Goal: Task Accomplishment & Management: Complete application form

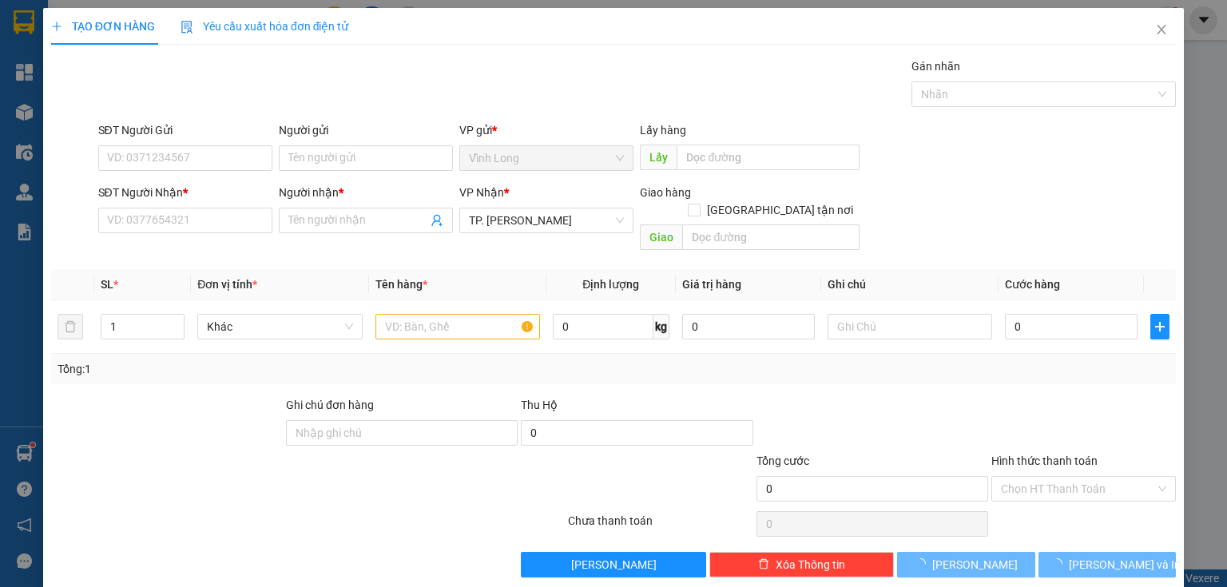
click at [242, 204] on div "SĐT Người Nhận *" at bounding box center [185, 196] width 174 height 24
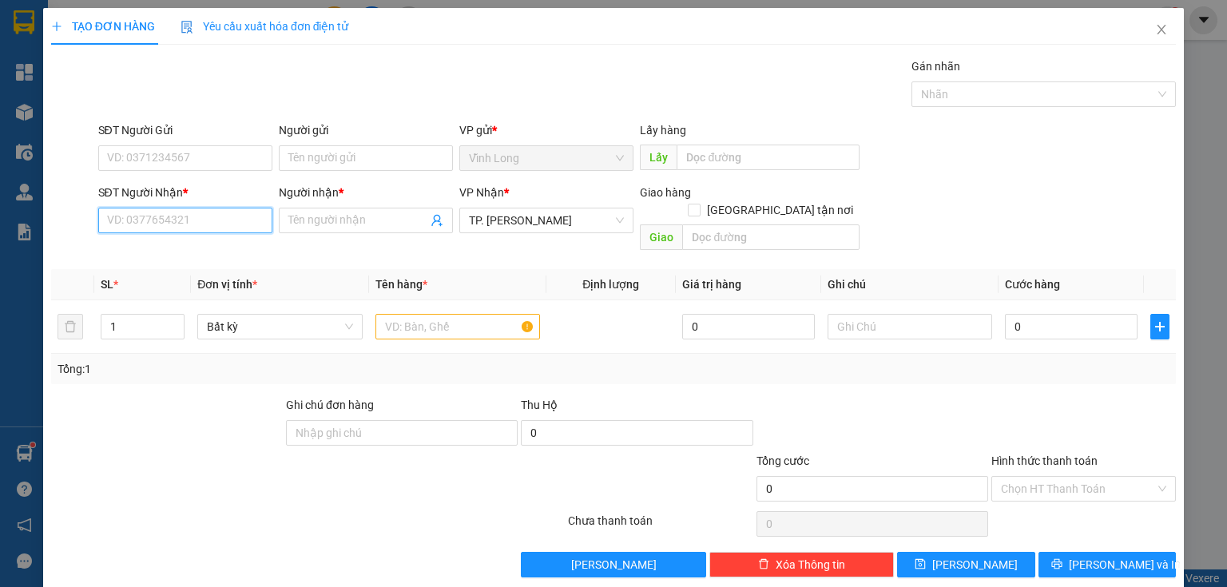
click at [232, 225] on input "SĐT Người Nhận *" at bounding box center [185, 221] width 174 height 26
type input "07699338938"
click at [308, 213] on input "Người nhận *" at bounding box center [357, 221] width 139 height 18
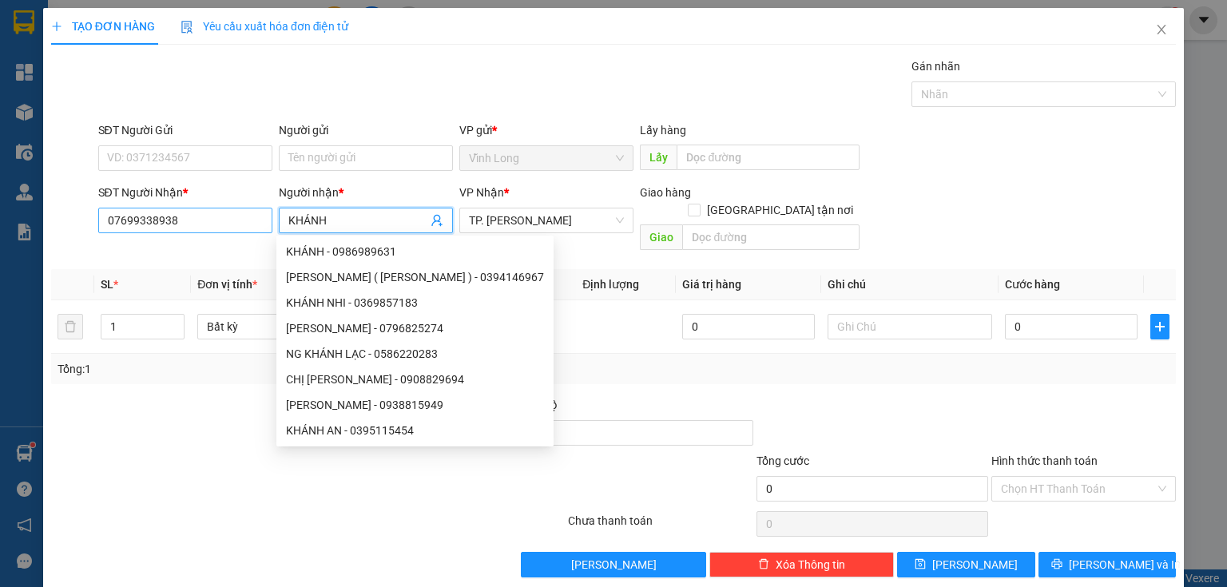
type input "KHÁNH"
click at [193, 221] on input "07699338938" at bounding box center [185, 221] width 174 height 26
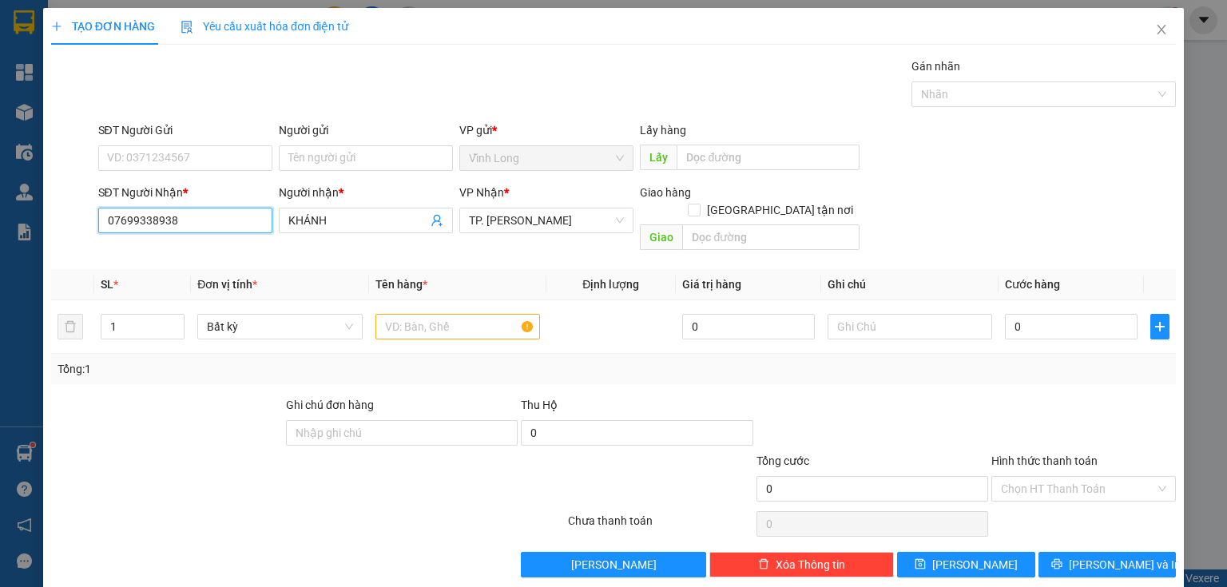
drag, startPoint x: 191, startPoint y: 224, endPoint x: 83, endPoint y: 220, distance: 107.9
click at [19, 234] on div "TẠO ĐƠN HÀNG Yêu cầu xuất hóa đơn điện tử Transit Pickup Surcharge Ids Transit …" at bounding box center [613, 293] width 1227 height 587
click at [131, 224] on input "07699338938" at bounding box center [185, 221] width 174 height 26
type input "0769338938"
click at [224, 243] on div "0769338938 - KHÁNH" at bounding box center [185, 252] width 157 height 18
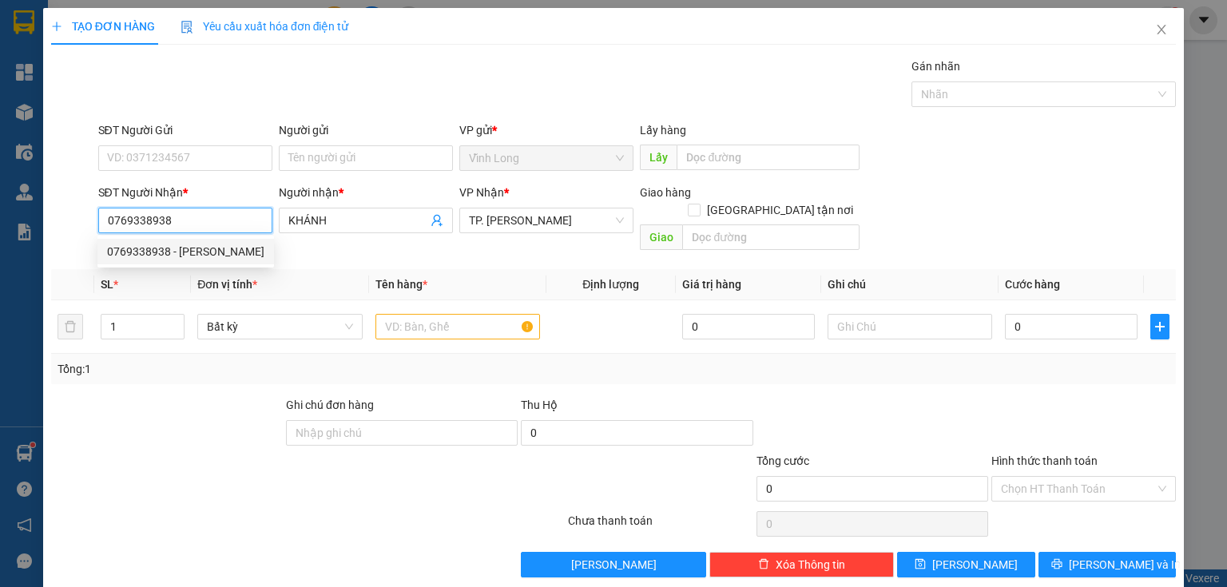
type input "KHÁNH"
type input "0769338938"
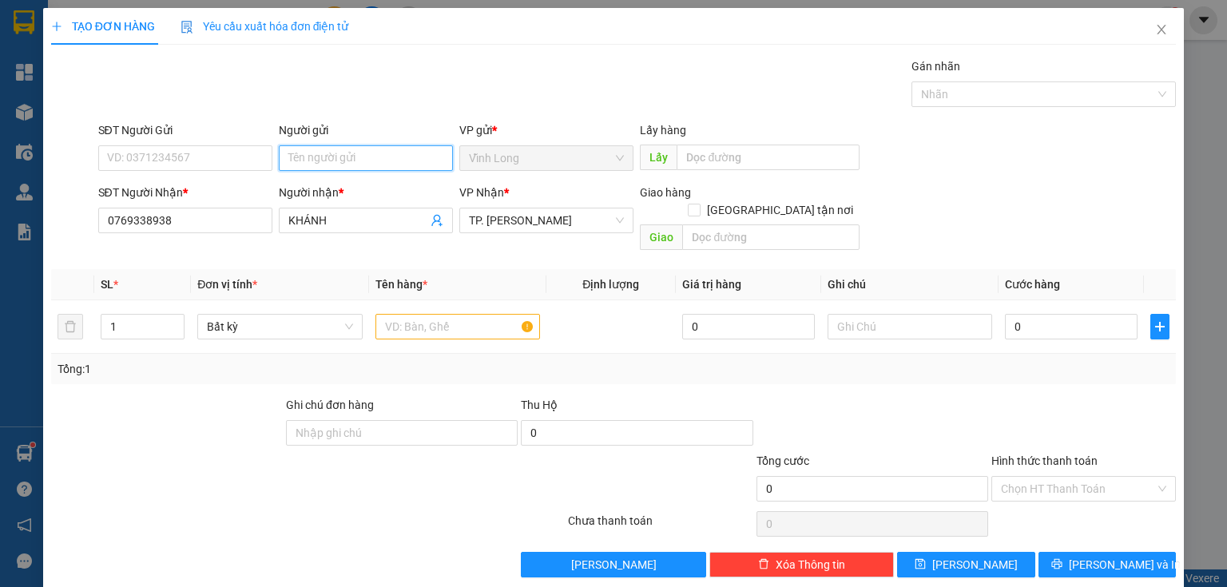
click at [313, 162] on input "Người gửi" at bounding box center [366, 158] width 174 height 26
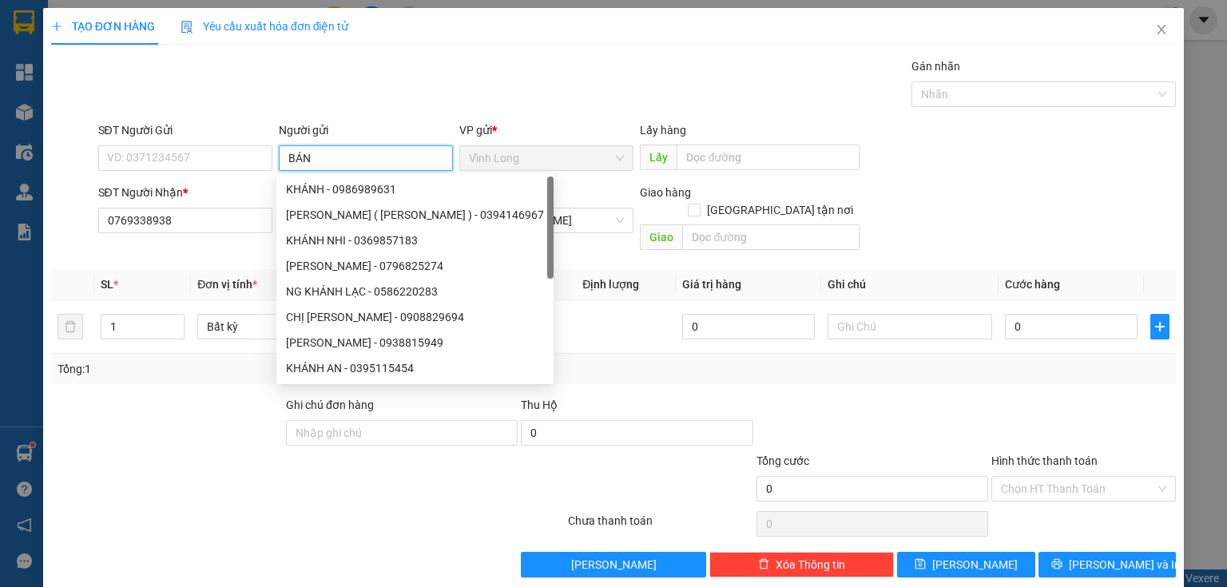
type input "BÁN"
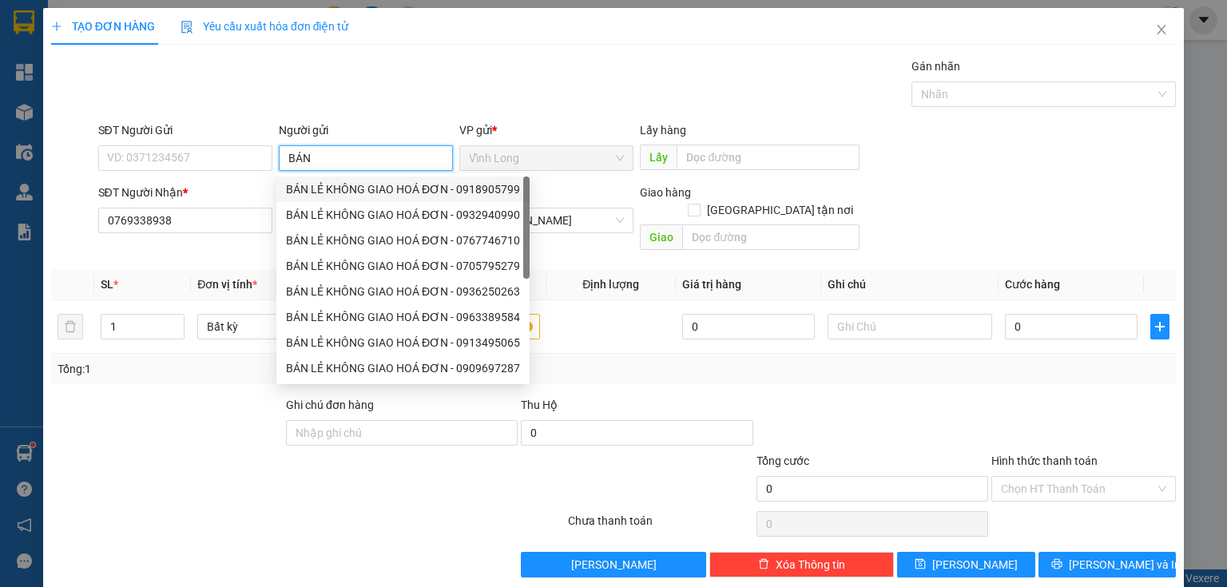
drag, startPoint x: 328, startPoint y: 198, endPoint x: 149, endPoint y: 144, distance: 187.0
click at [326, 198] on div "BÁN LẺ KHÔNG GIAO HOÁ ĐƠN - 0918905799" at bounding box center [402, 190] width 253 height 26
type input "0918905799"
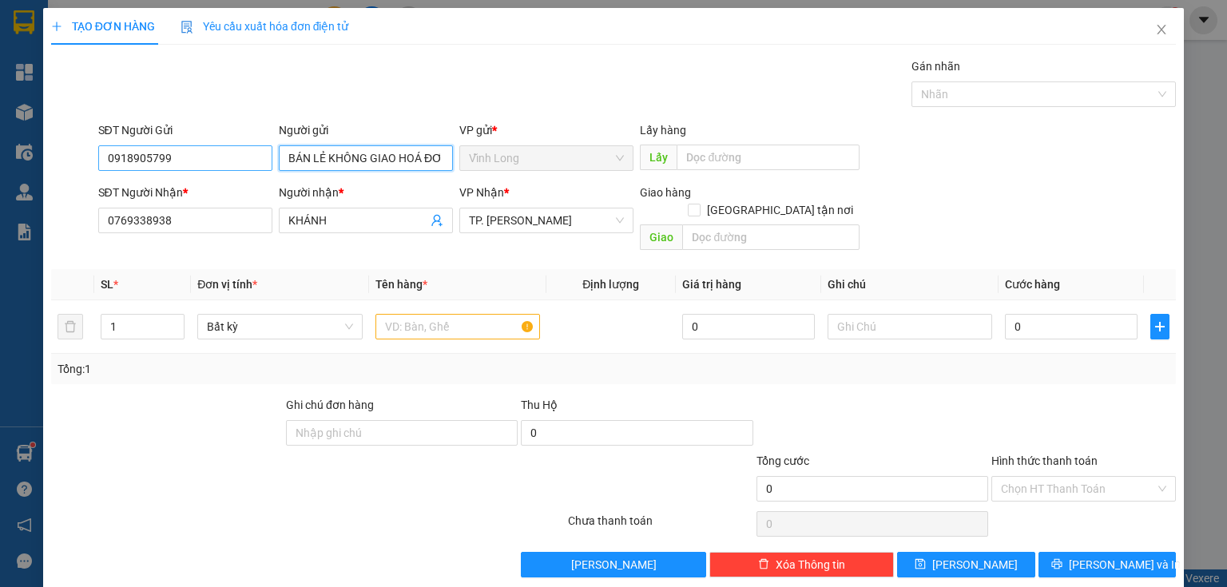
type input "BÁN LẺ KHÔNG GIAO HOÁ ĐƠN"
drag, startPoint x: 220, startPoint y: 163, endPoint x: 511, endPoint y: 150, distance: 291.0
click at [0, 165] on div "TẠO ĐƠN HÀNG Yêu cầu xuất hóa đơn điện tử Transit Pickup Surcharge Ids Transit …" at bounding box center [613, 293] width 1227 height 587
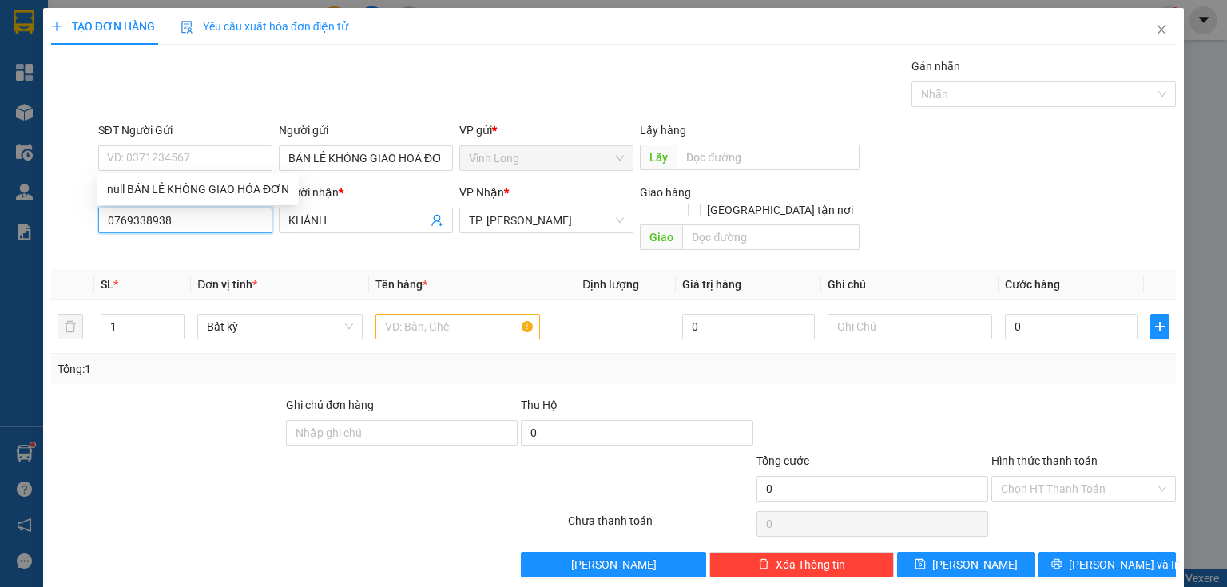
click at [171, 225] on input "0769338938" at bounding box center [185, 221] width 174 height 26
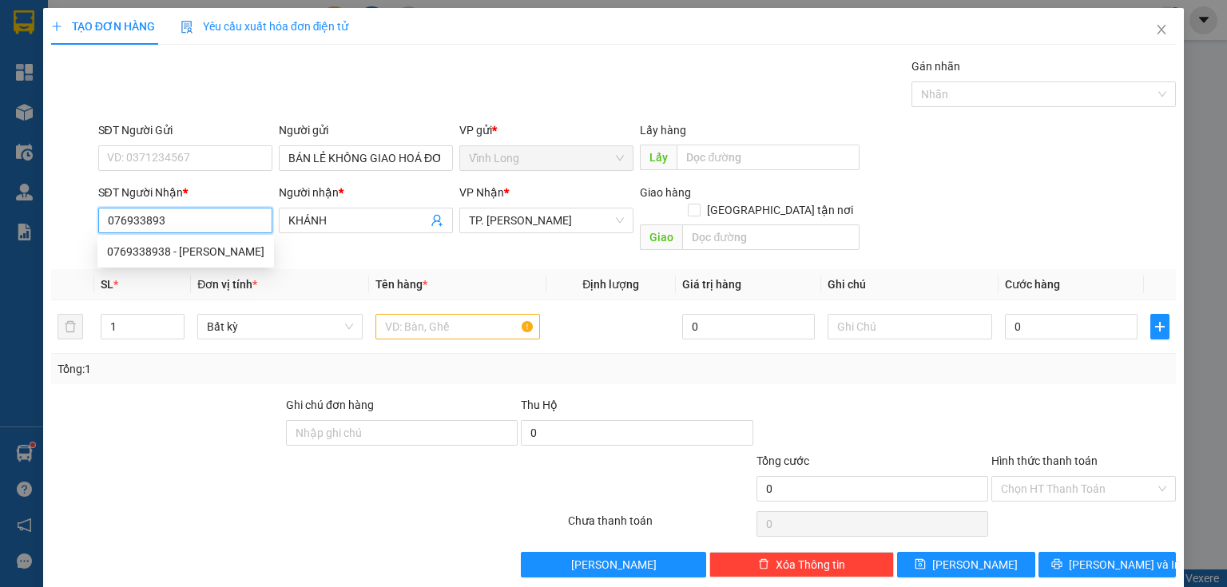
type input "0769338938"
click at [1043, 314] on input "0" at bounding box center [1071, 327] width 133 height 26
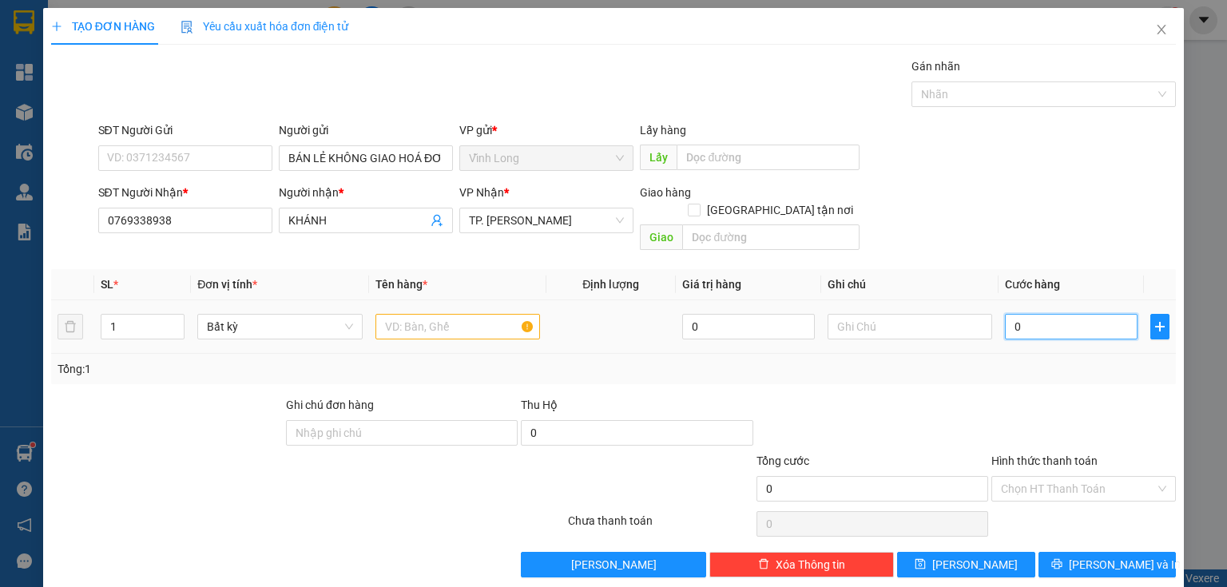
type input "3"
type input "30"
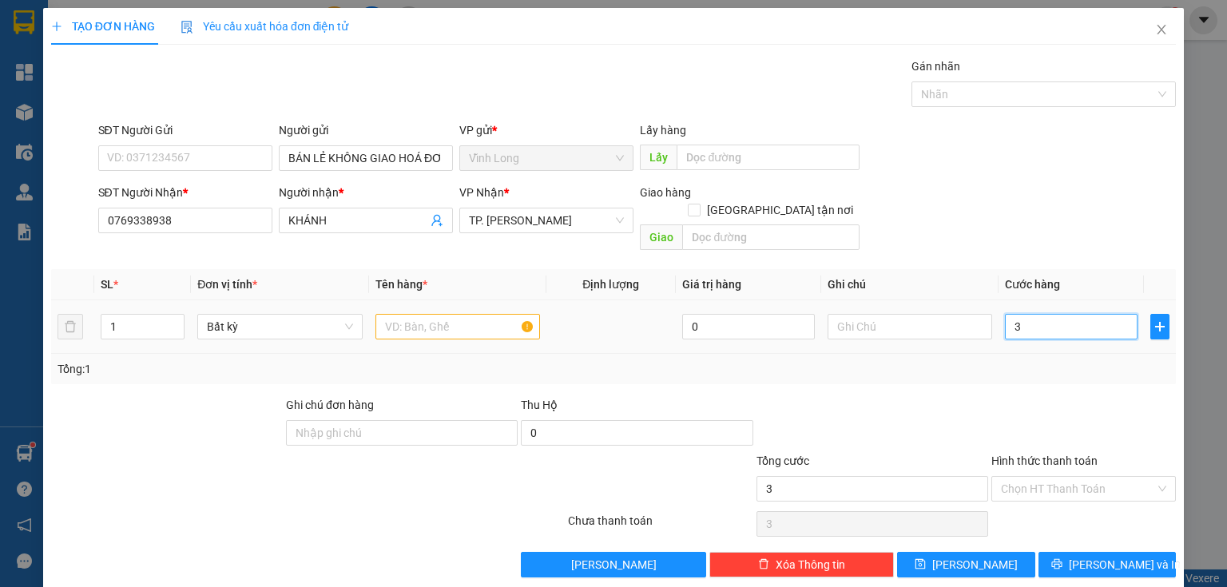
type input "30"
type input "30.000"
drag, startPoint x: 931, startPoint y: 319, endPoint x: 937, endPoint y: 306, distance: 13.9
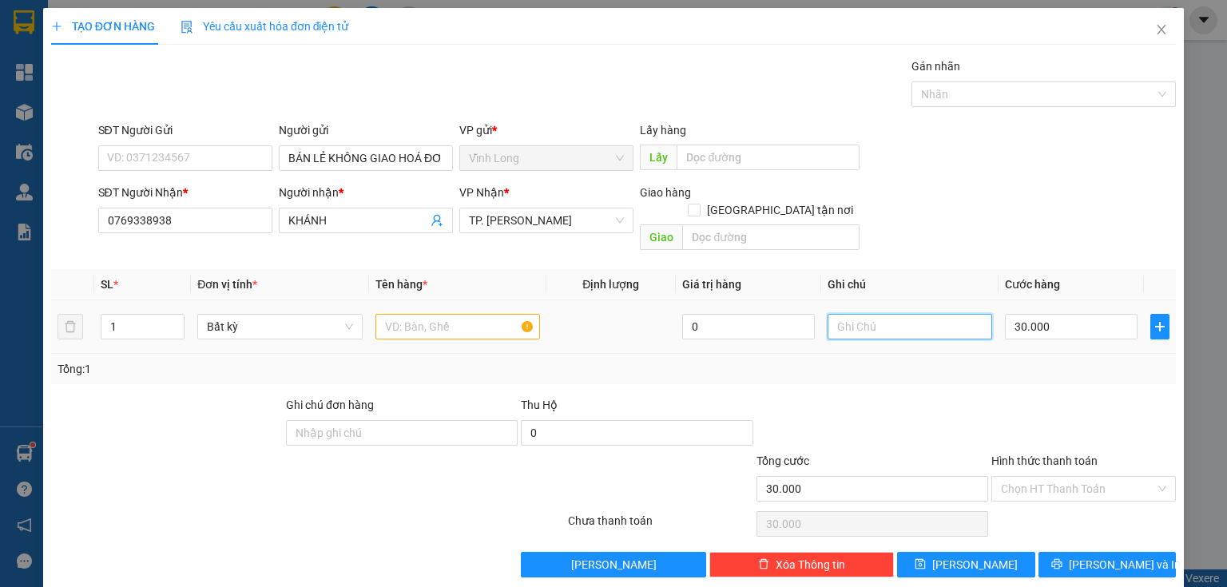
click at [931, 318] on input "text" at bounding box center [910, 327] width 165 height 26
type input "THỦY"
click at [442, 314] on input "text" at bounding box center [457, 327] width 165 height 26
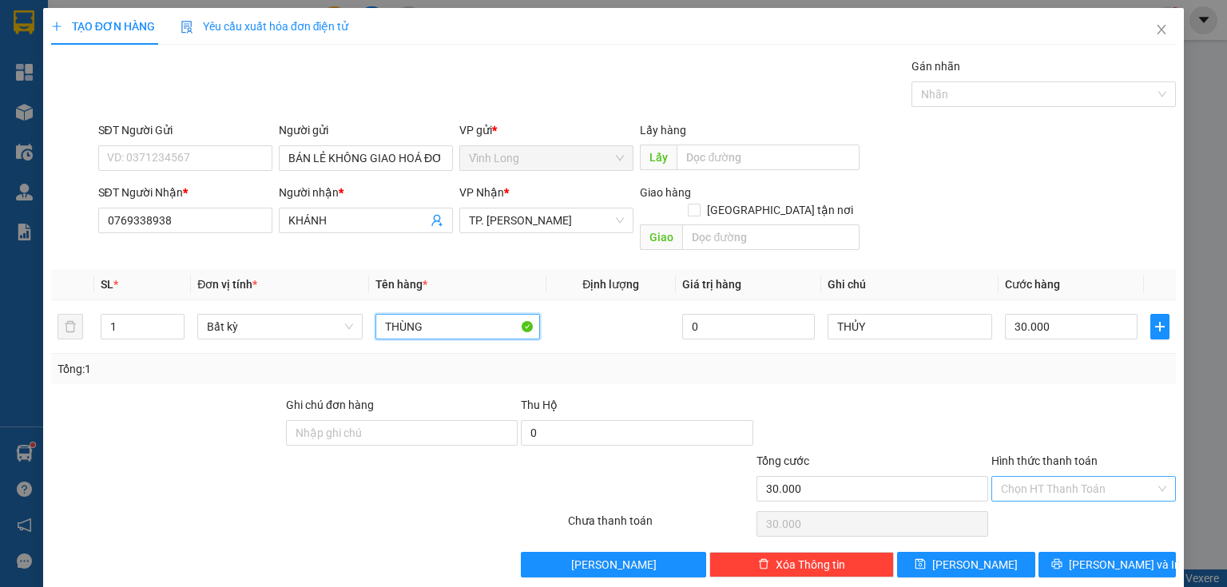
type input "THÙNG"
click at [1063, 477] on input "Hình thức thanh toán" at bounding box center [1078, 489] width 154 height 24
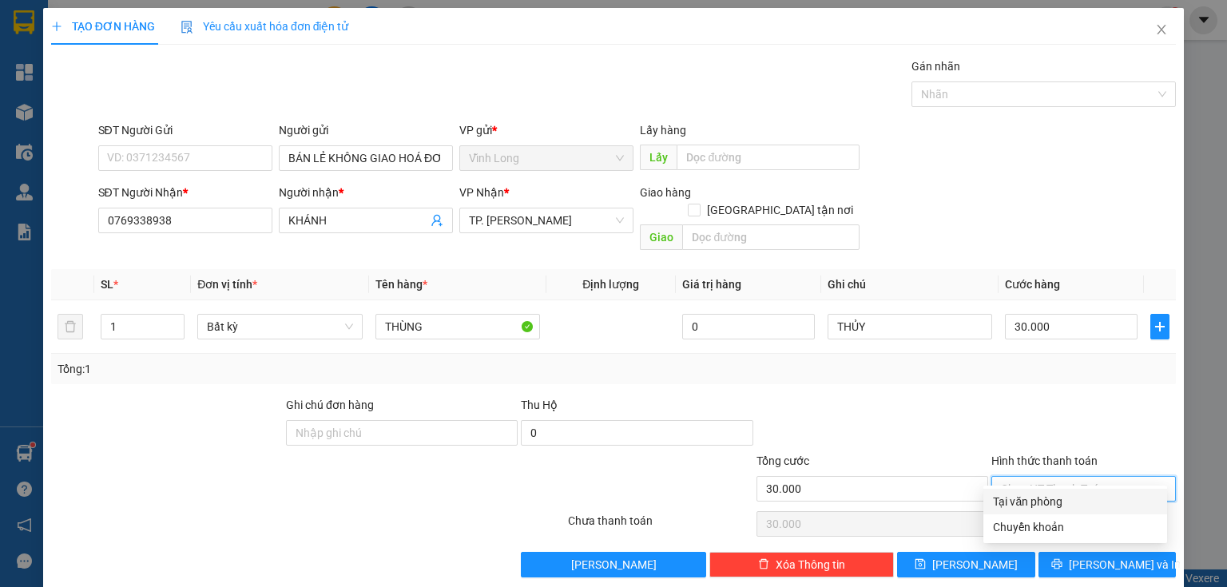
click at [1038, 504] on div "Tại văn phòng" at bounding box center [1075, 502] width 165 height 18
type input "0"
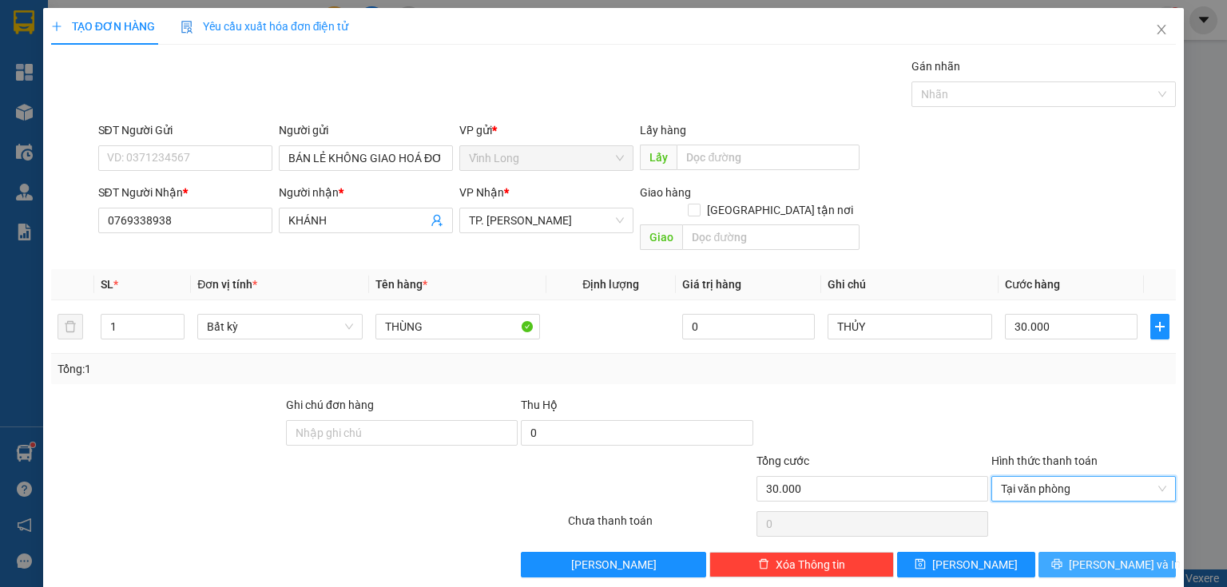
click at [1108, 556] on span "Lưu và In" at bounding box center [1125, 565] width 112 height 18
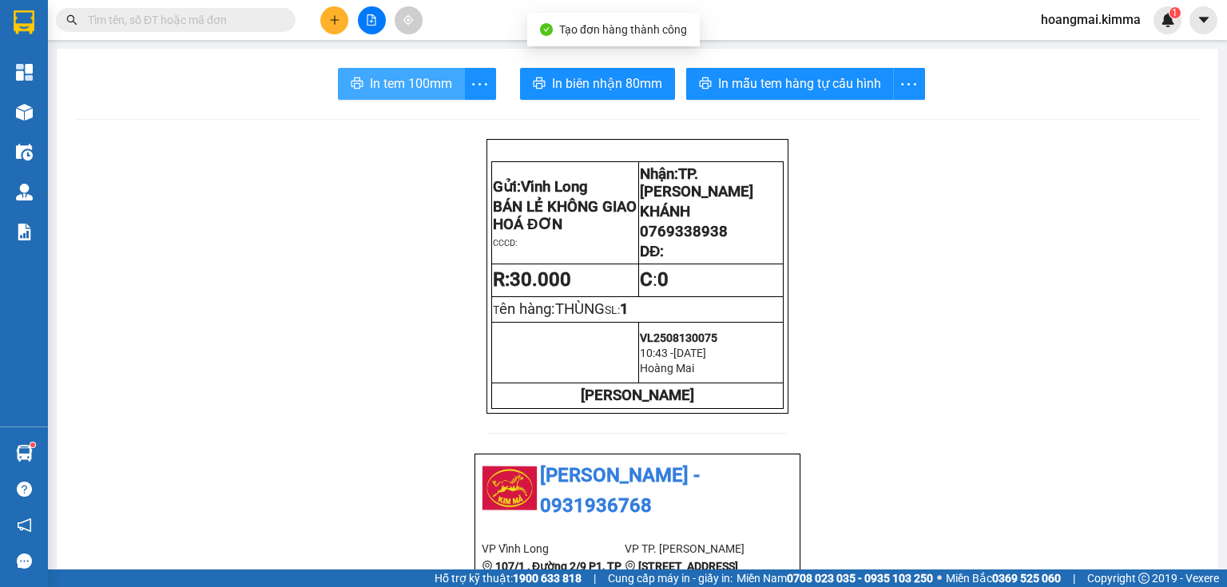
click at [385, 89] on span "In tem 100mm" at bounding box center [411, 83] width 82 height 20
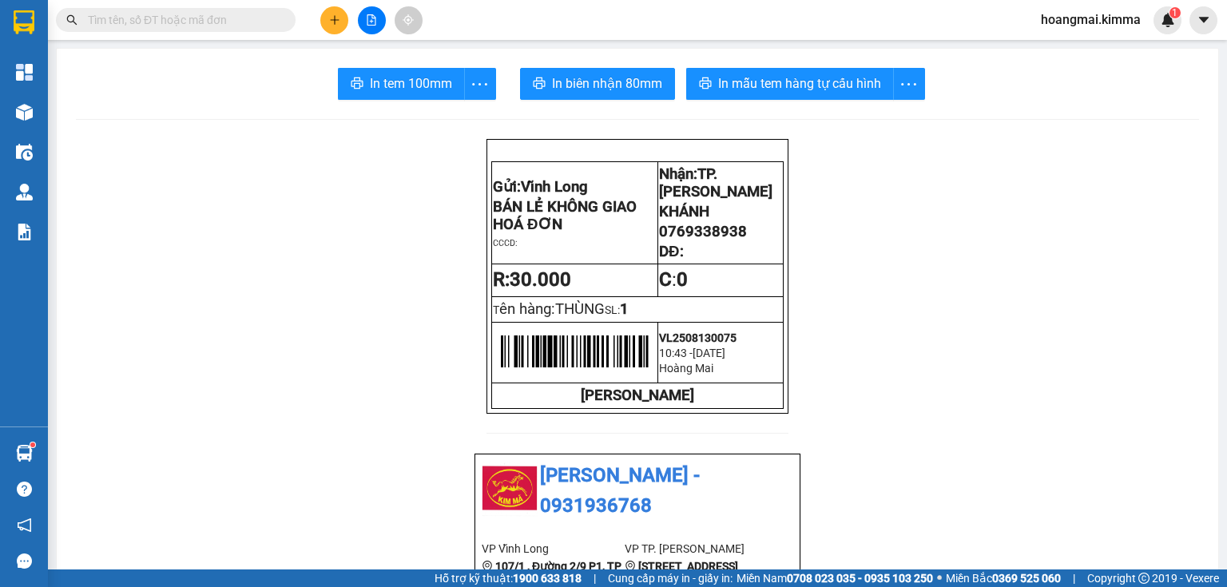
click at [224, 22] on input "text" at bounding box center [182, 20] width 189 height 18
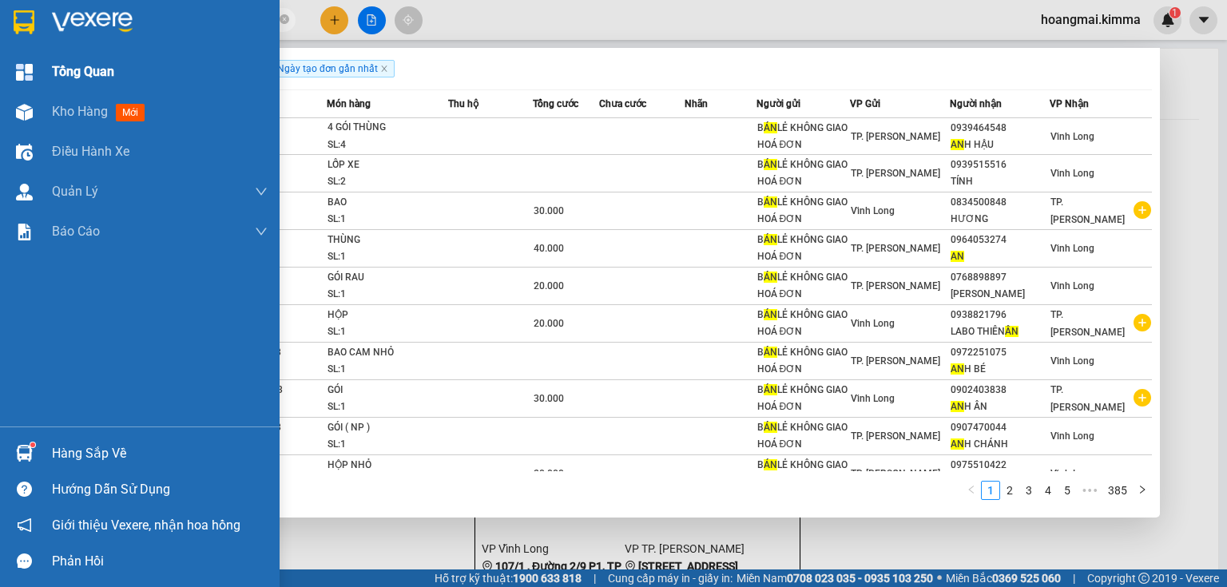
drag, startPoint x: 0, startPoint y: 19, endPoint x: 0, endPoint y: 55, distance: 35.9
click at [0, 45] on section "Kết quả tìm kiếm ( 3847 ) Bộ lọc Ngày tạo đơn gần nhất Mã ĐH Trạng thái Món hàn…" at bounding box center [613, 293] width 1227 height 587
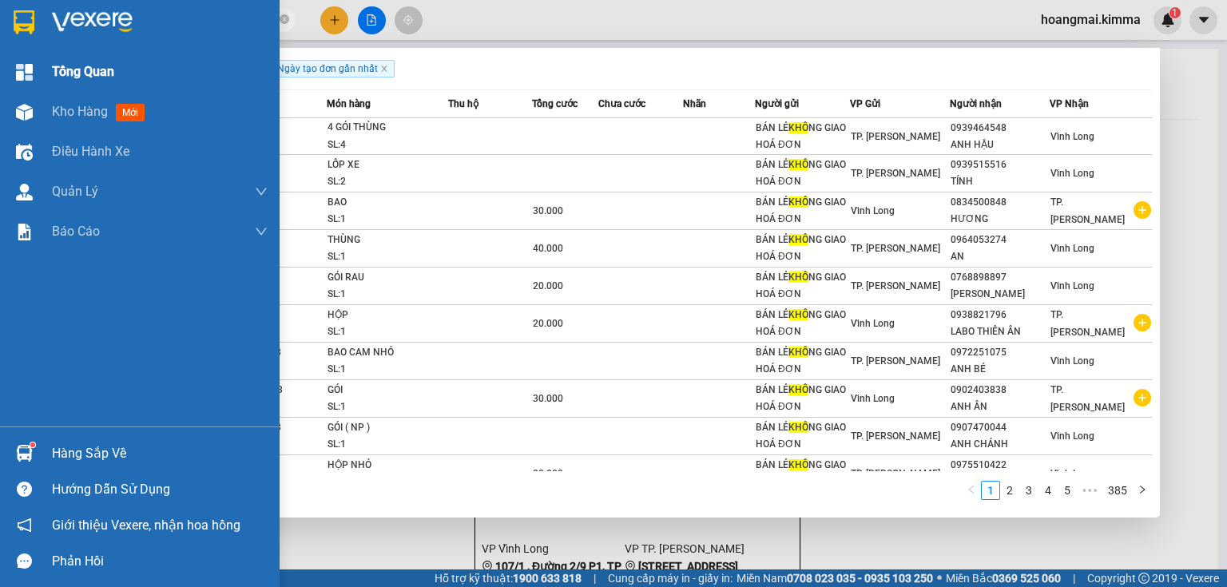
type input "KHOA"
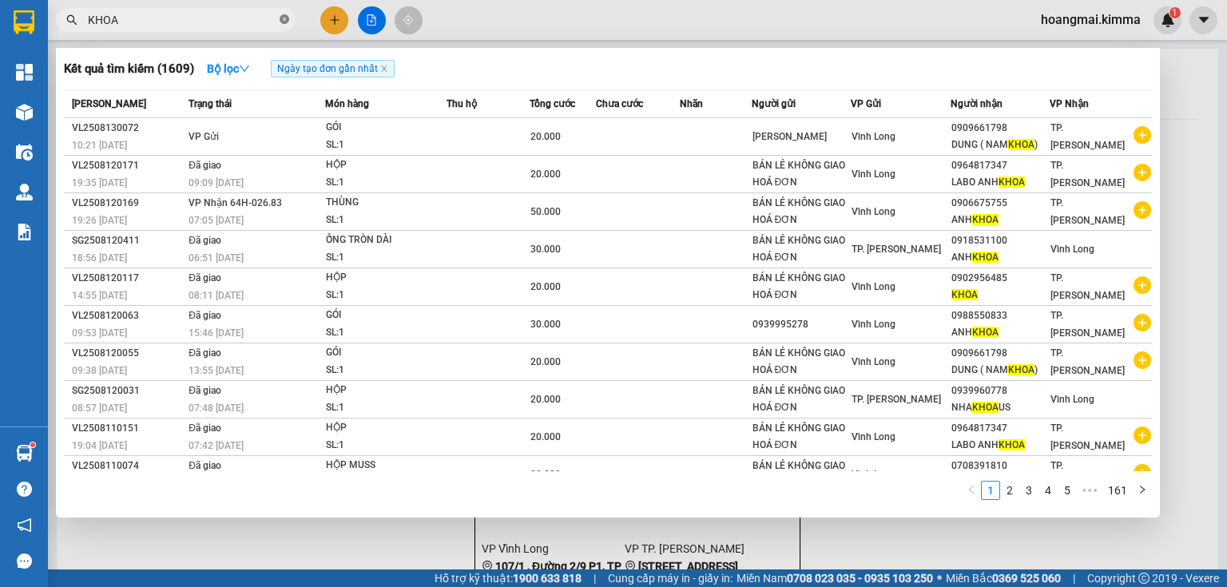
click at [280, 19] on icon "close-circle" at bounding box center [285, 19] width 10 height 10
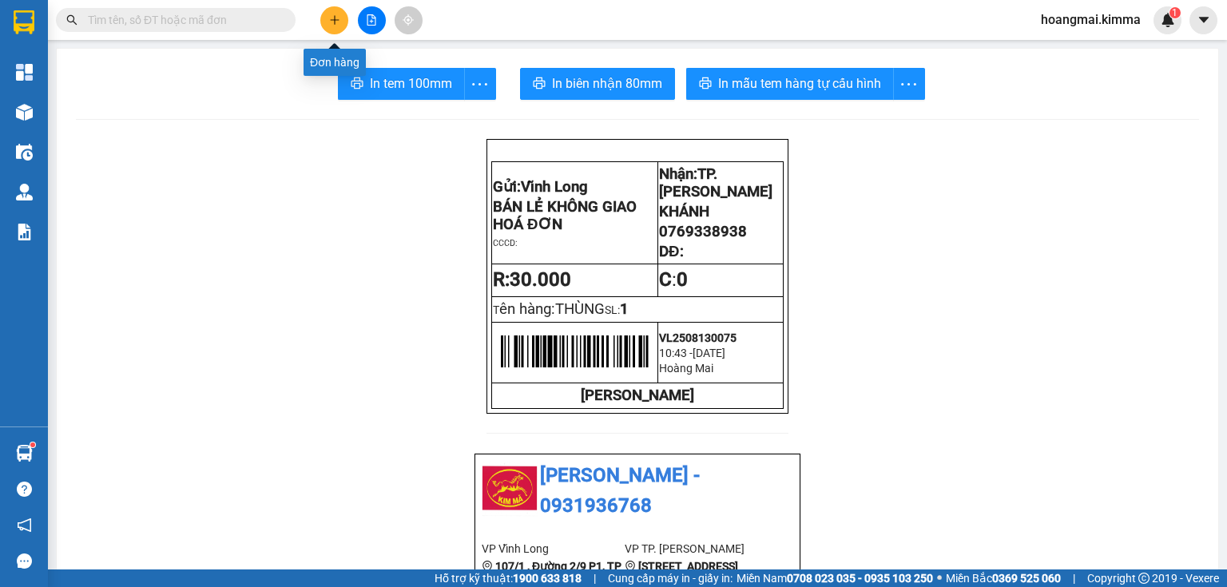
click at [332, 12] on button at bounding box center [334, 20] width 28 height 28
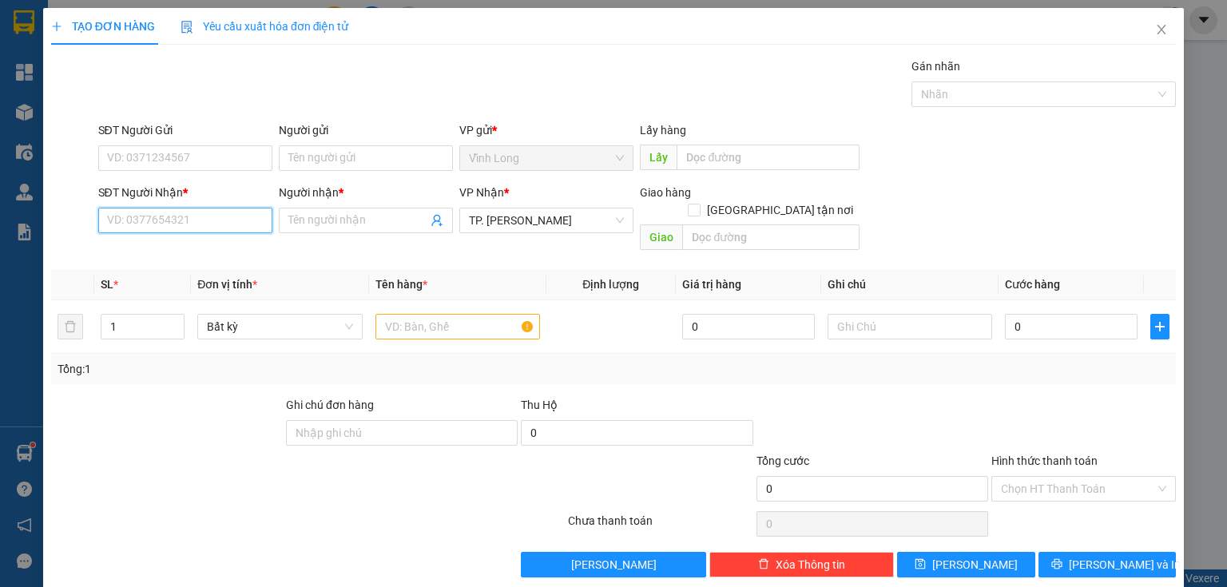
click at [195, 216] on input "SĐT Người Nhận *" at bounding box center [185, 221] width 174 height 26
type input "0383719850"
click at [320, 224] on input "Người nhận *" at bounding box center [357, 221] width 139 height 18
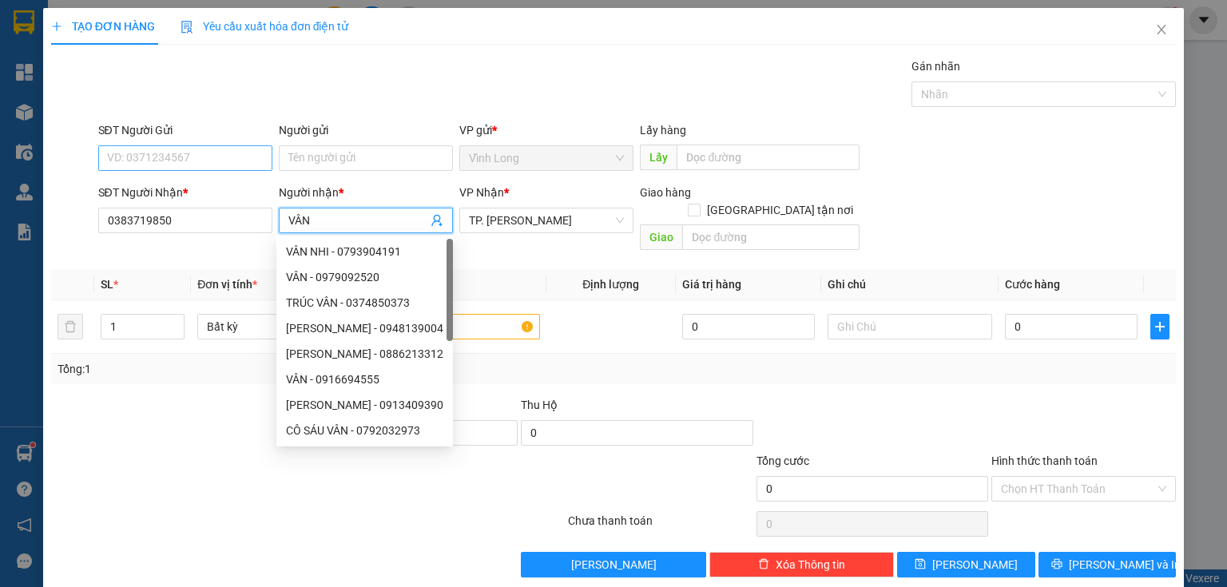
type input "VÂN"
click at [164, 148] on input "SĐT Người Gửi" at bounding box center [185, 158] width 174 height 26
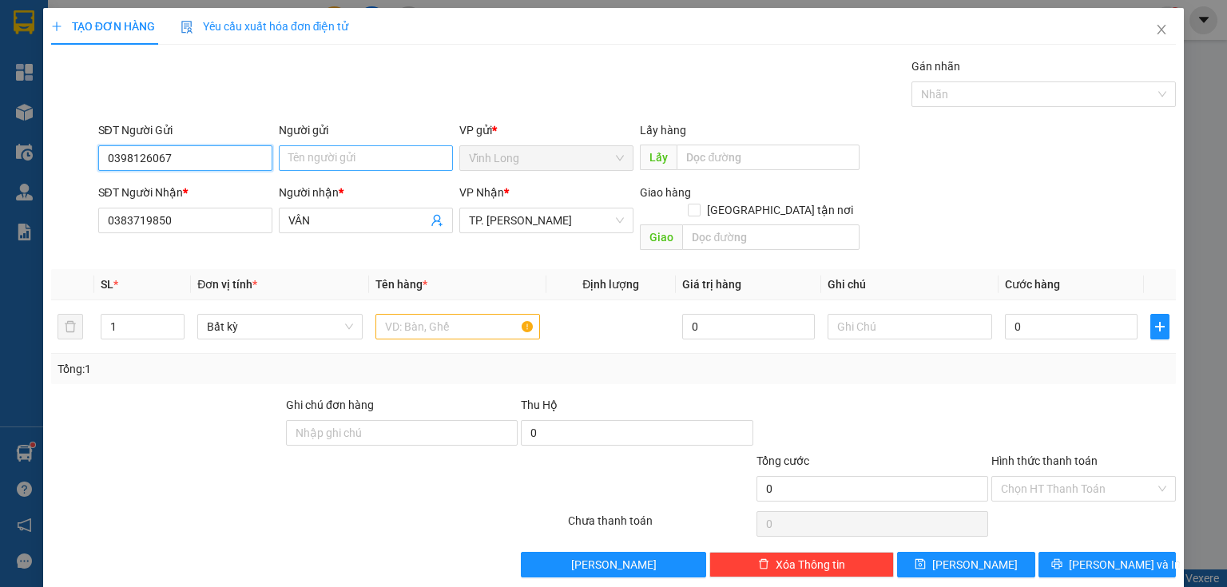
type input "0398126067"
click at [329, 153] on input "Người gửi" at bounding box center [366, 158] width 174 height 26
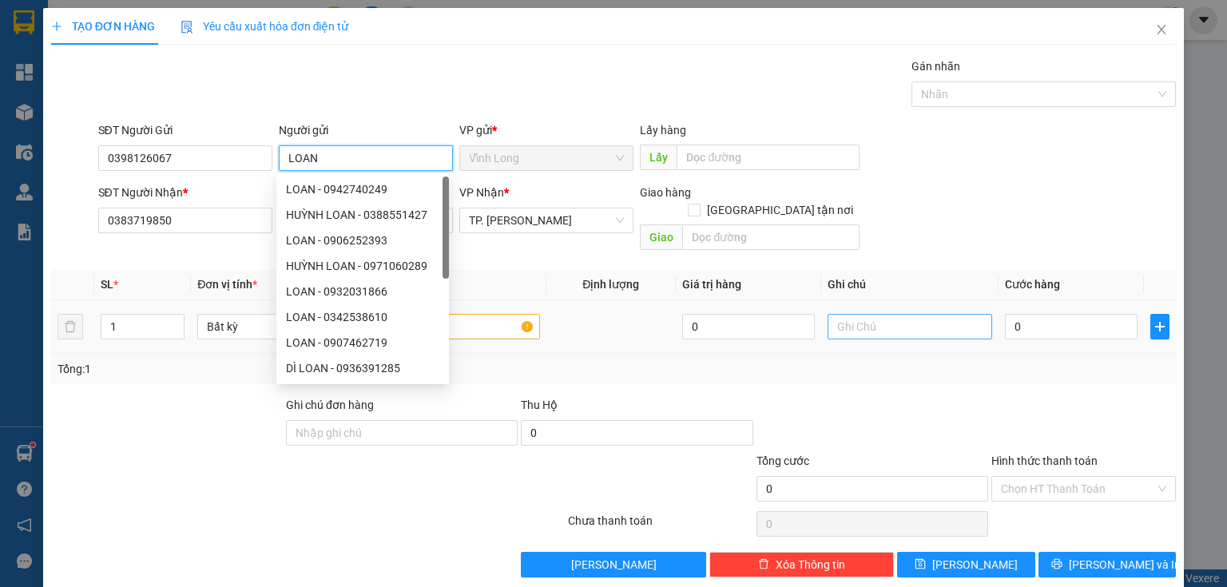
type input "LOAN"
click at [883, 314] on input "text" at bounding box center [910, 327] width 165 height 26
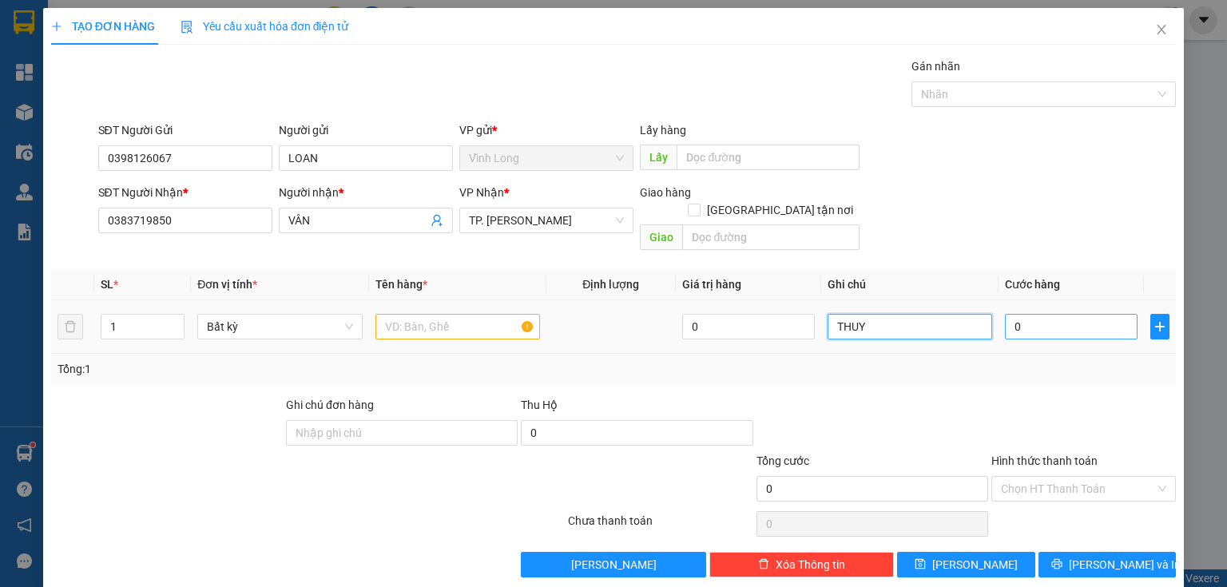
type input "THUY"
click at [1038, 314] on input "0" at bounding box center [1071, 327] width 133 height 26
click at [403, 315] on input "text" at bounding box center [457, 327] width 165 height 26
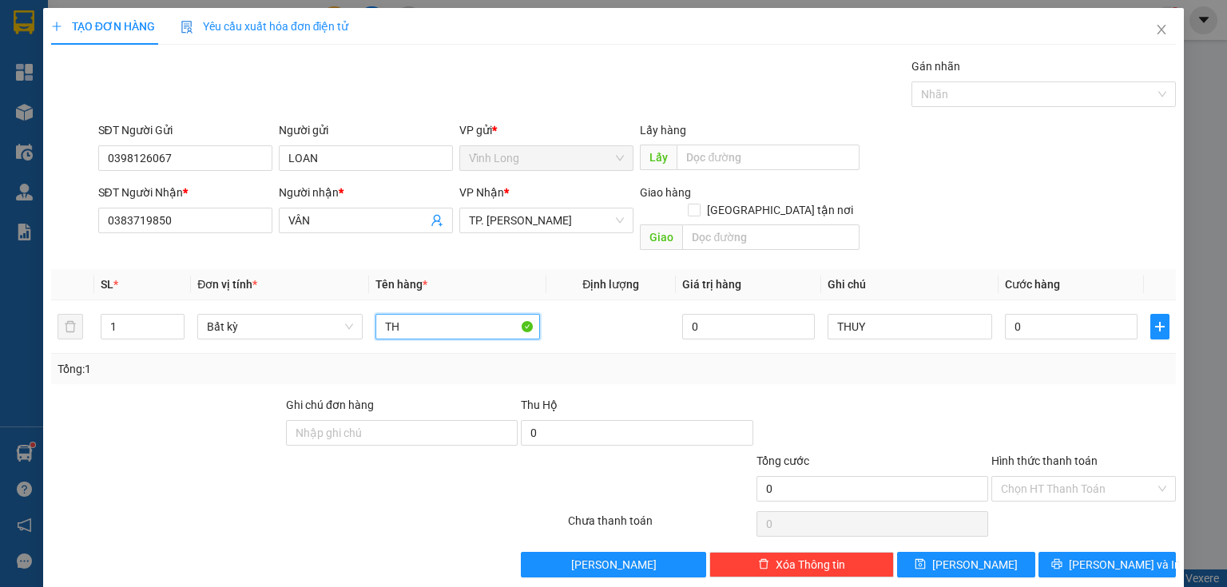
type input "T"
type input "GÓI"
click at [1014, 314] on input "0" at bounding box center [1071, 327] width 133 height 26
click at [1037, 477] on input "Hình thức thanh toán" at bounding box center [1078, 489] width 154 height 24
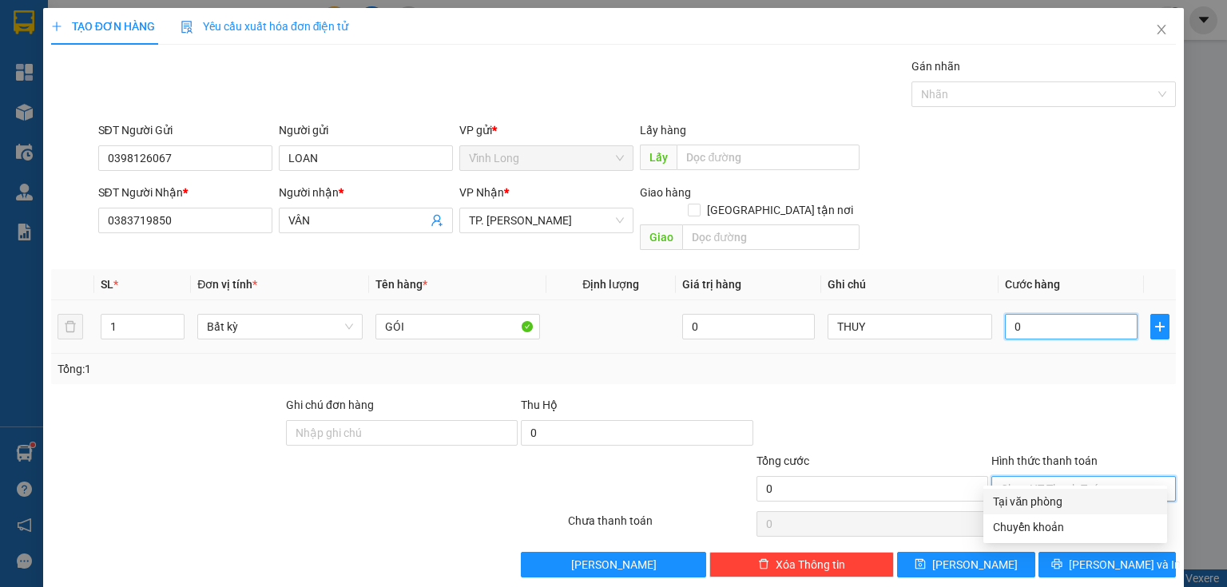
click at [1046, 314] on input "0" at bounding box center [1071, 327] width 133 height 26
click at [1039, 320] on input "0" at bounding box center [1071, 327] width 133 height 26
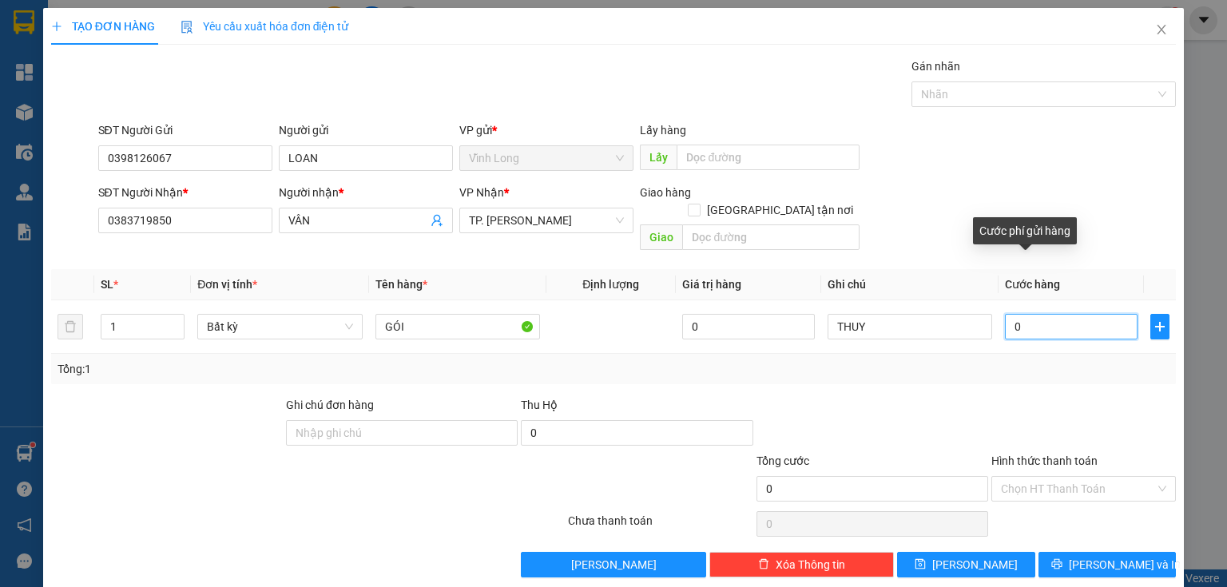
type input "02"
type input "2"
type input "020"
type input "20"
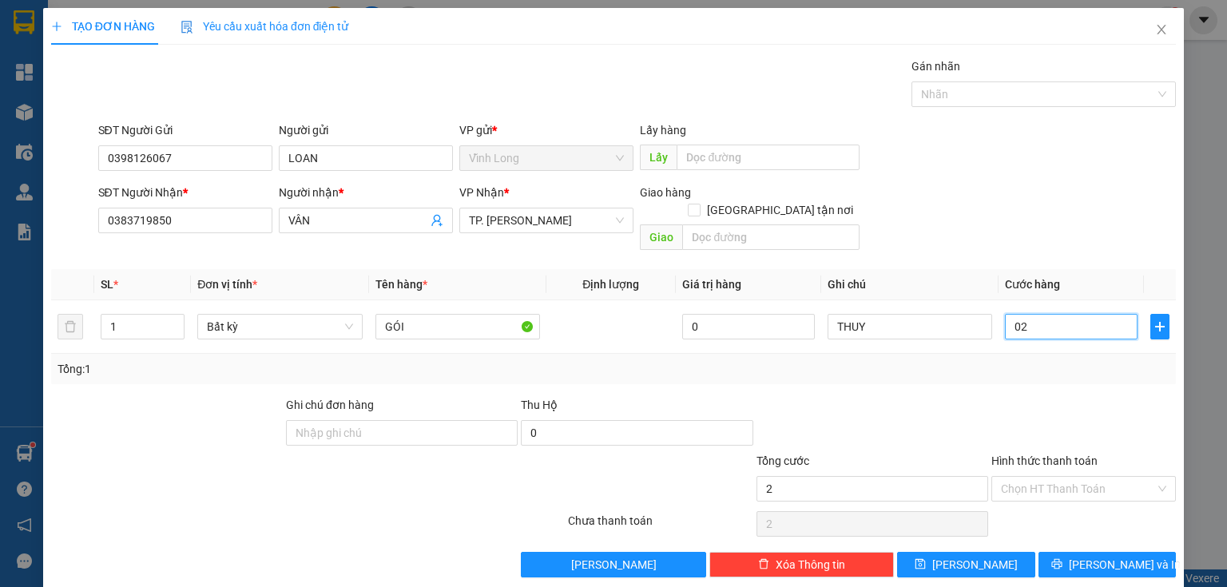
type input "20"
type input "20.000"
click at [1043, 477] on input "Hình thức thanh toán" at bounding box center [1078, 489] width 154 height 24
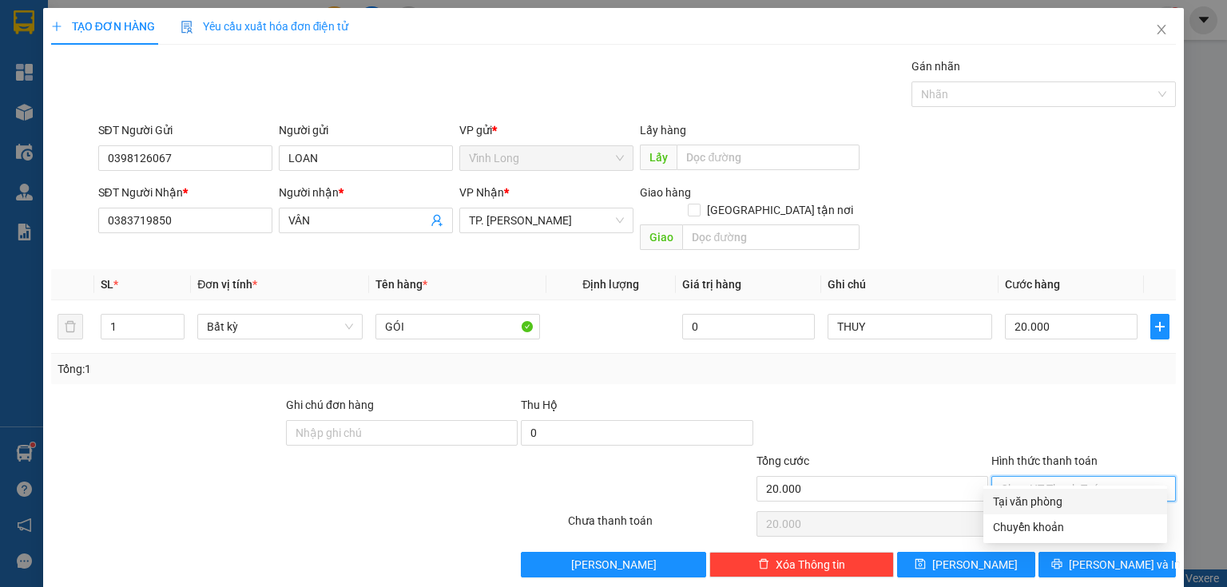
click at [1040, 489] on div "Tại văn phòng" at bounding box center [1075, 502] width 184 height 26
type input "0"
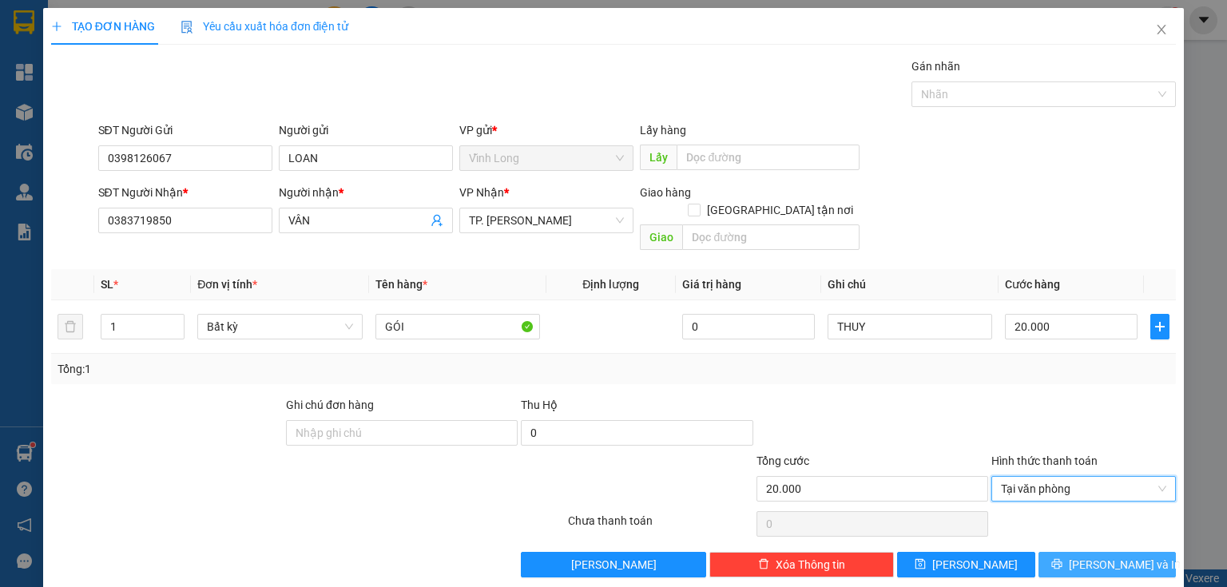
click at [1059, 530] on div "Transit Pickup Surcharge Ids Transit Deliver Surcharge Ids Transit Deliver Surc…" at bounding box center [613, 318] width 1125 height 520
click at [1061, 552] on button "Lưu và In" at bounding box center [1107, 565] width 138 height 26
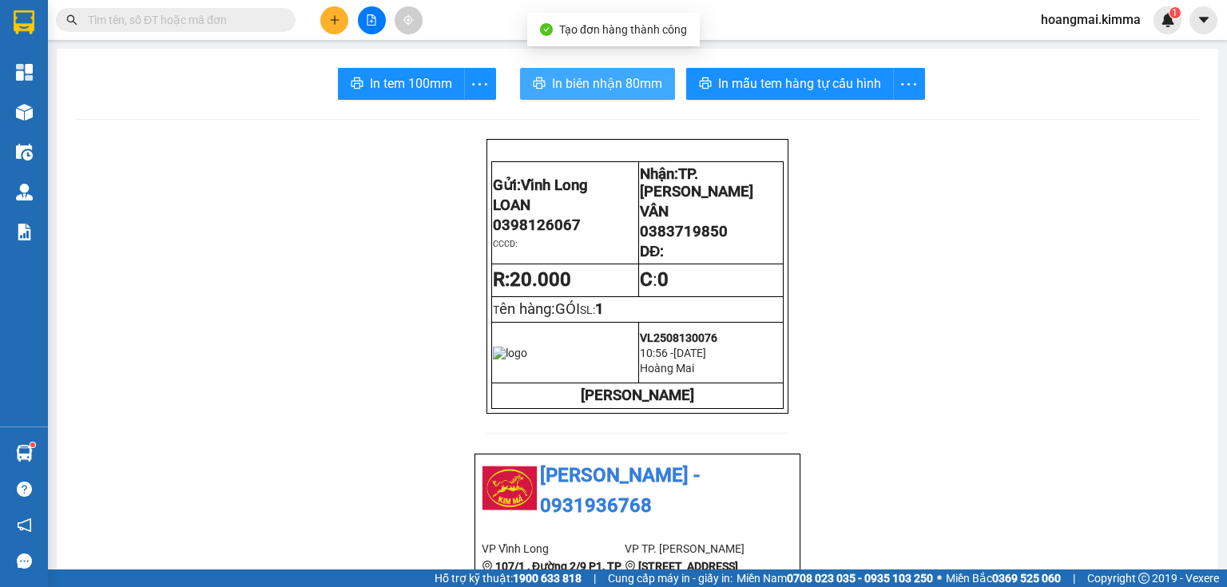
click at [588, 68] on button "In biên nhận 80mm" at bounding box center [597, 84] width 155 height 32
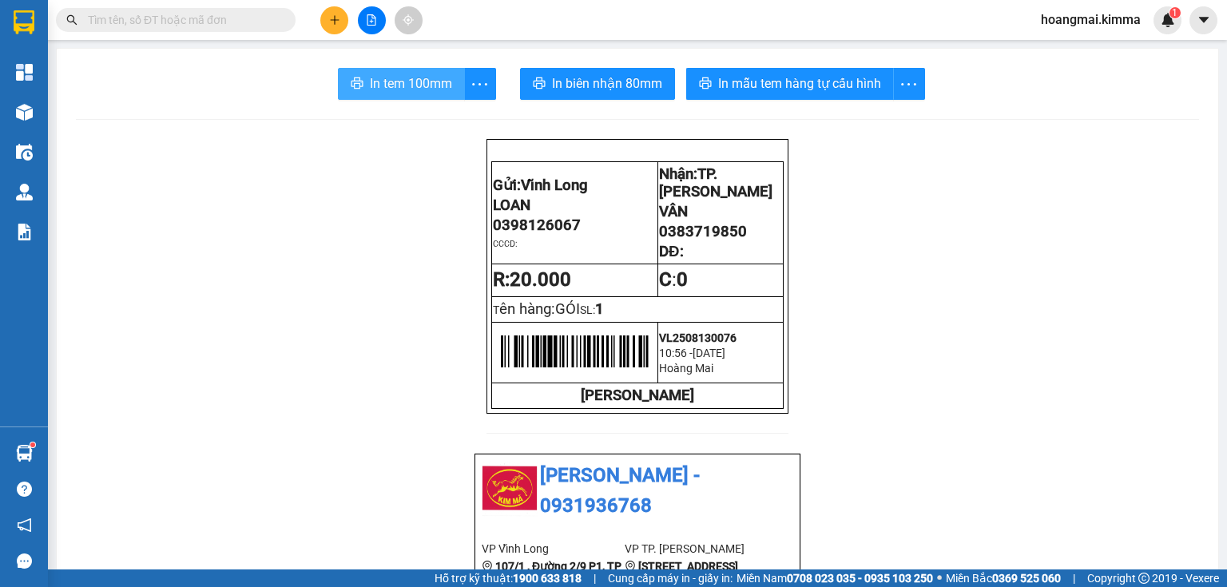
click at [407, 77] on span "In tem 100mm" at bounding box center [411, 83] width 82 height 20
click at [336, 22] on icon "plus" at bounding box center [334, 19] width 11 height 11
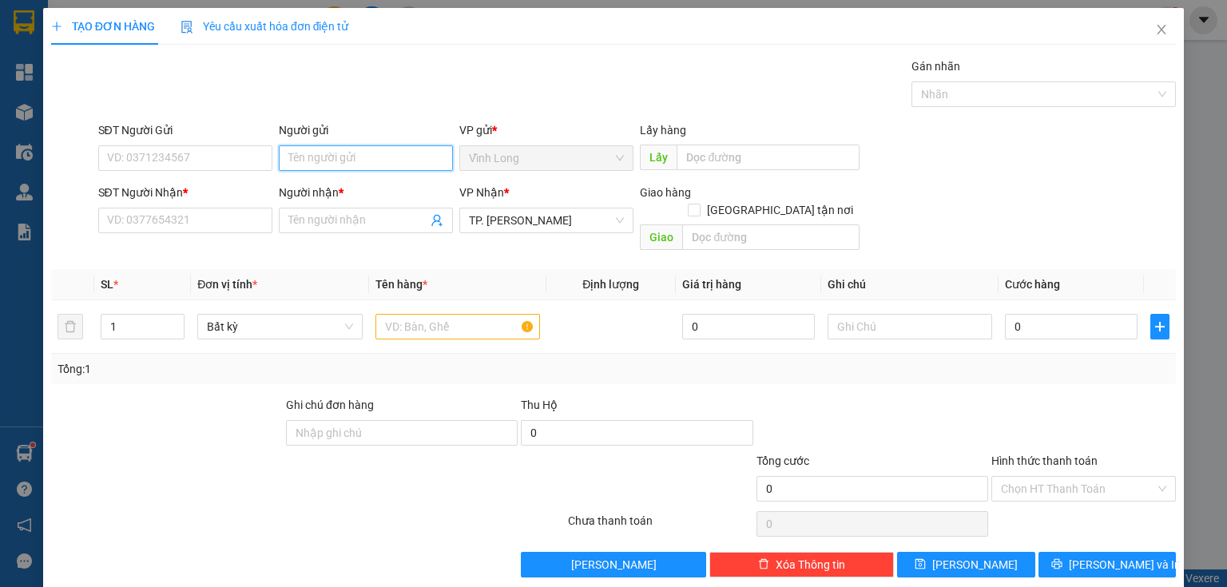
click at [335, 149] on input "Người gửi" at bounding box center [366, 158] width 174 height 26
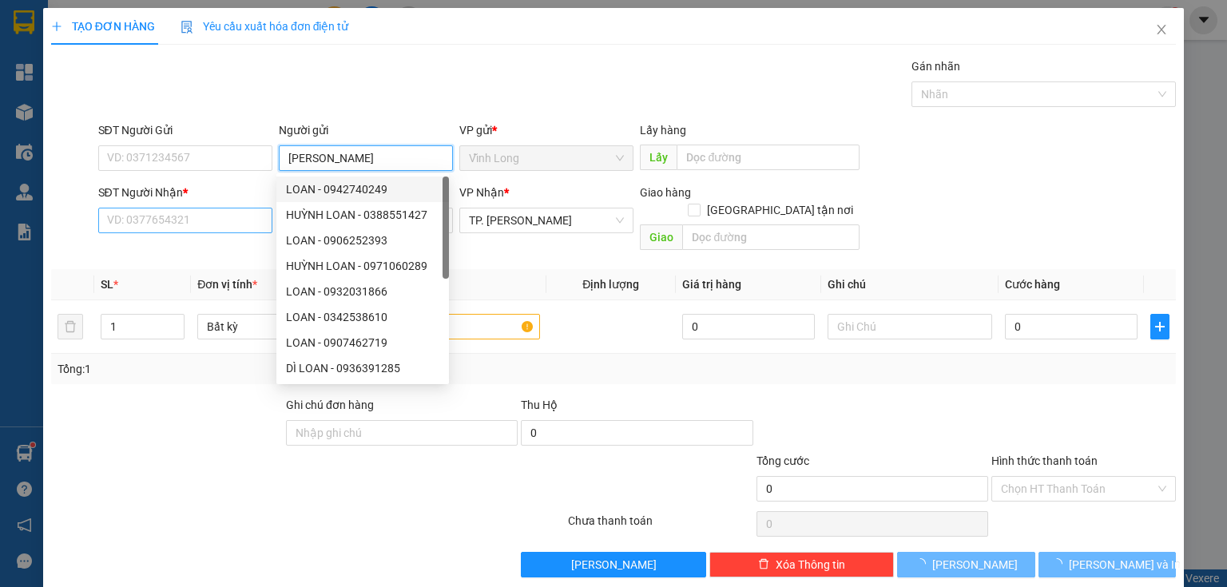
type input "LÊ TÙNG"
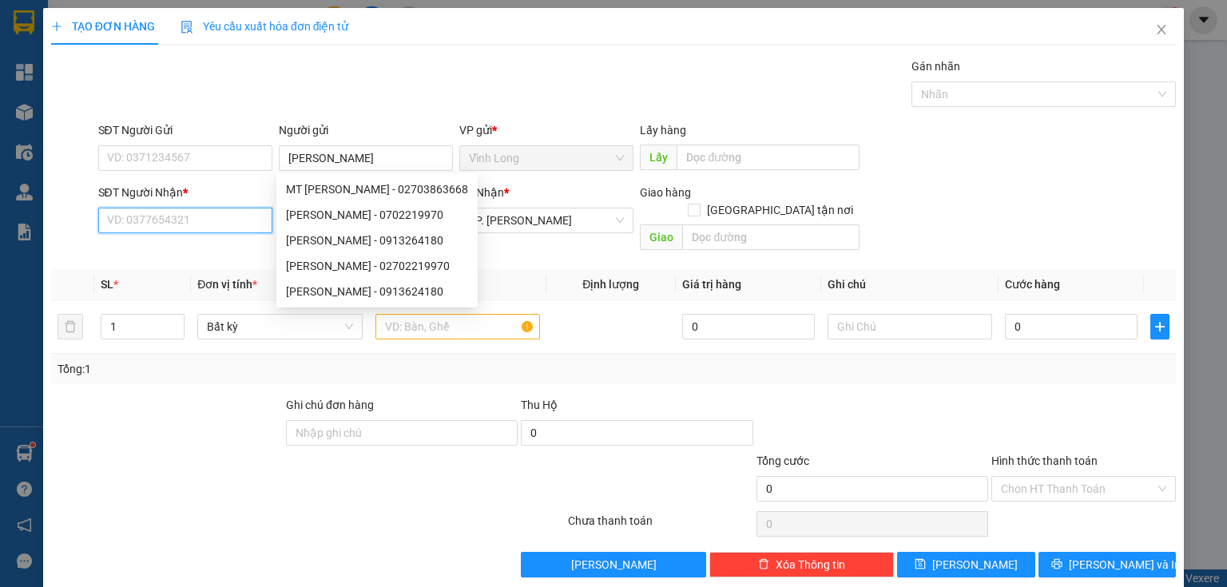
click at [185, 223] on input "SĐT Người Nhận *" at bounding box center [185, 221] width 174 height 26
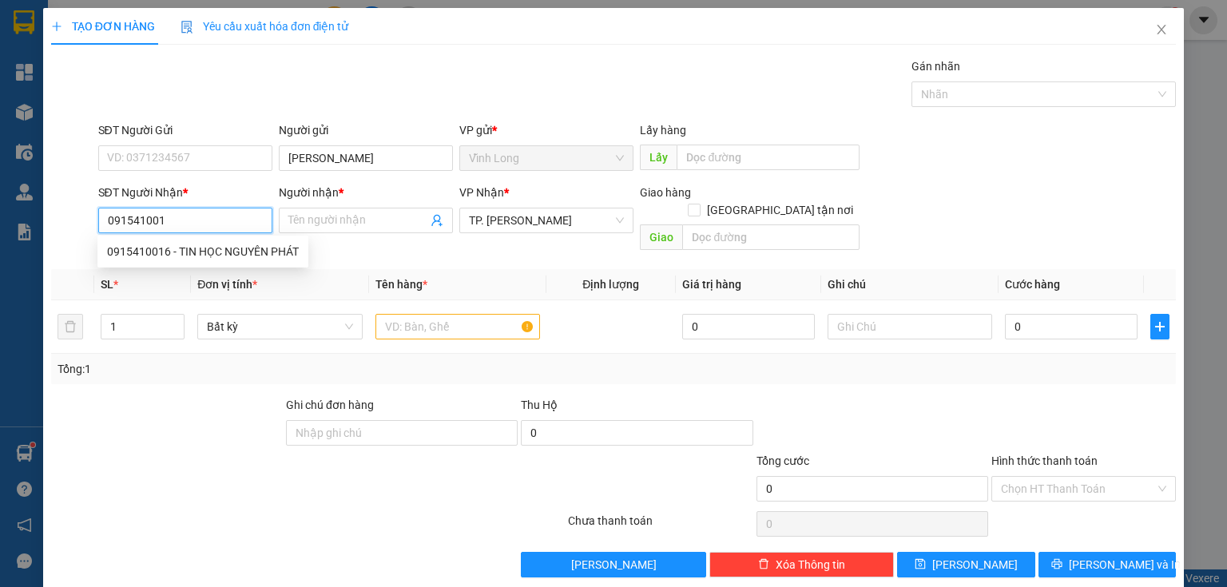
type input "0915410016"
click at [208, 253] on div "0915410016 - TIN HỌC NGUYÊN PHÁT" at bounding box center [203, 252] width 192 height 18
type input "TIN HỌC NGUYÊN PHÁT"
type input "0915410016"
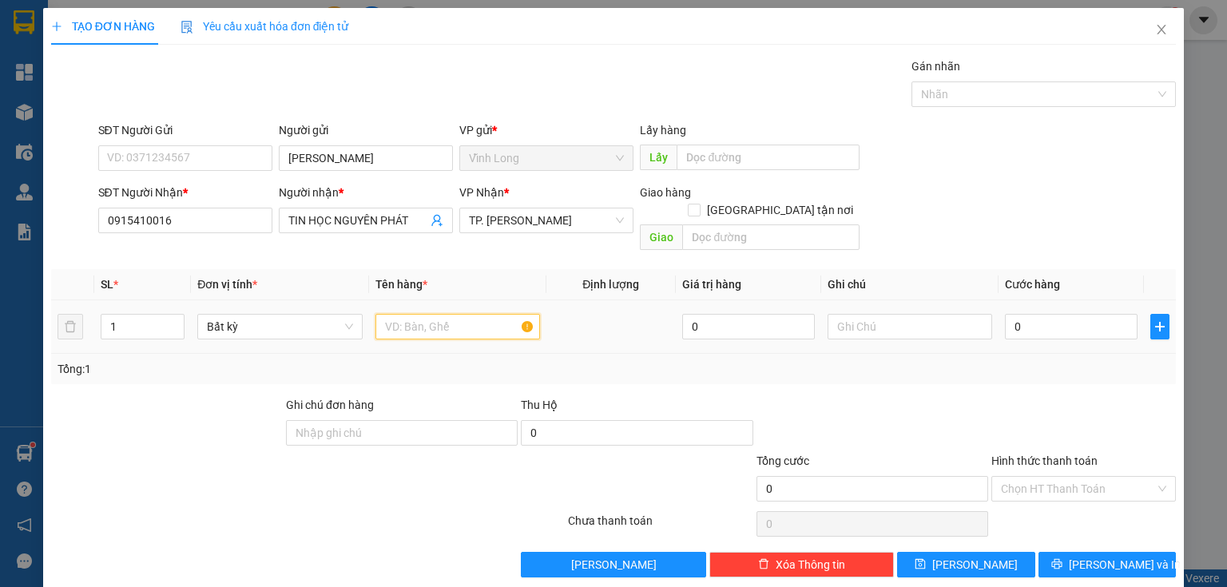
drag, startPoint x: 436, startPoint y: 297, endPoint x: 408, endPoint y: 286, distance: 30.1
click at [428, 314] on input "text" at bounding box center [457, 327] width 165 height 26
type input "GÓI ĐEN"
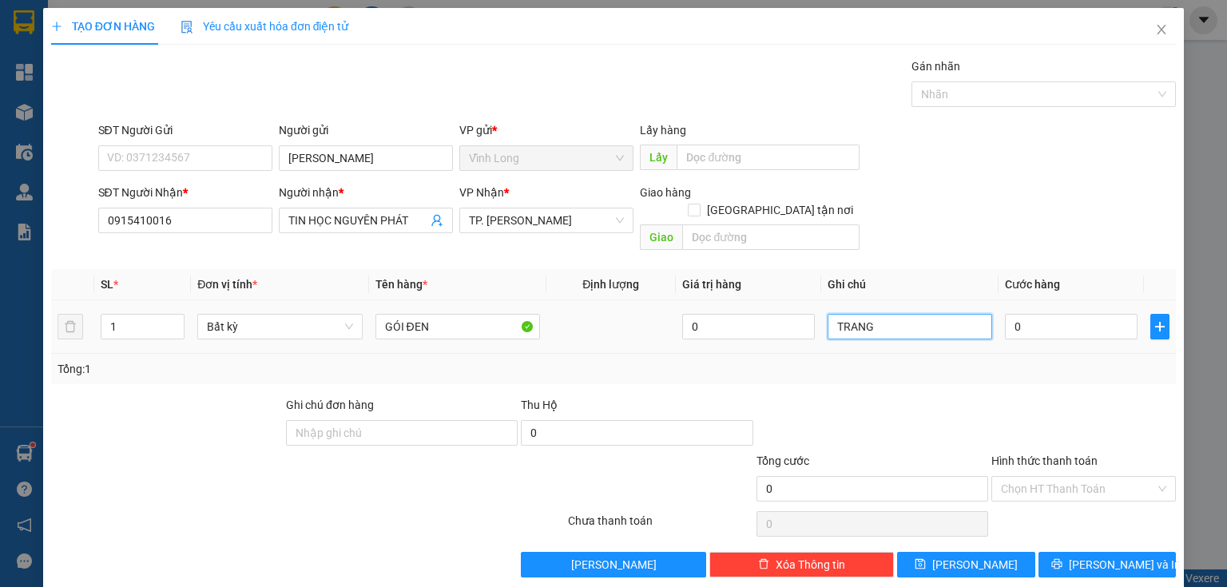
type input "TRANG"
type input "2"
type input "20"
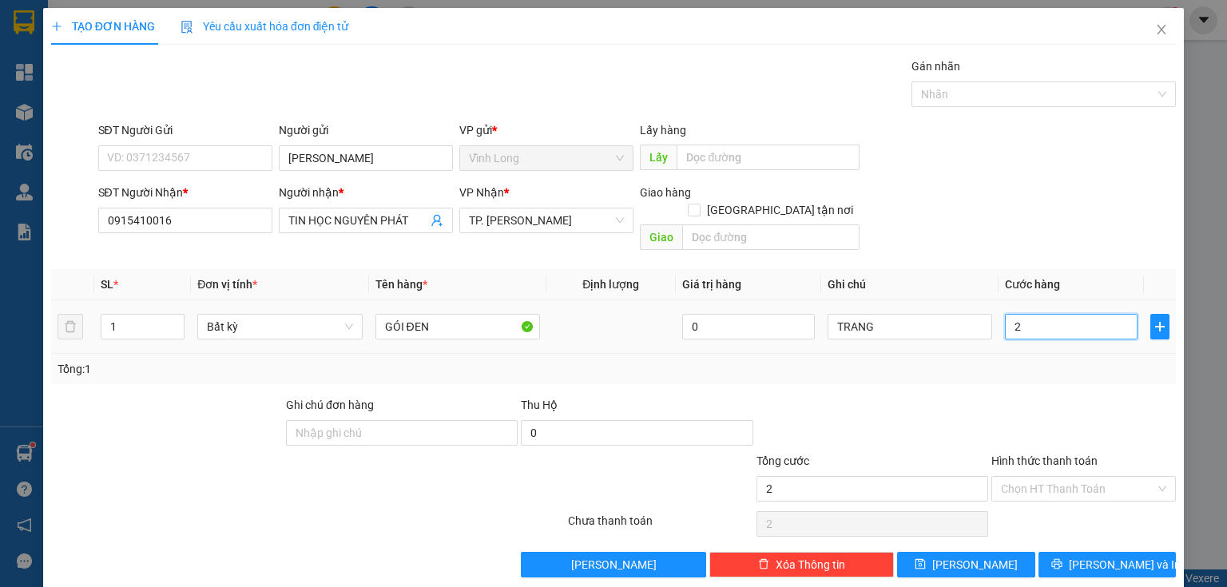
type input "20"
type input "20.000"
click at [1042, 477] on input "Hình thức thanh toán" at bounding box center [1078, 489] width 154 height 24
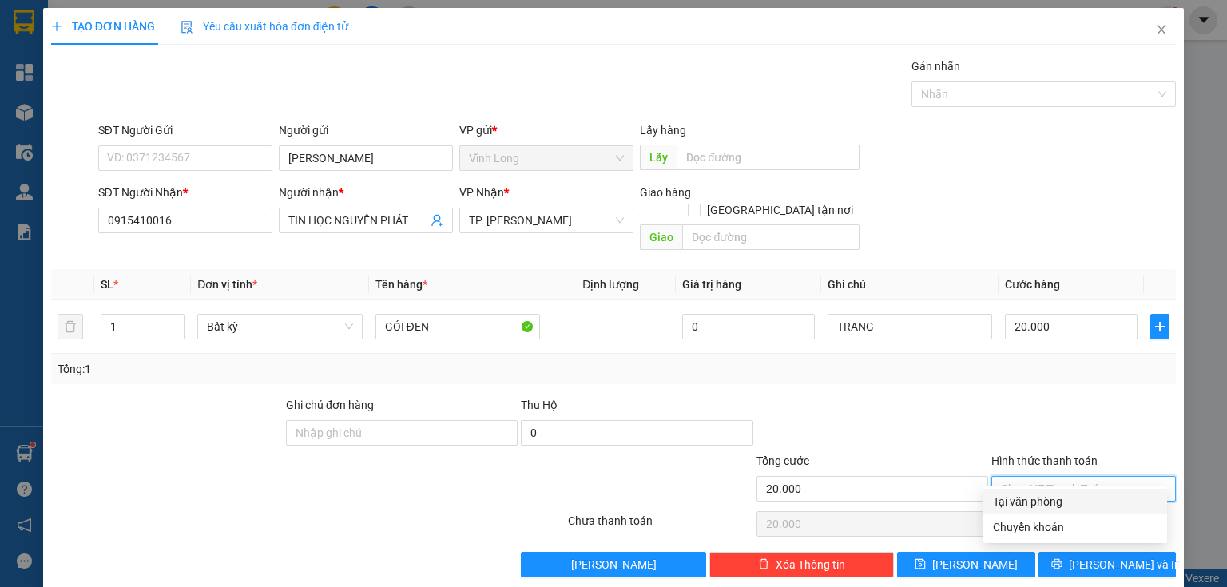
click at [1037, 497] on div "Tại văn phòng" at bounding box center [1075, 502] width 165 height 18
type input "0"
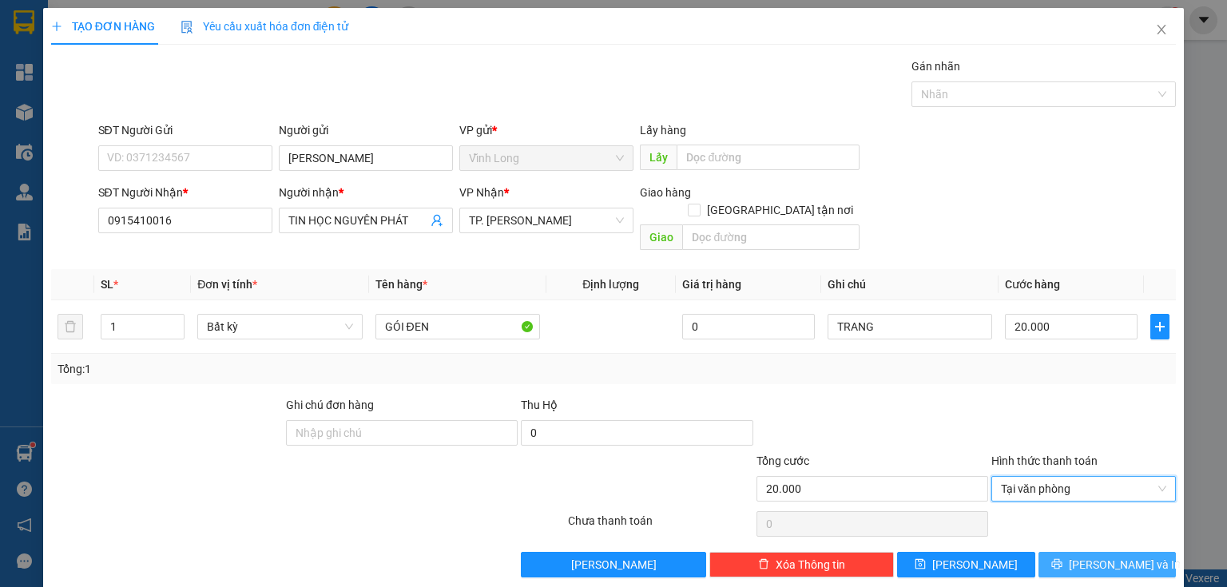
click at [1098, 556] on span "Lưu và In" at bounding box center [1125, 565] width 112 height 18
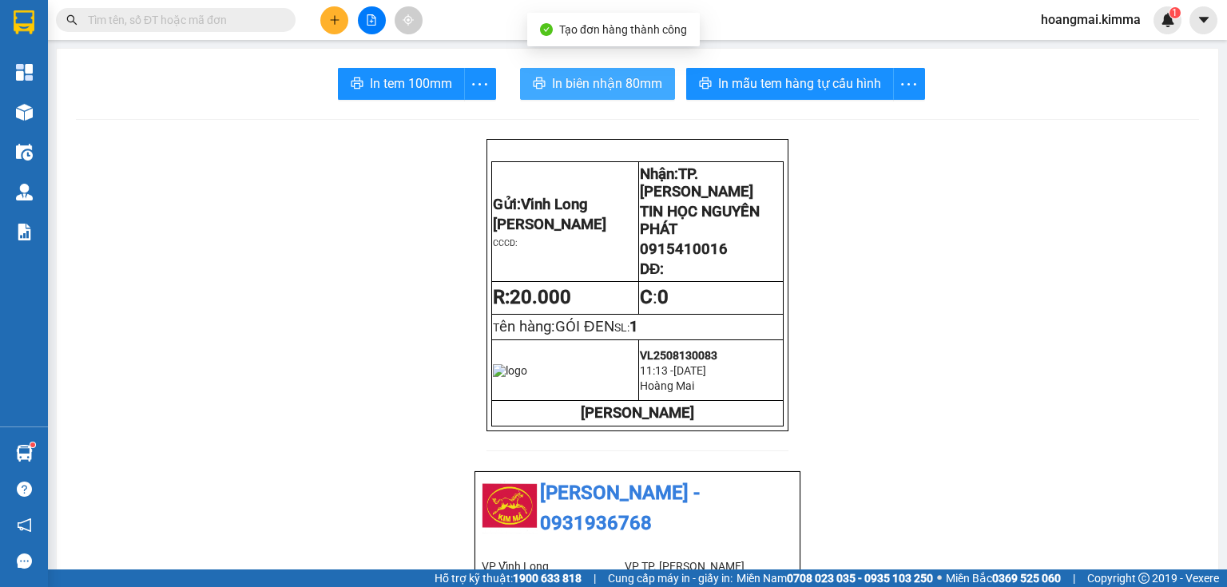
click at [552, 89] on span "In biên nhận 80mm" at bounding box center [607, 83] width 110 height 20
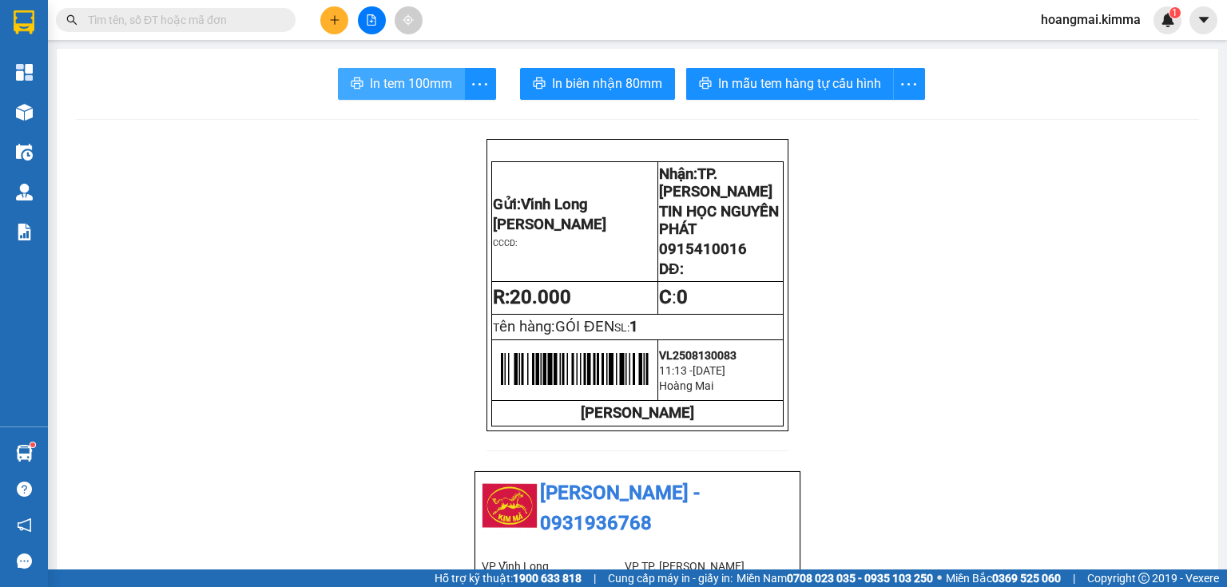
click at [408, 69] on button "In tem 100mm" at bounding box center [401, 84] width 127 height 32
click at [245, 20] on input "text" at bounding box center [182, 20] width 189 height 18
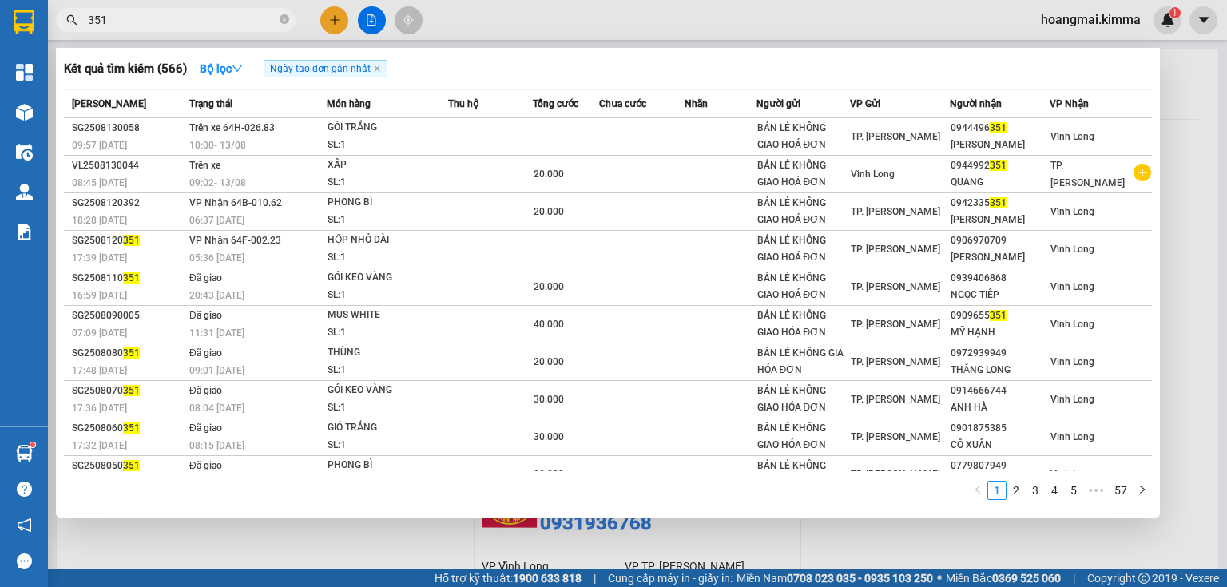
type input "351"
drag, startPoint x: 327, startPoint y: 19, endPoint x: 317, endPoint y: 42, distance: 24.7
click at [328, 19] on div at bounding box center [613, 293] width 1227 height 587
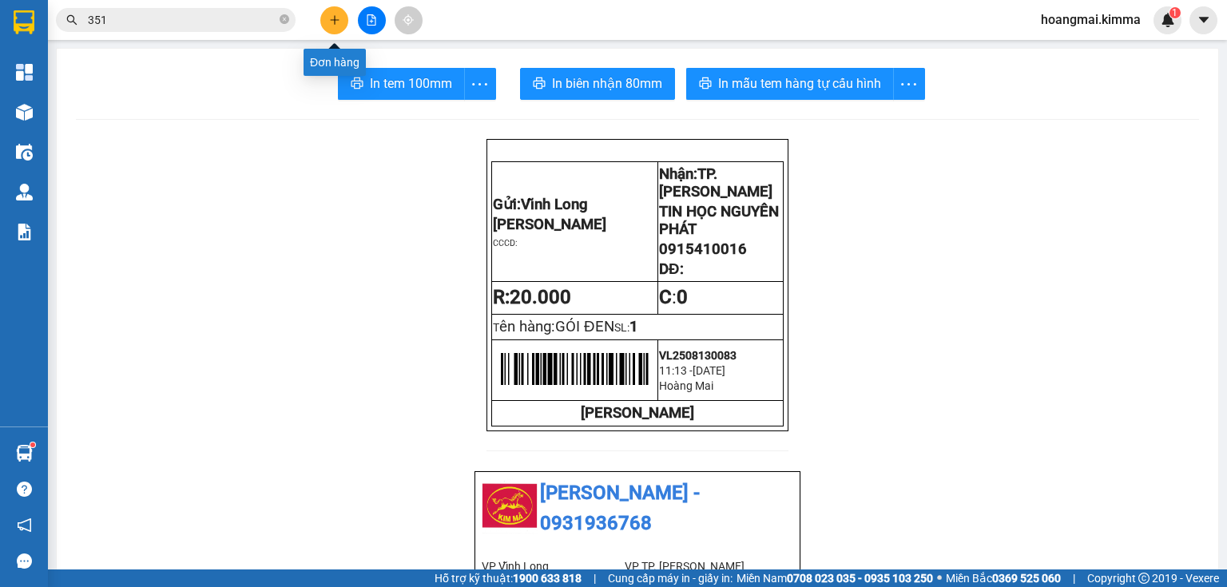
click at [339, 16] on button at bounding box center [334, 20] width 28 height 28
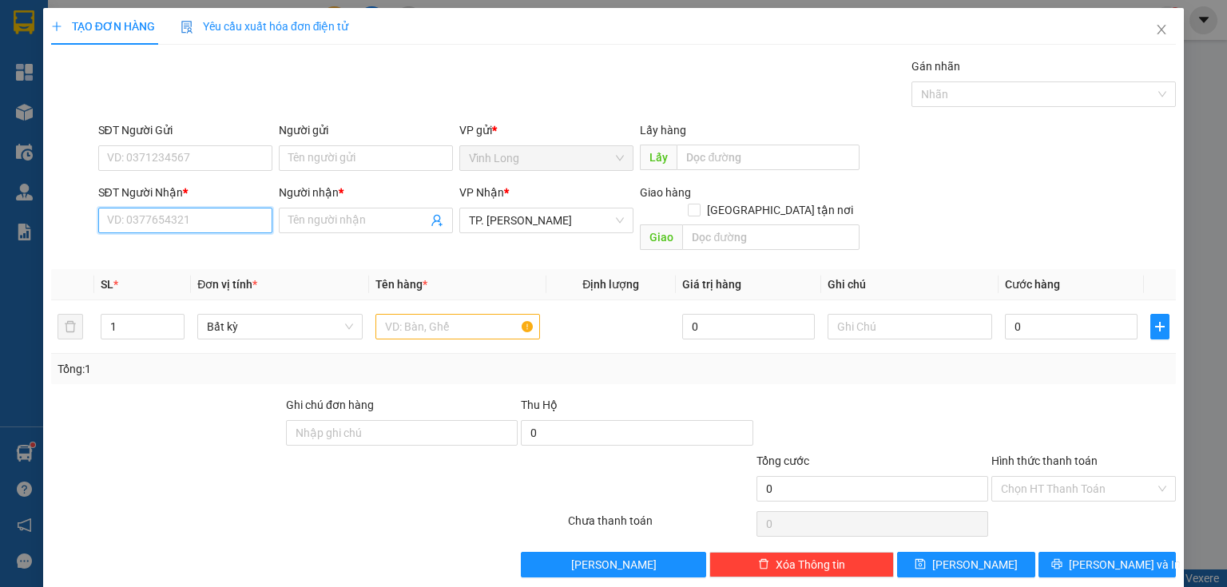
click at [198, 224] on input "SĐT Người Nhận *" at bounding box center [185, 221] width 174 height 26
type input "0978474978"
click at [203, 247] on div "0978474978 - TIÊN" at bounding box center [183, 252] width 153 height 18
type input "TIÊN"
type input "0978474978"
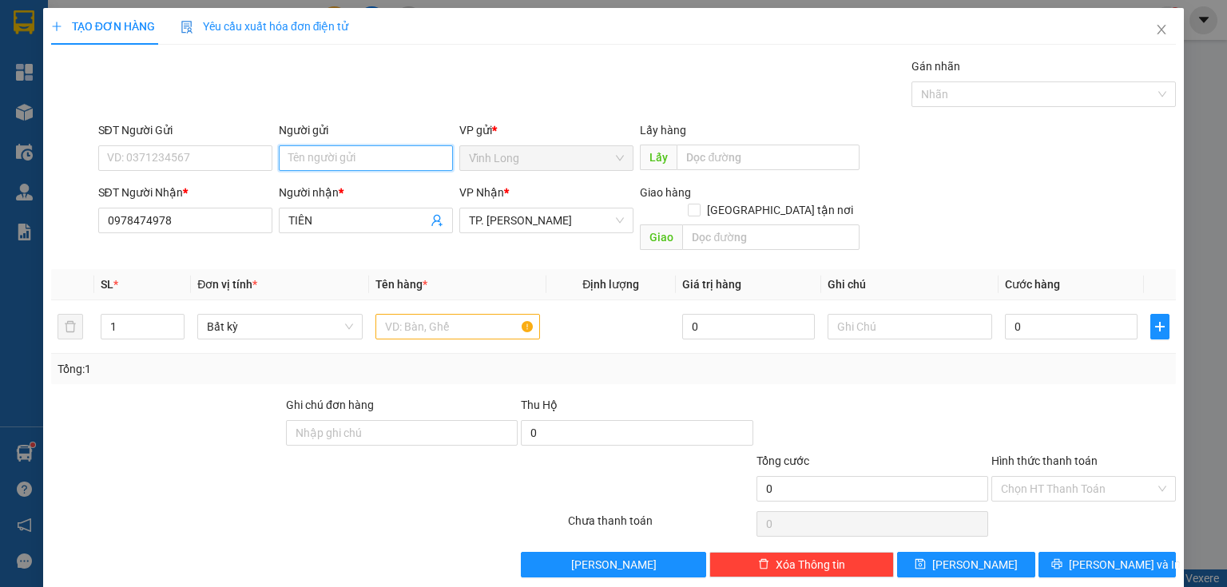
click at [304, 154] on input "Người gửi" at bounding box center [366, 158] width 174 height 26
type input "BÁN LẺ"
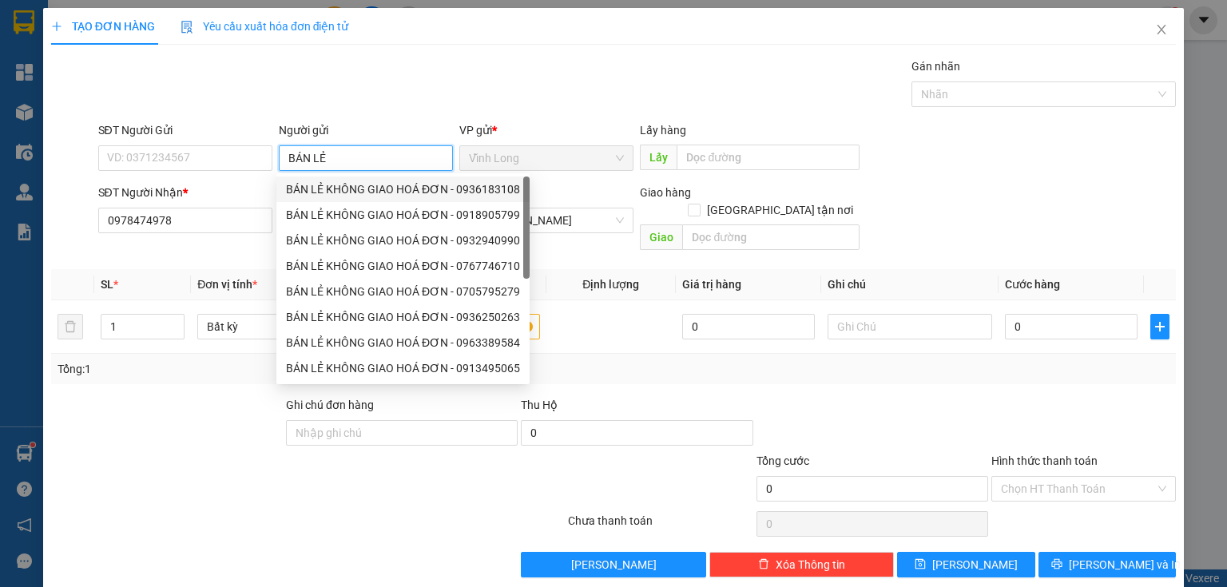
click at [336, 194] on div "BÁN LẺ KHÔNG GIAO HOÁ ĐƠN - 0936183108" at bounding box center [403, 190] width 234 height 18
type input "0936183108"
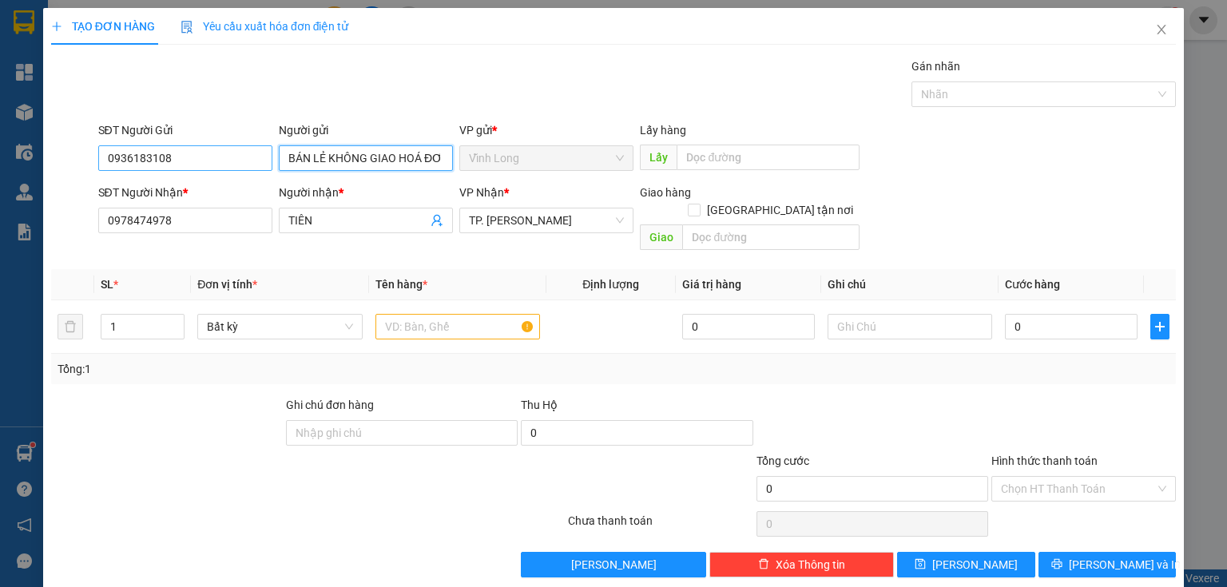
type input "BÁN LẺ KHÔNG GIAO HOÁ ĐƠN"
drag, startPoint x: 232, startPoint y: 149, endPoint x: 0, endPoint y: 162, distance: 232.0
click at [0, 162] on div "TẠO ĐƠN HÀNG Yêu cầu xuất hóa đơn điện tử Transit Pickup Surcharge Ids Transit …" at bounding box center [613, 293] width 1227 height 587
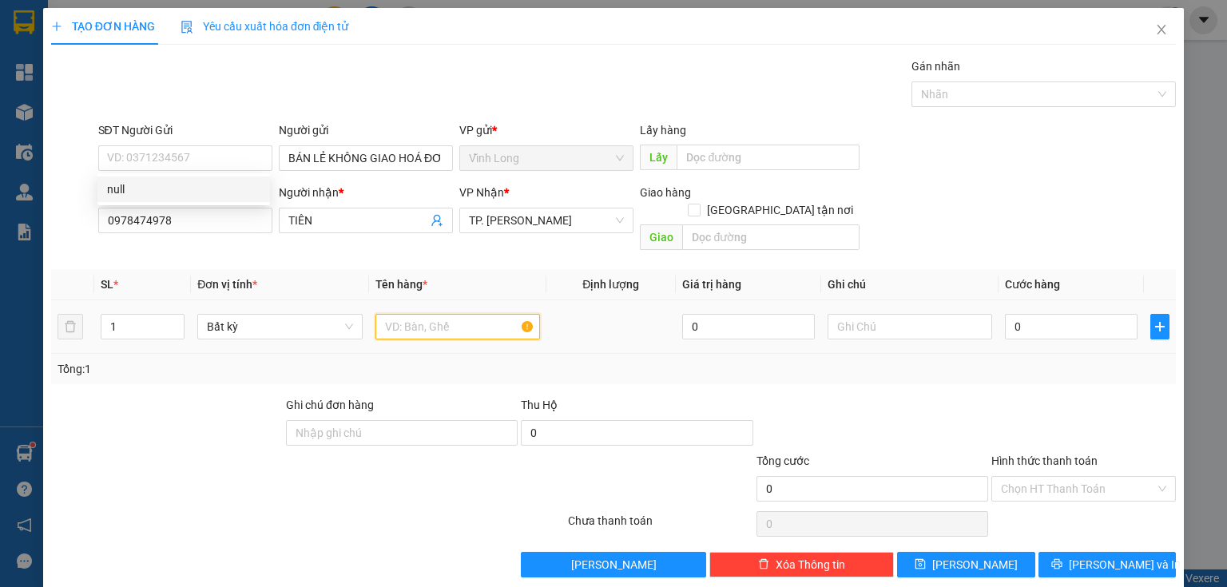
click at [489, 314] on input "text" at bounding box center [457, 327] width 165 height 26
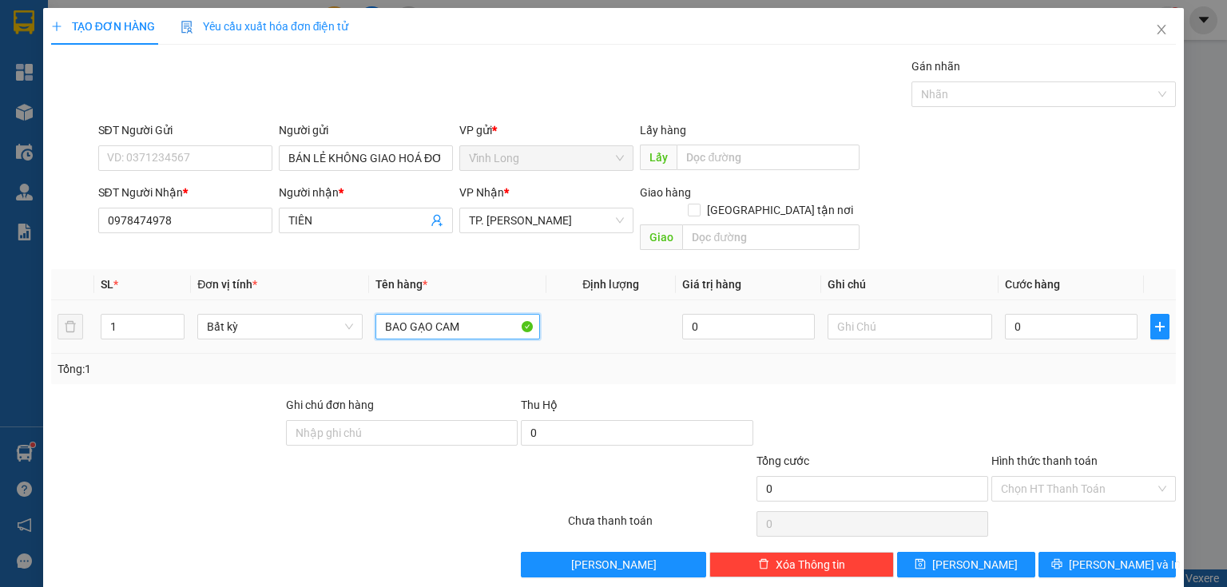
type input "BAO GẠO CAM"
type input "THƯ"
type input "3"
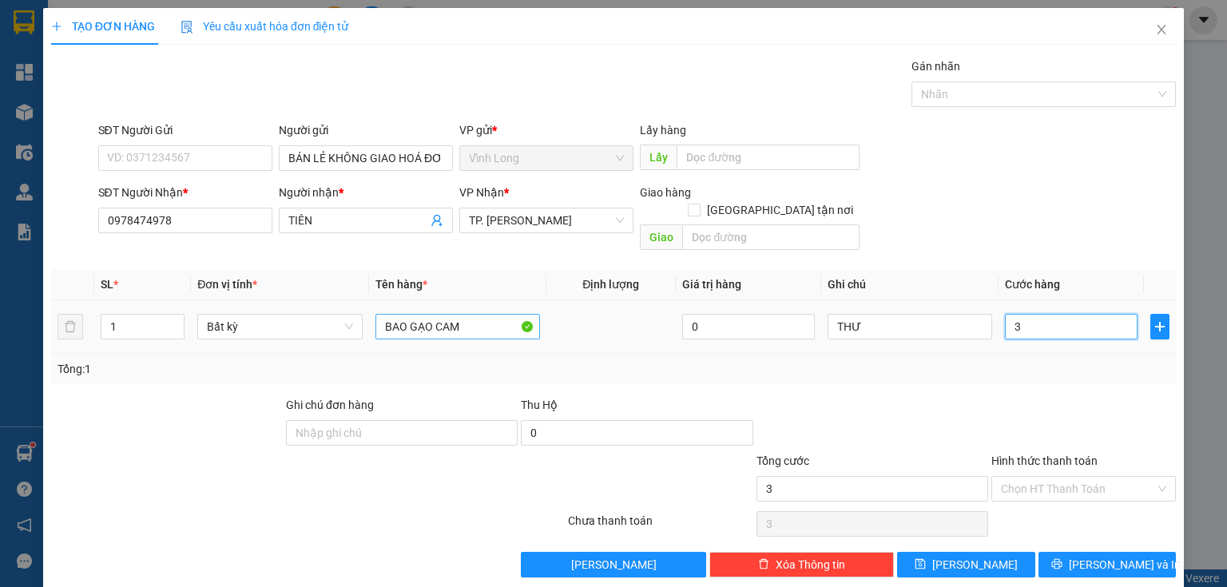
type input "30"
type input "30.000"
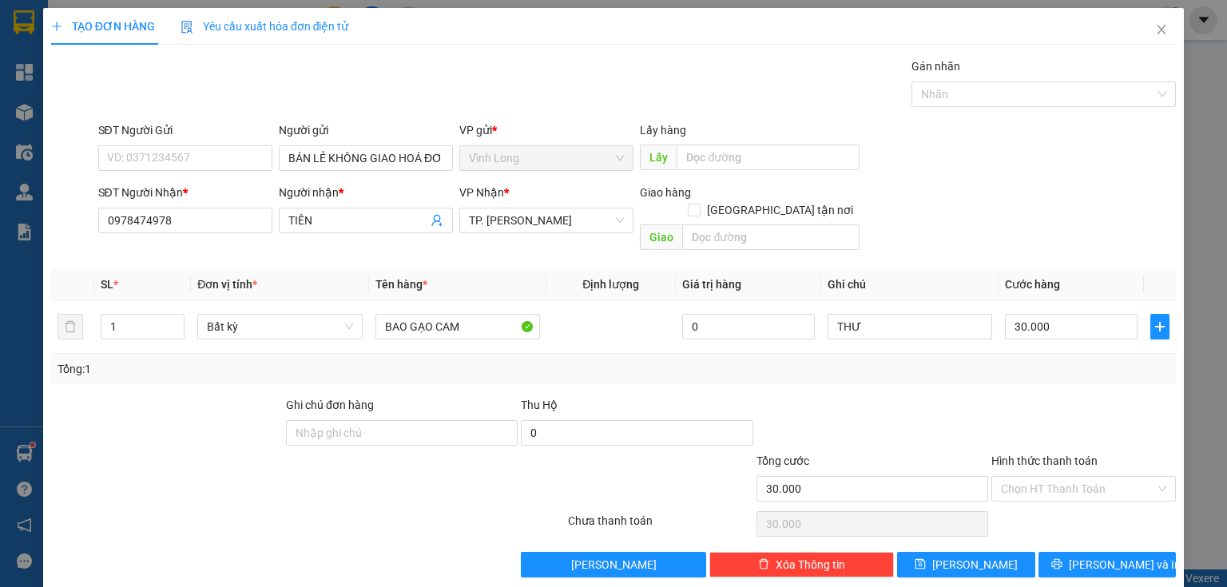
click at [1024, 396] on div at bounding box center [1084, 424] width 188 height 56
click at [1101, 477] on input "Hình thức thanh toán" at bounding box center [1078, 489] width 154 height 24
click at [1082, 495] on div "Tại văn phòng" at bounding box center [1075, 502] width 165 height 18
type input "0"
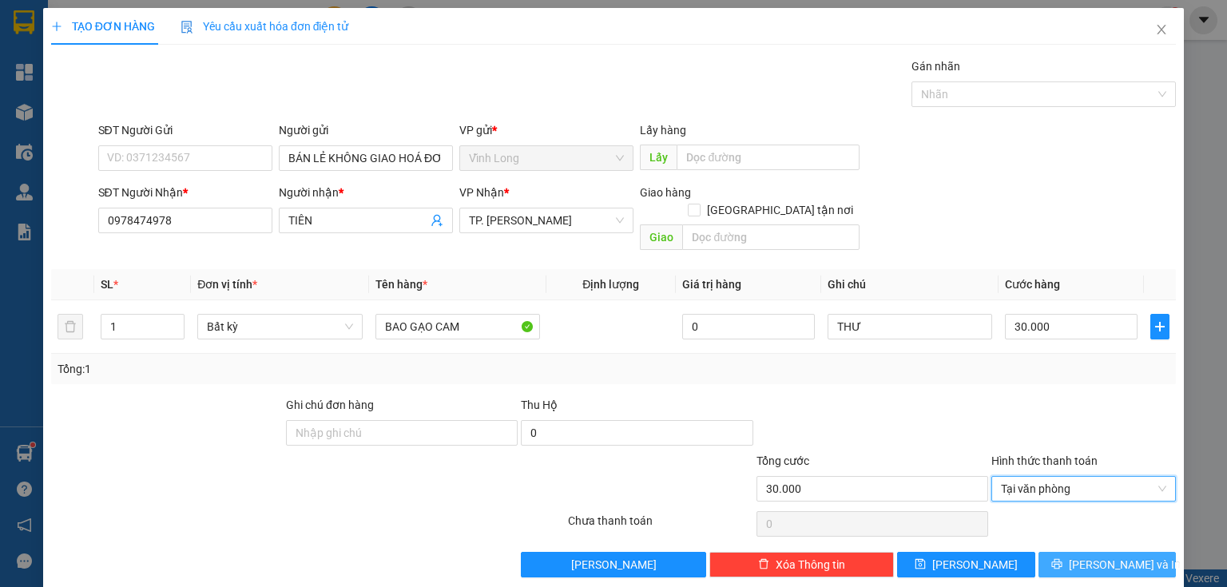
click at [1094, 556] on span "Lưu và In" at bounding box center [1125, 565] width 112 height 18
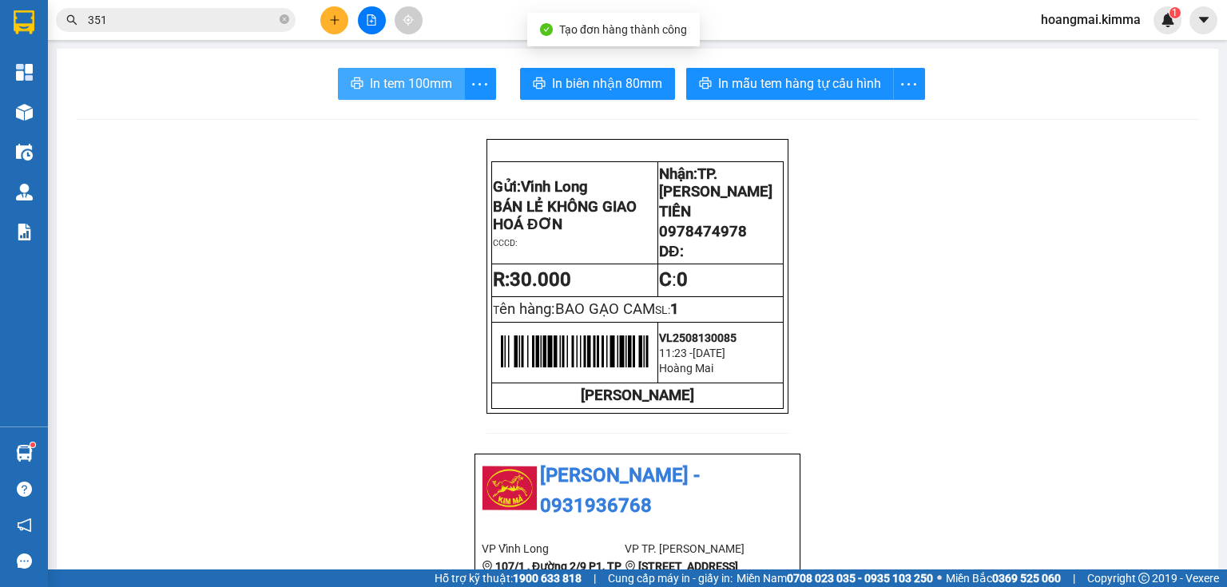
click at [386, 77] on span "In tem 100mm" at bounding box center [411, 83] width 82 height 20
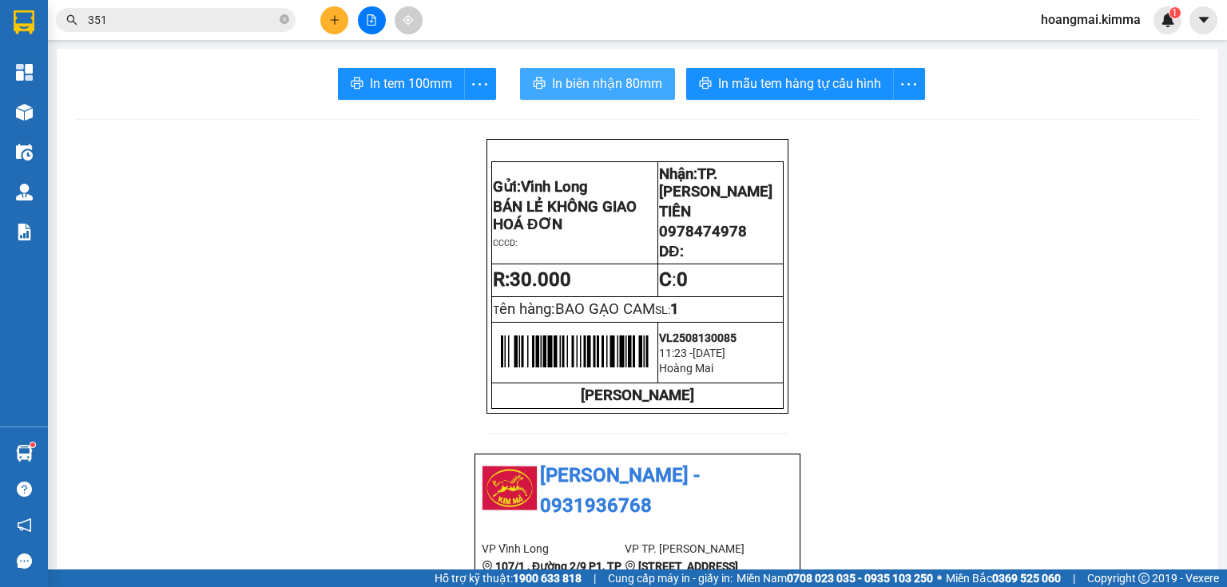
click at [558, 80] on span "In biên nhận 80mm" at bounding box center [607, 83] width 110 height 20
click at [338, 27] on button at bounding box center [334, 20] width 28 height 28
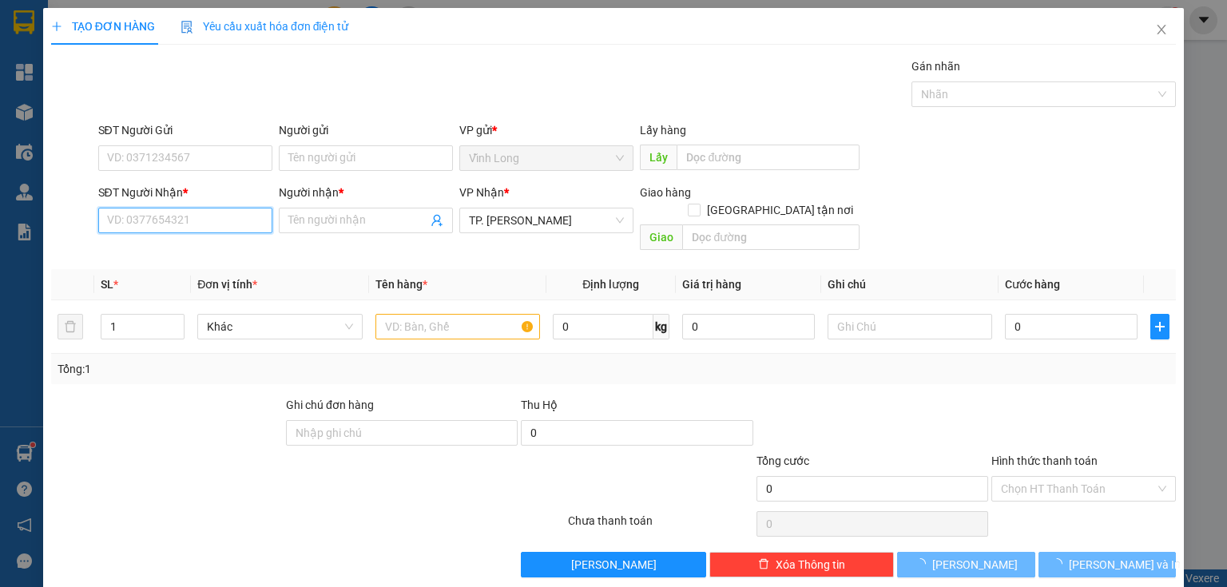
click at [185, 216] on input "SĐT Người Nhận *" at bounding box center [185, 221] width 174 height 26
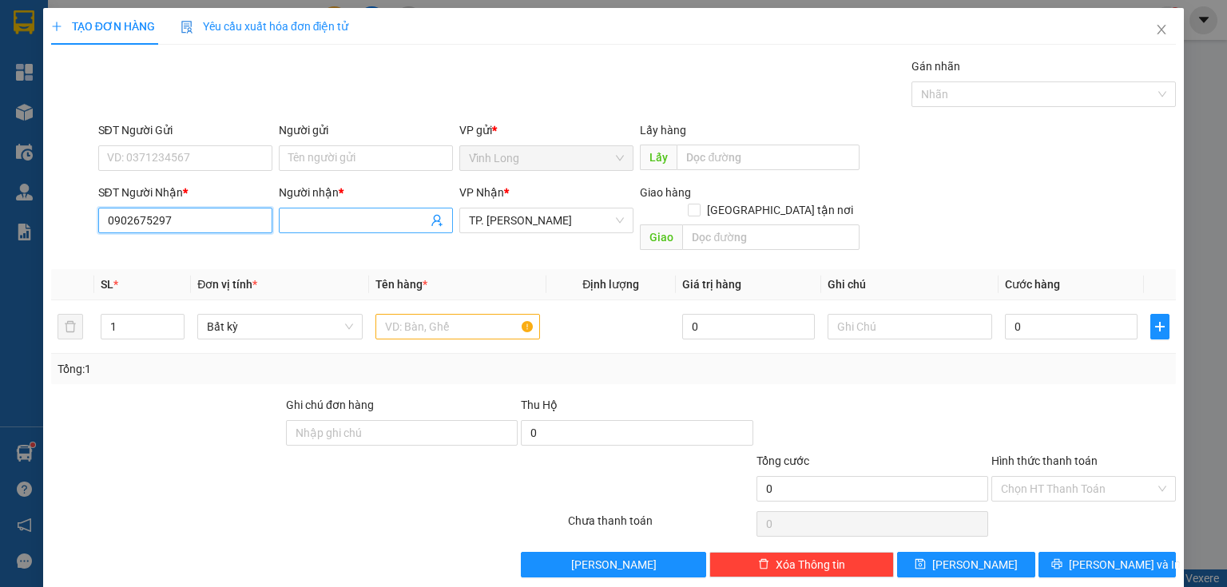
type input "0902675297"
click at [327, 216] on input "Người nhận *" at bounding box center [357, 221] width 139 height 18
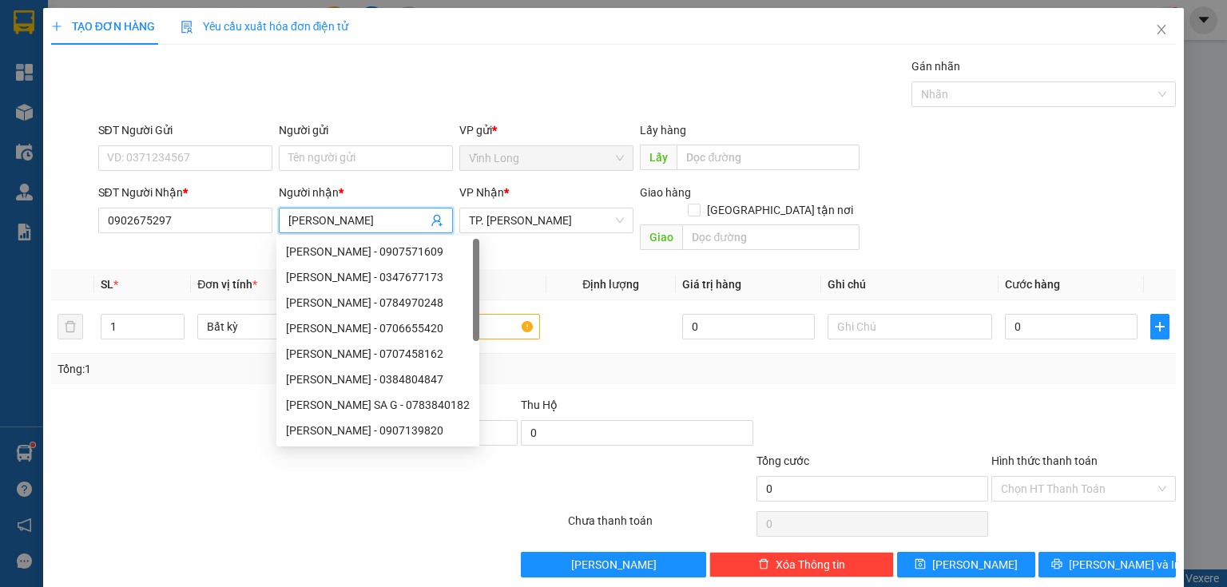
type input "KIM THANH"
click at [184, 144] on div "SĐT Người Gửi" at bounding box center [185, 133] width 174 height 24
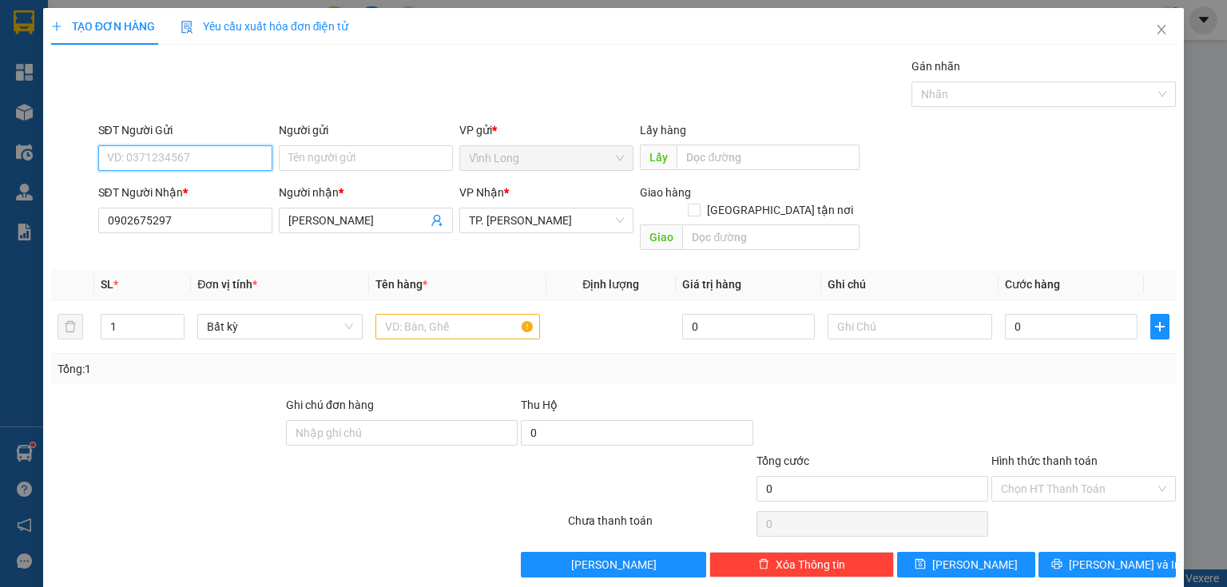
click at [206, 150] on input "SĐT Người Gửi" at bounding box center [185, 158] width 174 height 26
type input "0767559361"
click at [323, 155] on input "Người gửi" at bounding box center [366, 158] width 174 height 26
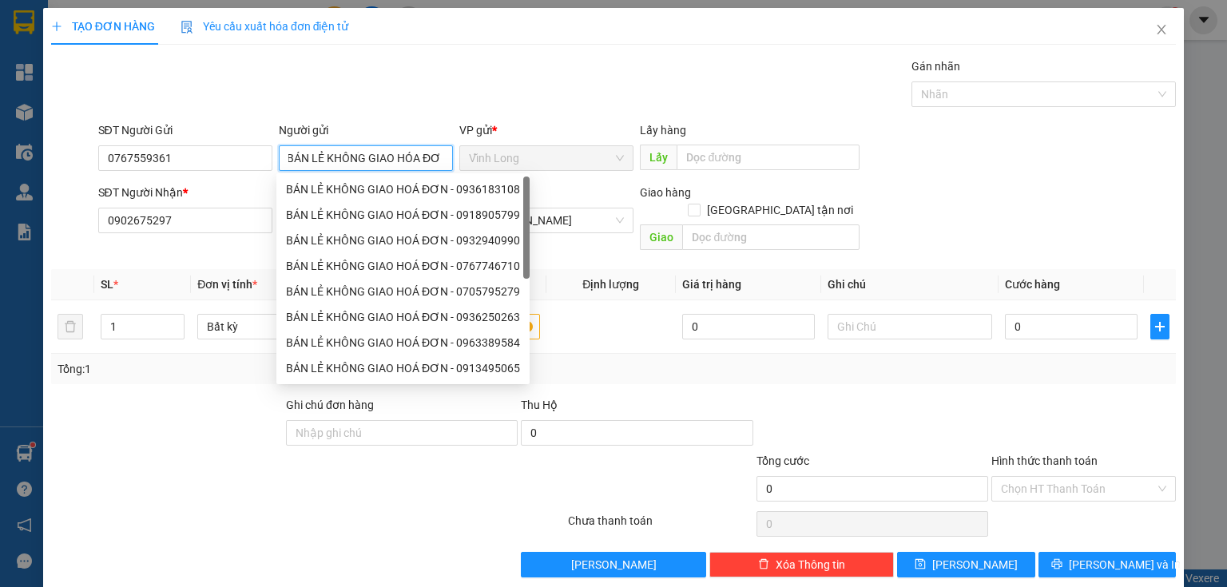
scroll to position [0, 10]
type input "BÁN LẺ KHÔNG GIAO HÓA ĐƠN"
drag, startPoint x: 920, startPoint y: 306, endPoint x: 911, endPoint y: 304, distance: 9.9
click at [919, 314] on input "text" at bounding box center [910, 327] width 165 height 26
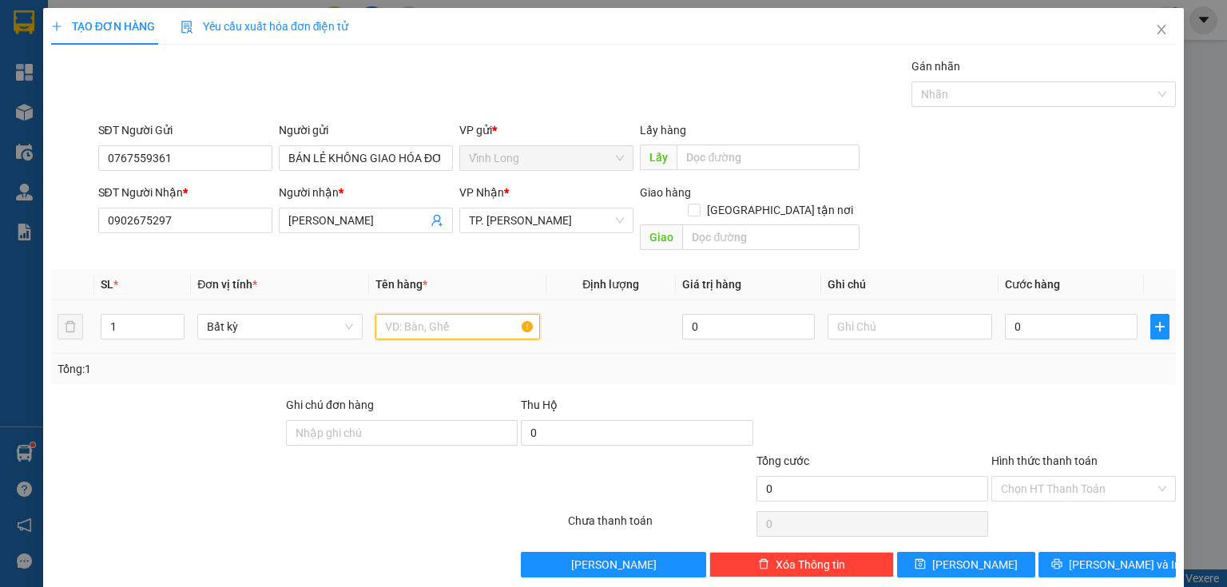
click at [442, 314] on input "text" at bounding box center [457, 327] width 165 height 26
type input "2"
click at [173, 320] on icon "up" at bounding box center [176, 323] width 6 height 6
click at [387, 314] on input "text" at bounding box center [457, 327] width 165 height 26
type input "1 BAO TRẮNG + 1 GÓI"
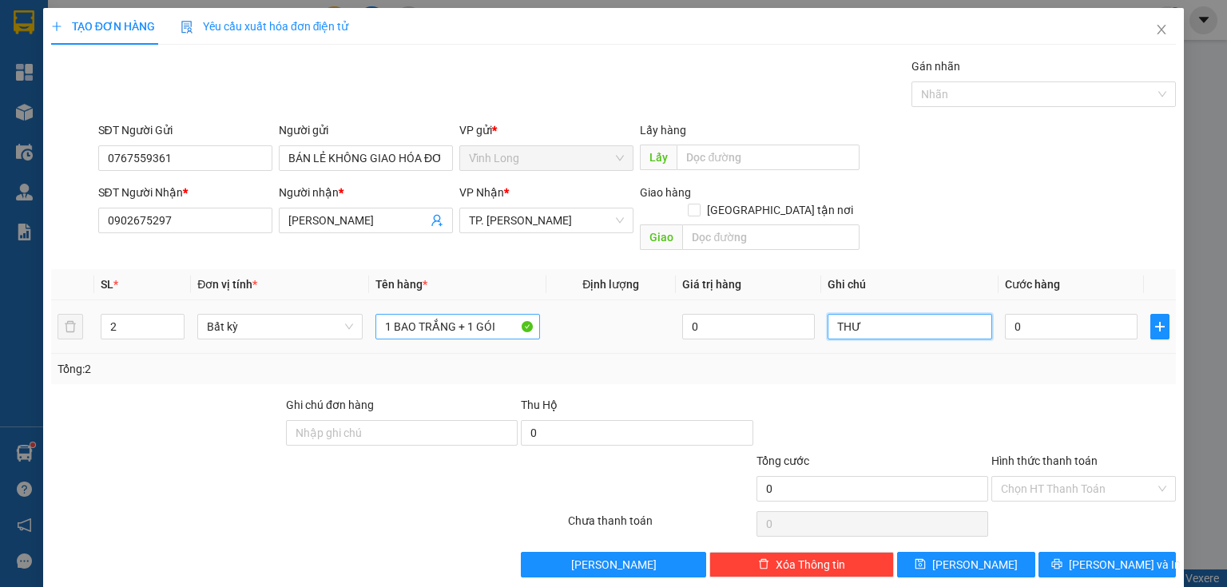
type input "THƯ"
type input "7"
type input "70"
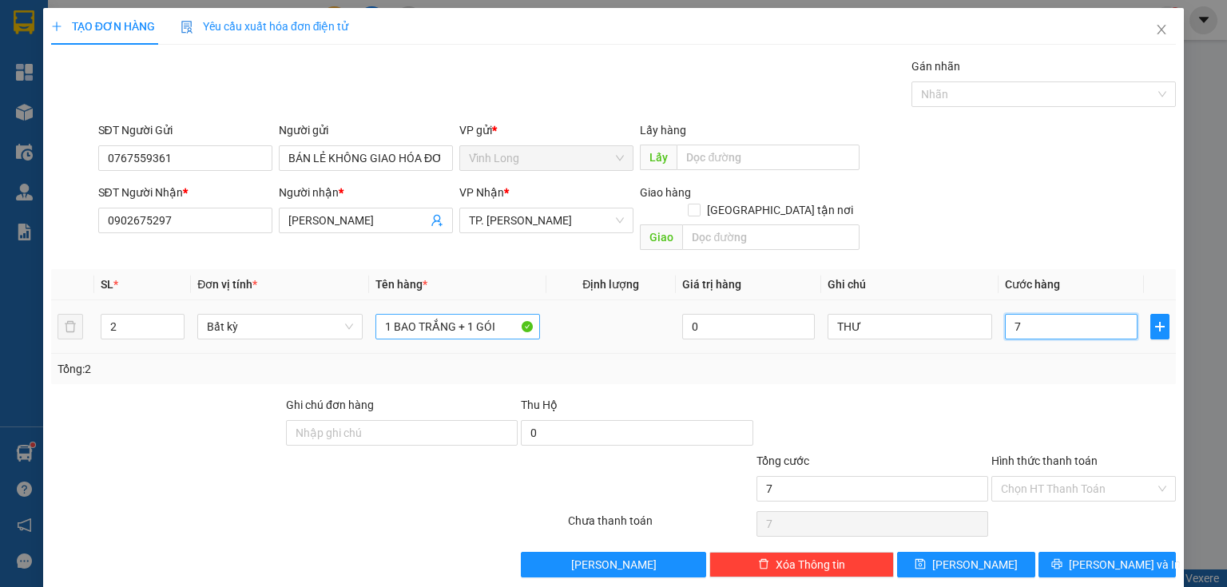
type input "70"
type input "70.000"
click at [1043, 423] on div at bounding box center [1084, 424] width 188 height 56
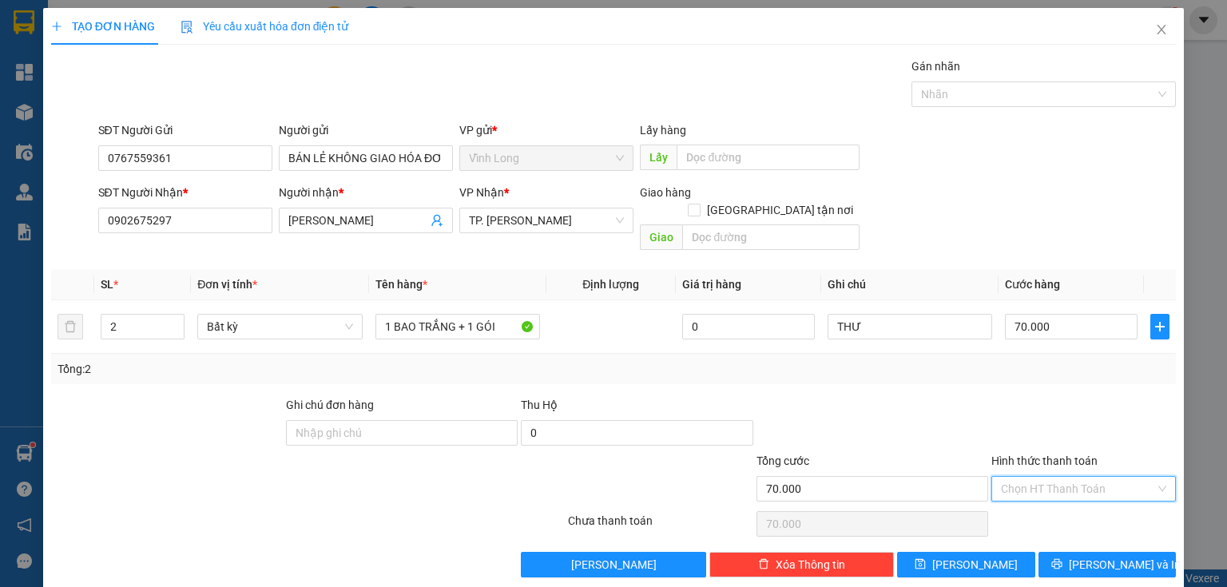
click at [1074, 477] on input "Hình thức thanh toán" at bounding box center [1078, 489] width 154 height 24
click at [1055, 495] on div "Tại văn phòng" at bounding box center [1075, 502] width 165 height 18
type input "0"
drag, startPoint x: 1083, startPoint y: 546, endPoint x: 1020, endPoint y: 518, distance: 69.0
click at [1079, 552] on button "Lưu và In" at bounding box center [1107, 565] width 138 height 26
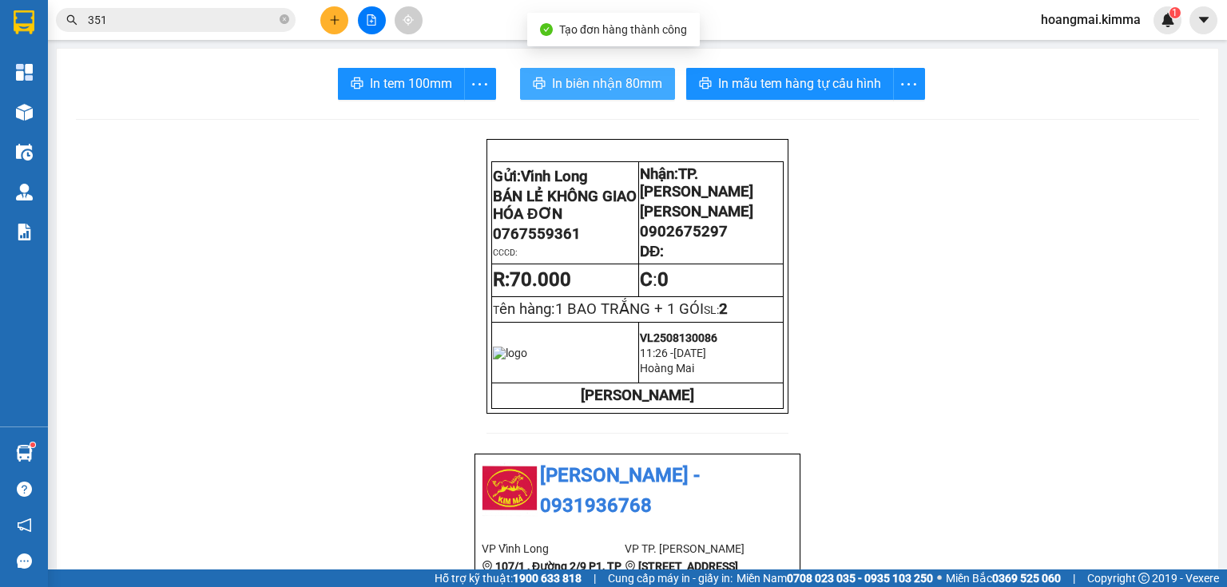
click at [621, 86] on span "In biên nhận 80mm" at bounding box center [607, 83] width 110 height 20
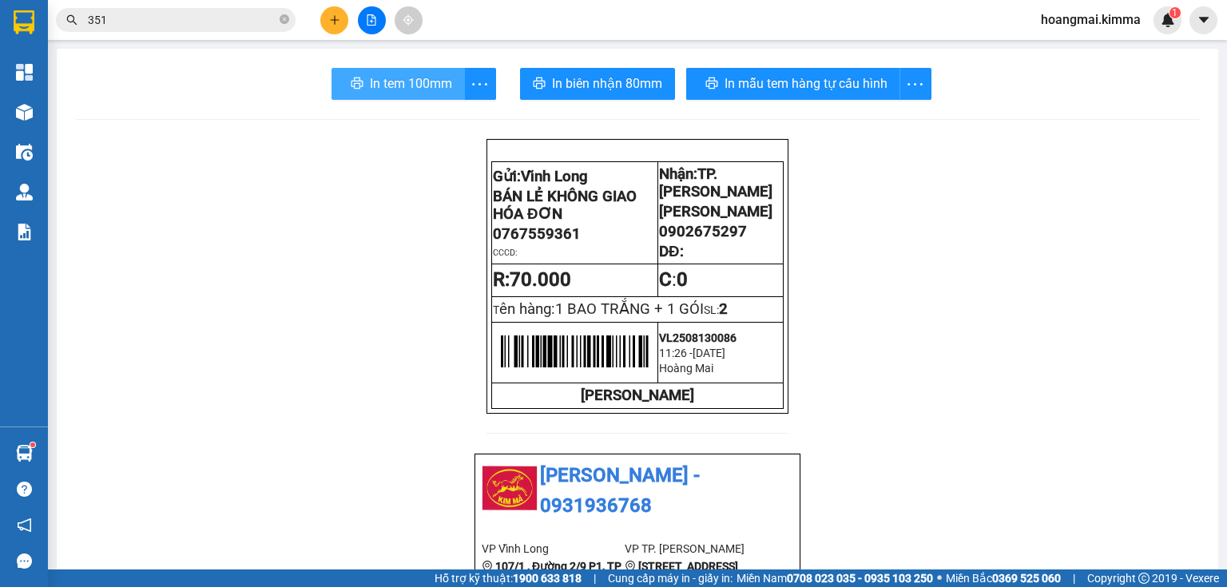
click at [370, 77] on span "In tem 100mm" at bounding box center [411, 83] width 82 height 20
click at [332, 22] on icon "plus" at bounding box center [334, 19] width 11 height 11
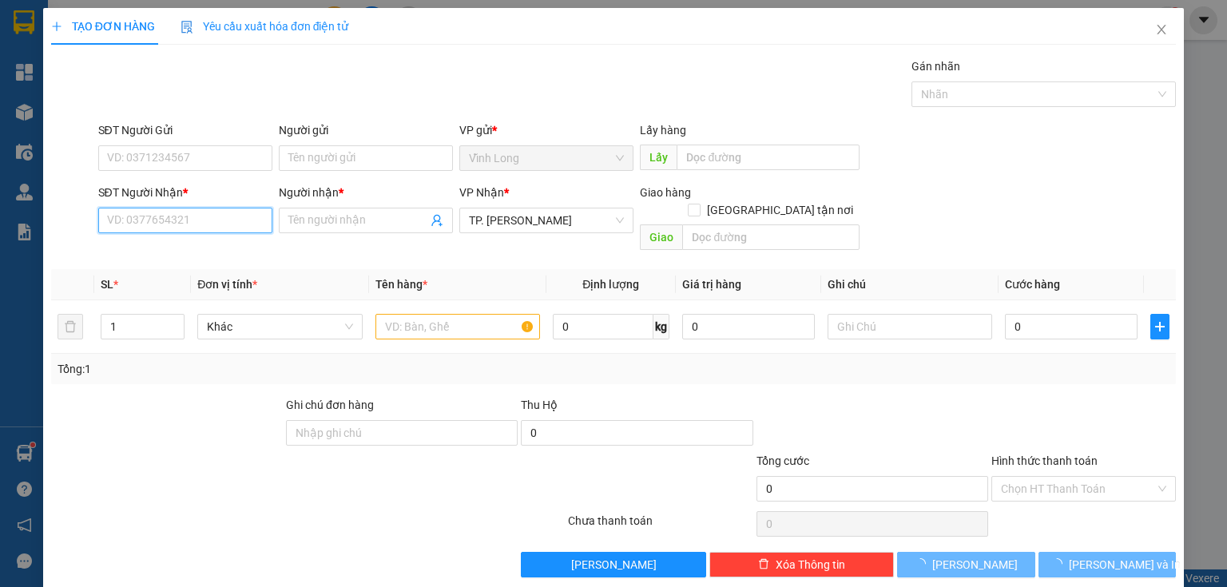
click at [193, 223] on input "SĐT Người Nhận *" at bounding box center [185, 221] width 174 height 26
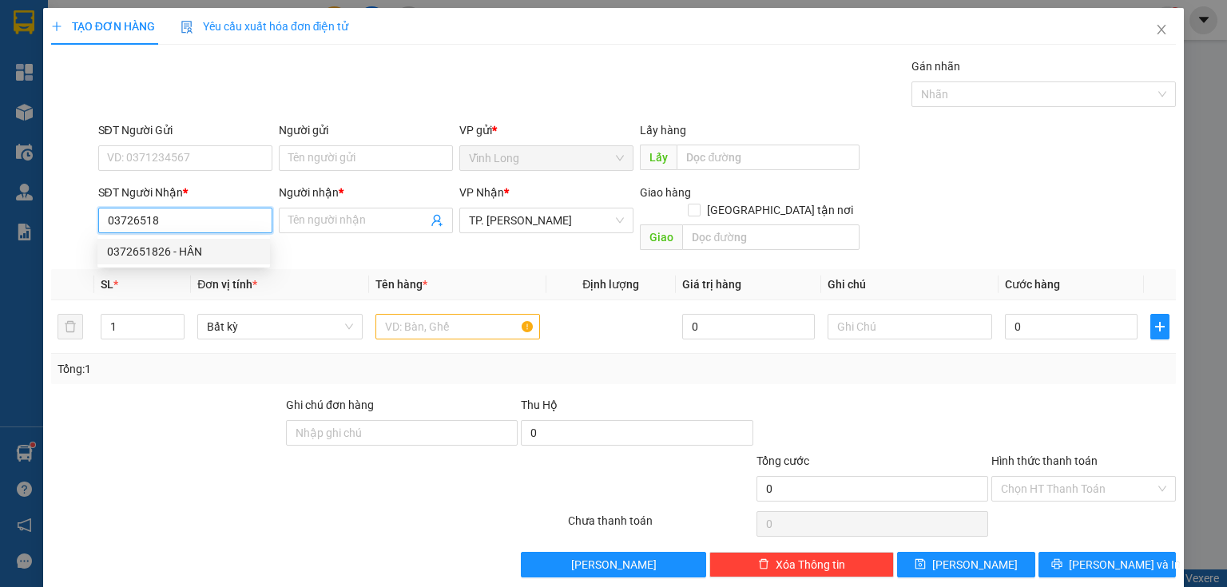
click at [202, 248] on div "0372651826 - HÂN" at bounding box center [183, 252] width 153 height 18
type input "0372651826"
type input "HÂN"
type input "0372651826"
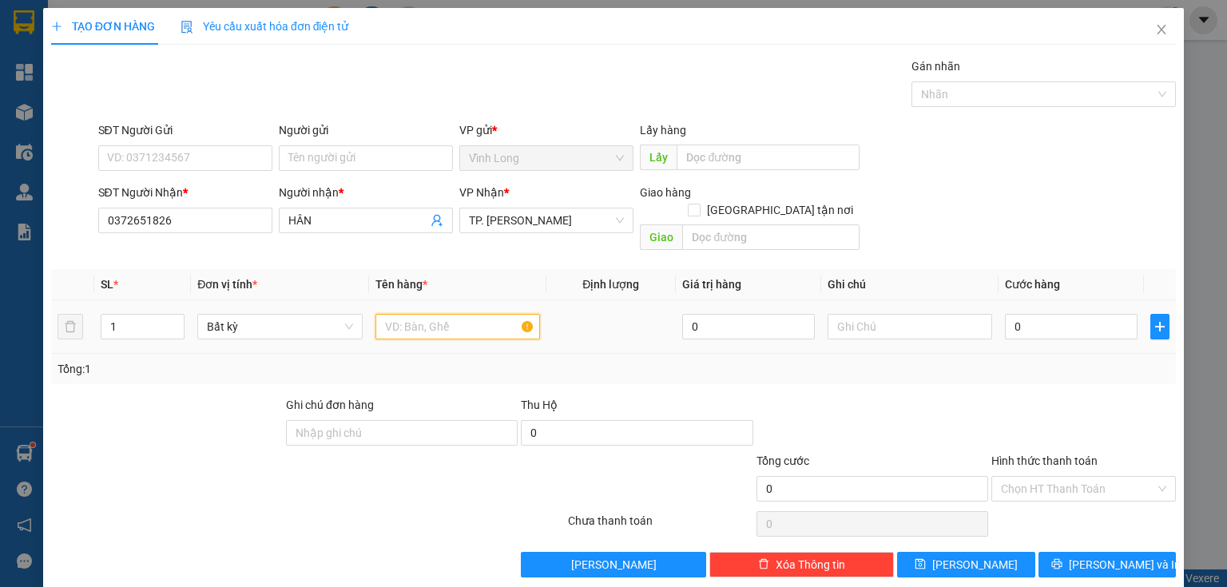
click at [443, 316] on input "text" at bounding box center [457, 327] width 165 height 26
type input "GÓI TRẮNG"
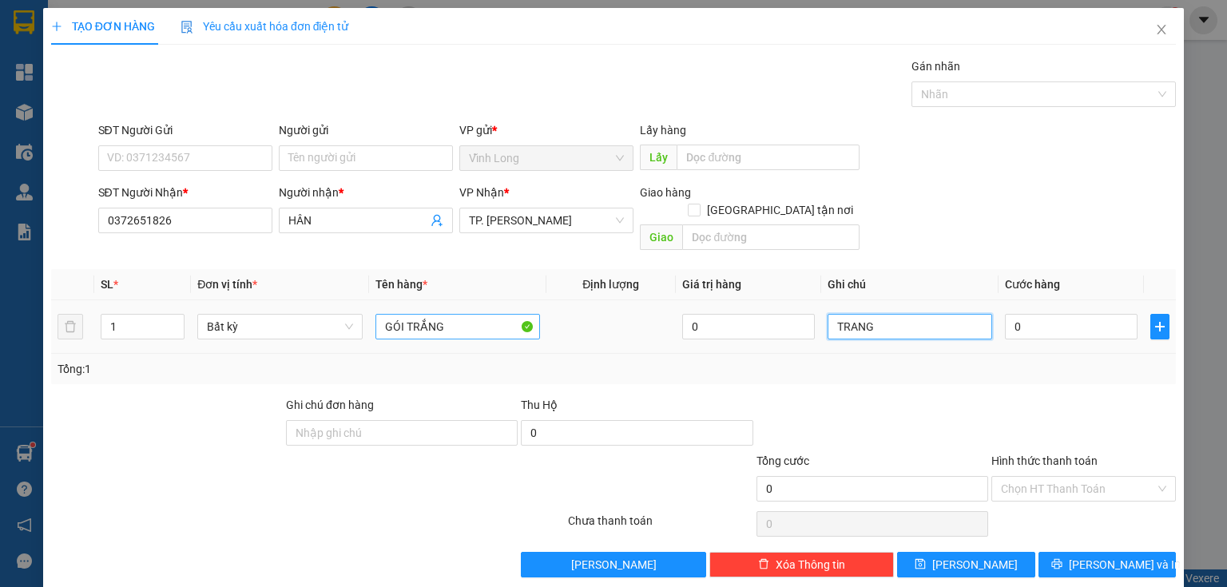
type input "TRANG"
type input "3"
type input "30"
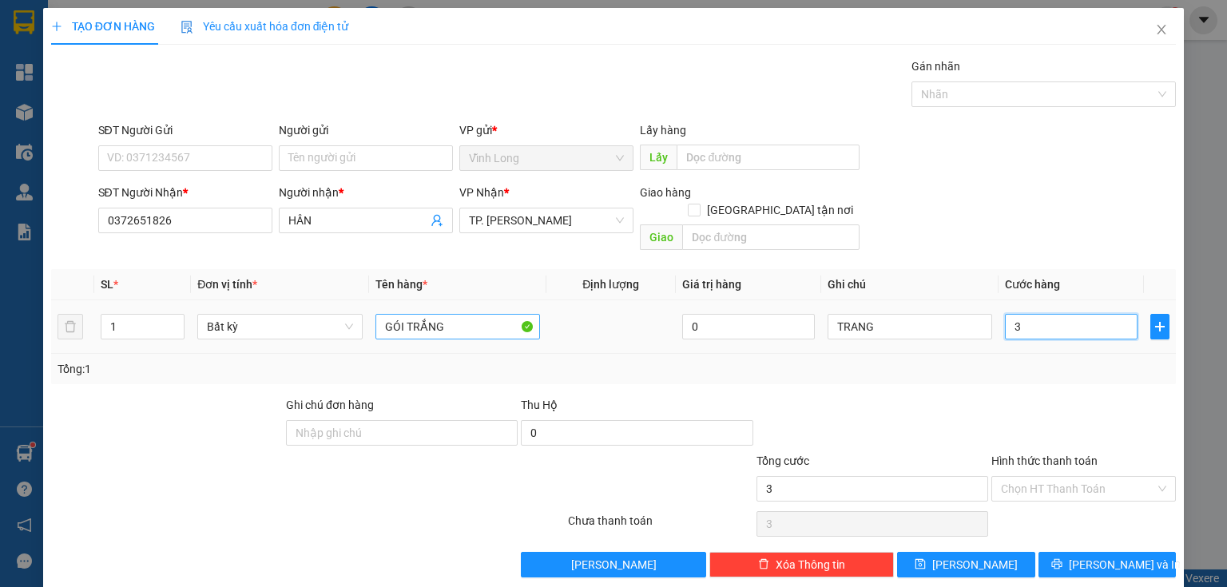
type input "30"
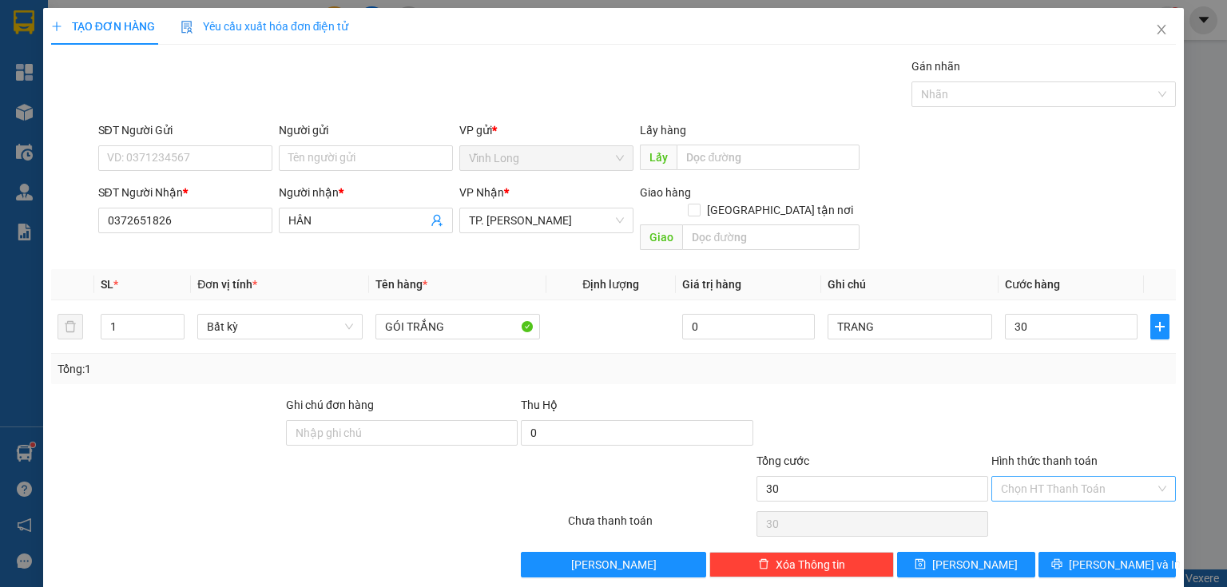
type input "30.000"
drag, startPoint x: 1030, startPoint y: 475, endPoint x: 1023, endPoint y: 482, distance: 9.6
click at [1029, 477] on input "Hình thức thanh toán" at bounding box center [1078, 489] width 154 height 24
click at [1019, 493] on div "Tại văn phòng" at bounding box center [1075, 502] width 165 height 18
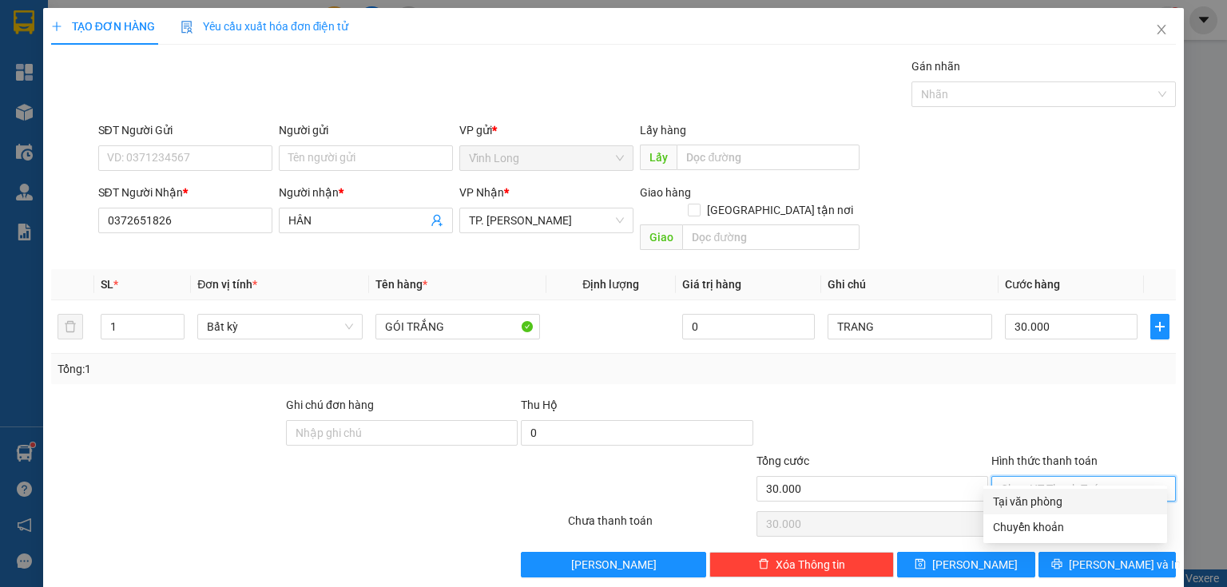
type input "0"
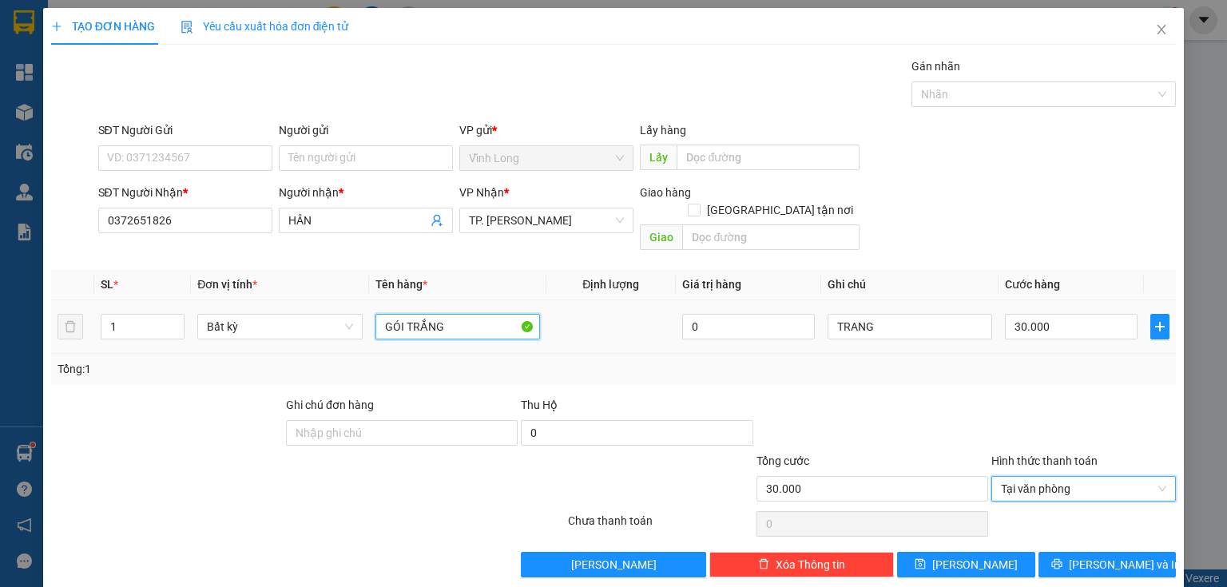
click at [457, 314] on input "GÓI TRẮNG" at bounding box center [457, 327] width 165 height 26
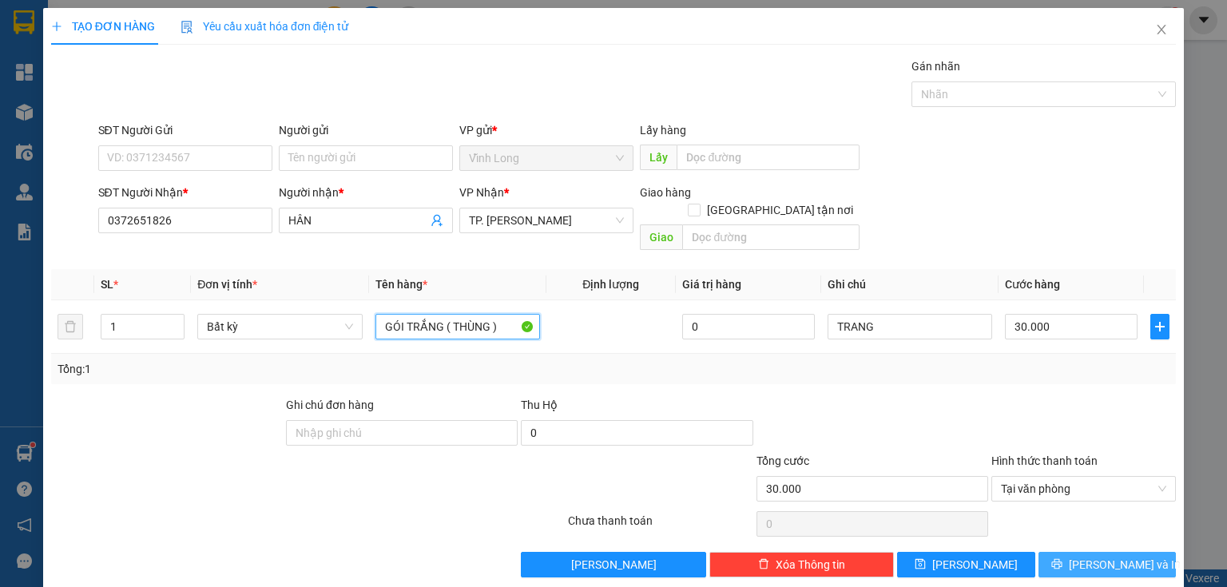
type input "GÓI TRẮNG ( THÙNG )"
click at [1096, 556] on span "Lưu và In" at bounding box center [1125, 565] width 112 height 18
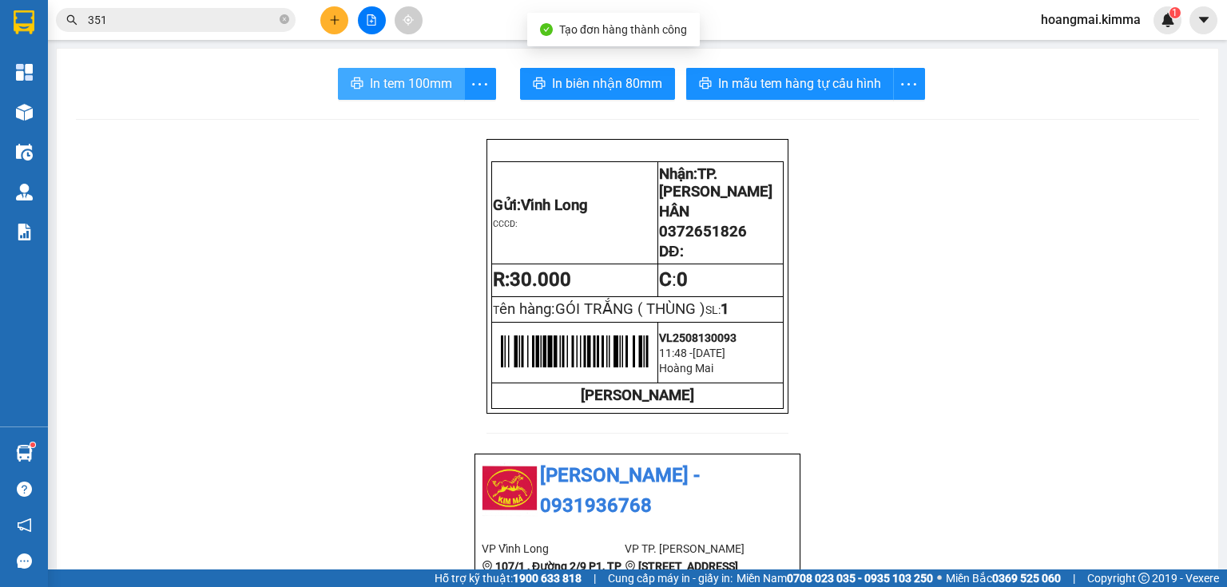
click at [359, 89] on button "In tem 100mm" at bounding box center [401, 84] width 127 height 32
click at [332, 26] on button at bounding box center [334, 20] width 28 height 28
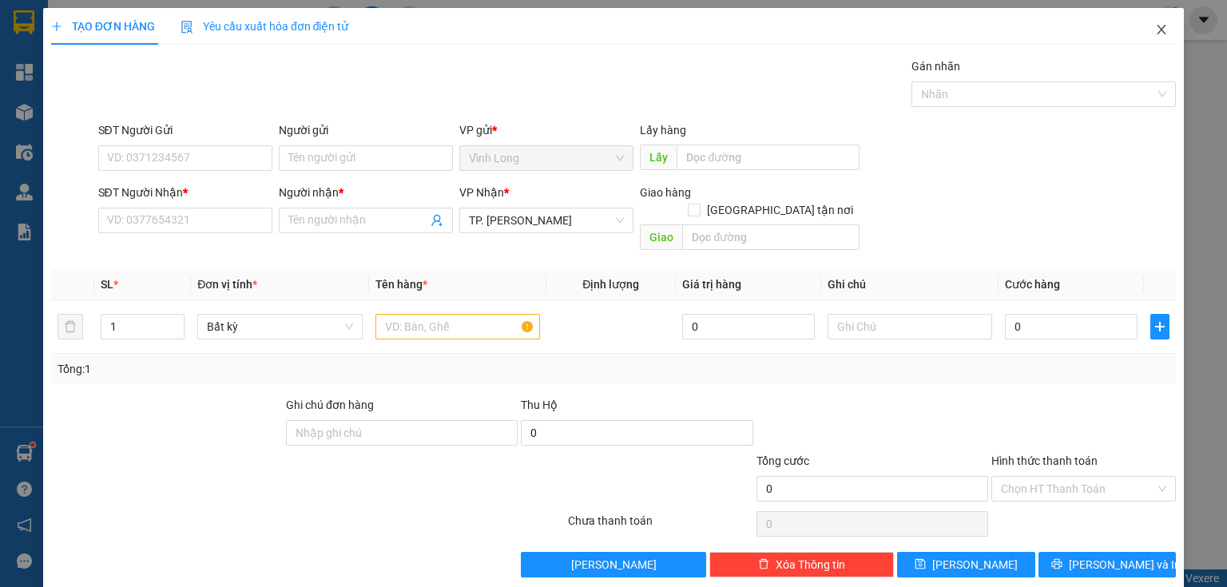
click at [1157, 29] on icon "close" at bounding box center [1161, 30] width 9 height 10
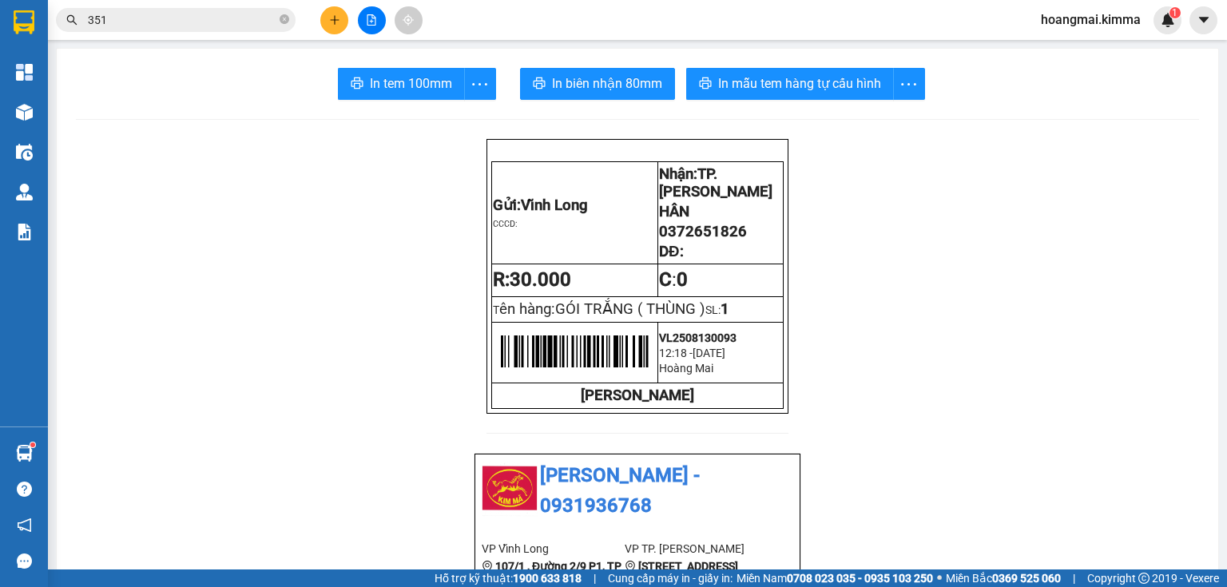
click at [200, 26] on input "351" at bounding box center [182, 20] width 189 height 18
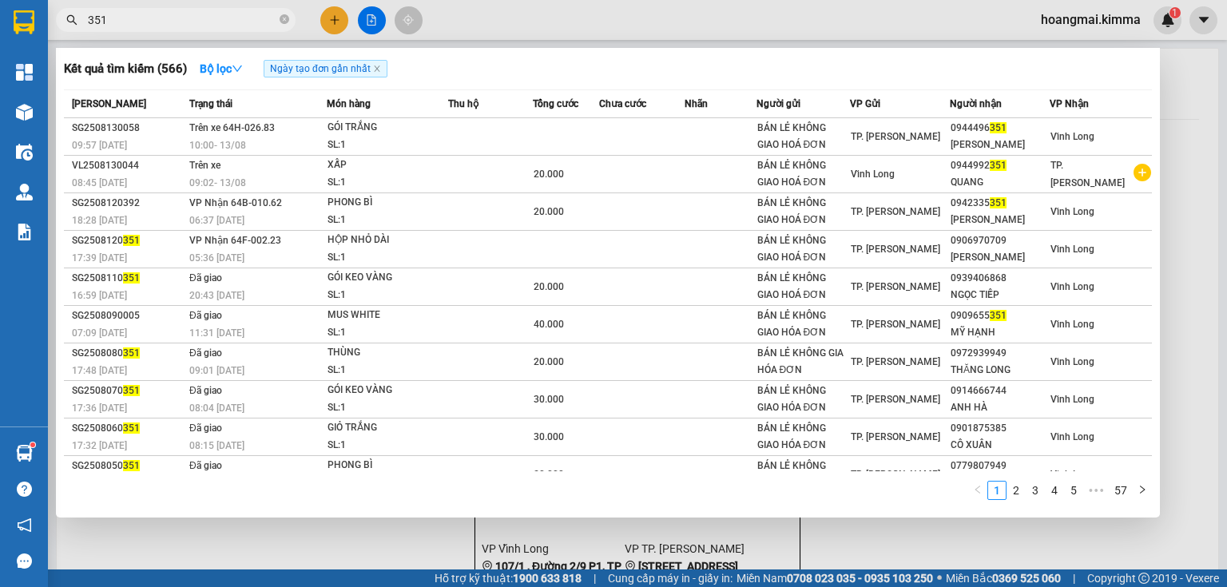
click at [200, 26] on input "351" at bounding box center [182, 20] width 189 height 18
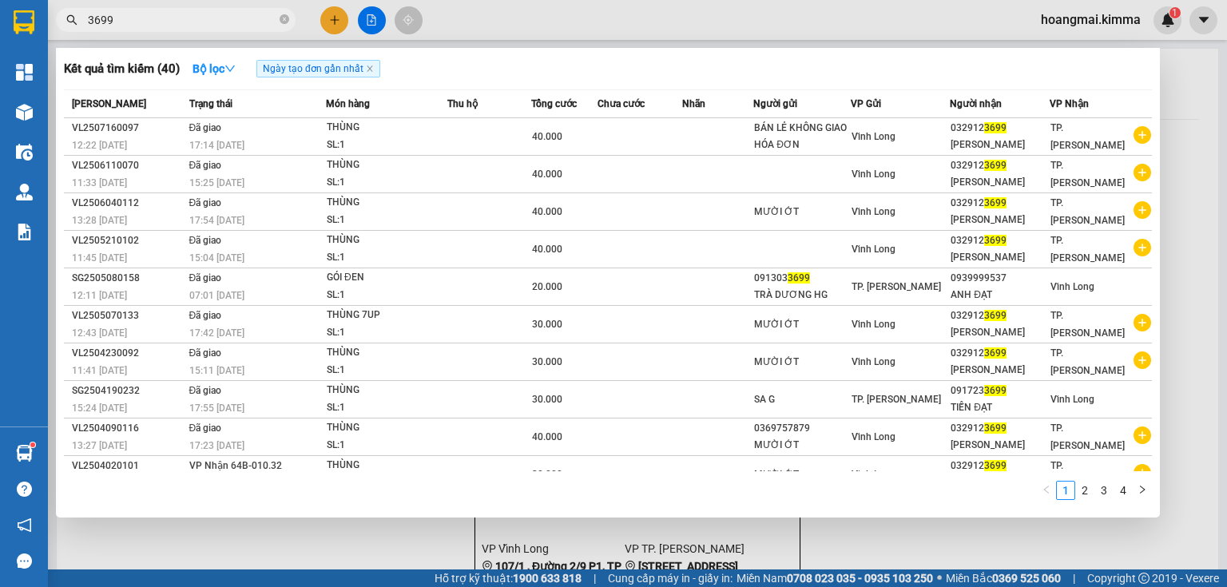
type input "3699"
click at [330, 18] on div at bounding box center [613, 293] width 1227 height 587
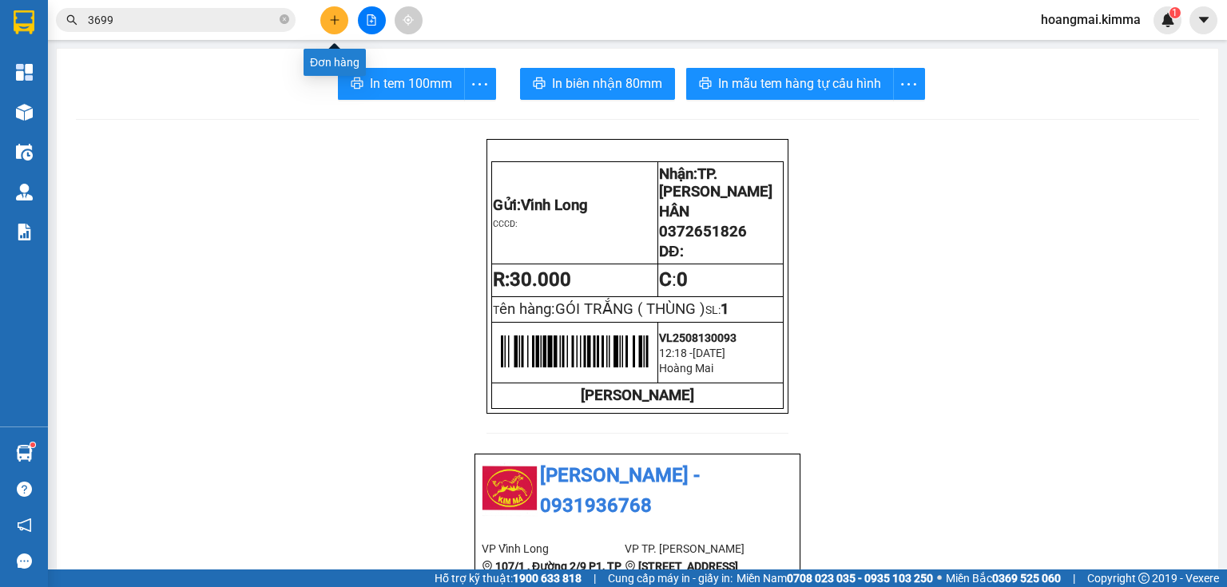
click at [330, 18] on icon "plus" at bounding box center [334, 19] width 11 height 11
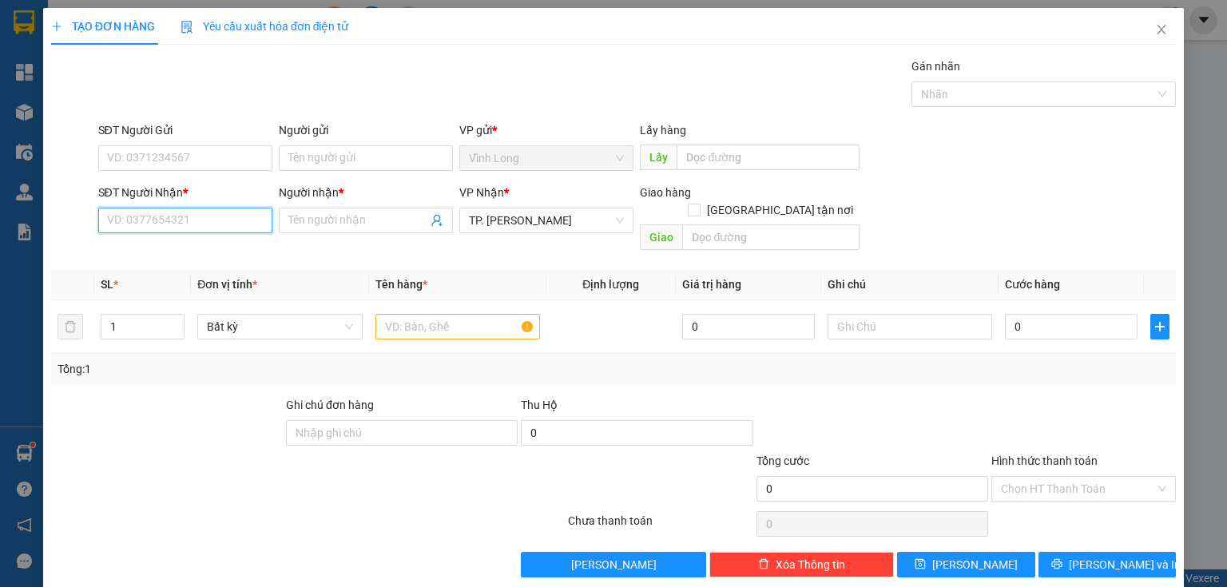
click at [187, 216] on input "SĐT Người Nhận *" at bounding box center [185, 221] width 174 height 26
type input "0329123699"
click at [193, 252] on div "0329123699 - HUỲNH TRÚC" at bounding box center [185, 252] width 157 height 18
type input "HUỲNH TRÚC"
type input "0329123699"
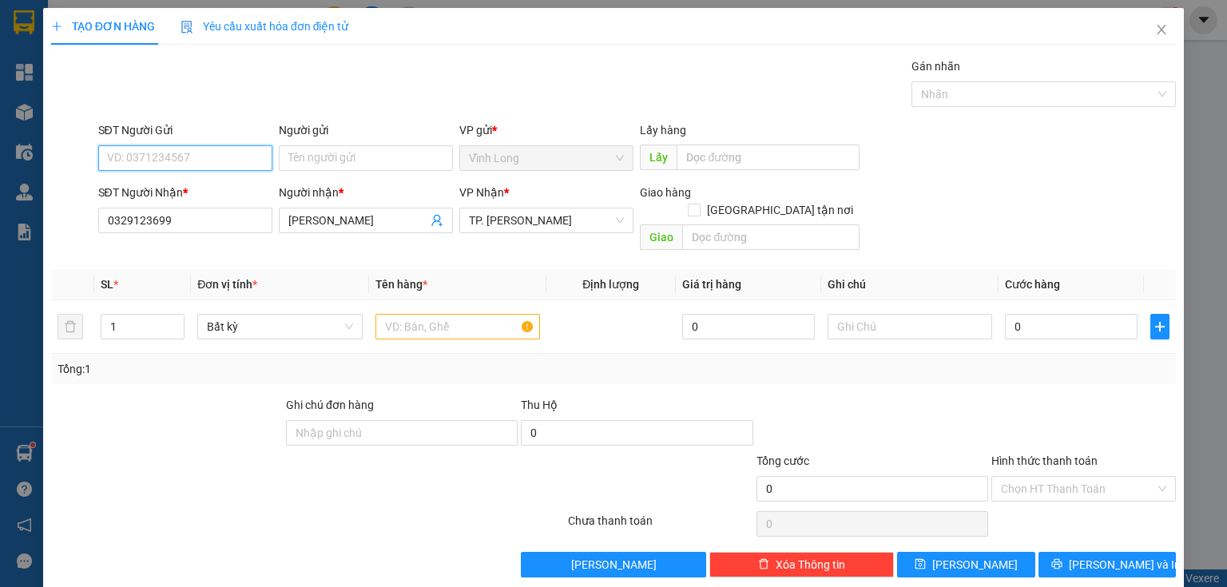
click at [196, 155] on input "SĐT Người Gửi" at bounding box center [185, 158] width 174 height 26
click at [200, 214] on div "0369757879 - MƯỜI ỚT" at bounding box center [198, 215] width 182 height 18
type input "0369757879"
drag, startPoint x: 380, startPoint y: 149, endPoint x: 190, endPoint y: 157, distance: 190.2
click at [191, 157] on div "SĐT Người Gửi 0369757879 Người gửi MƯỜI ỚT MƯỜI ỚT VP gửi * Vĩnh Long Lấy hàng…" at bounding box center [637, 149] width 1085 height 56
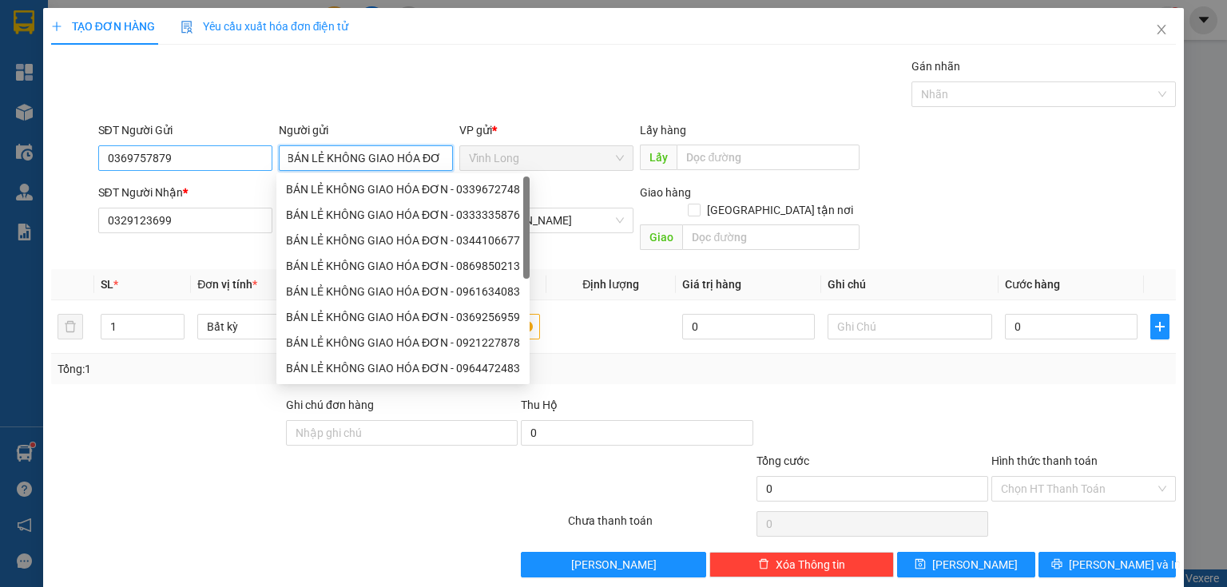
scroll to position [0, 10]
type input "BÁN LẺ KHÔNG GIAO HÓA ĐƠN"
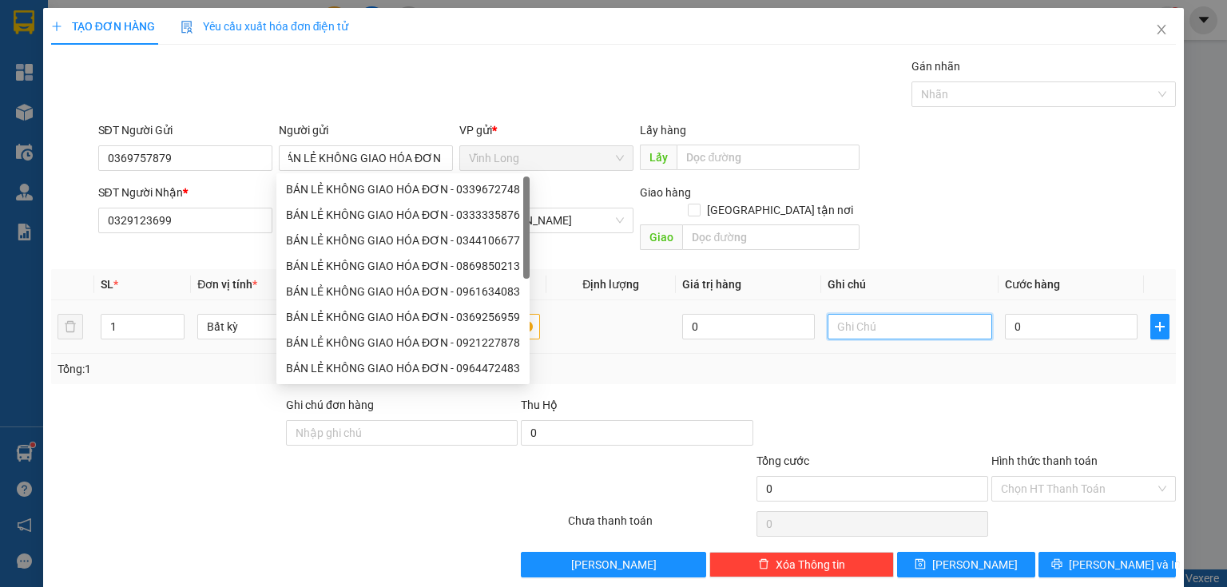
click at [901, 314] on input "text" at bounding box center [910, 327] width 165 height 26
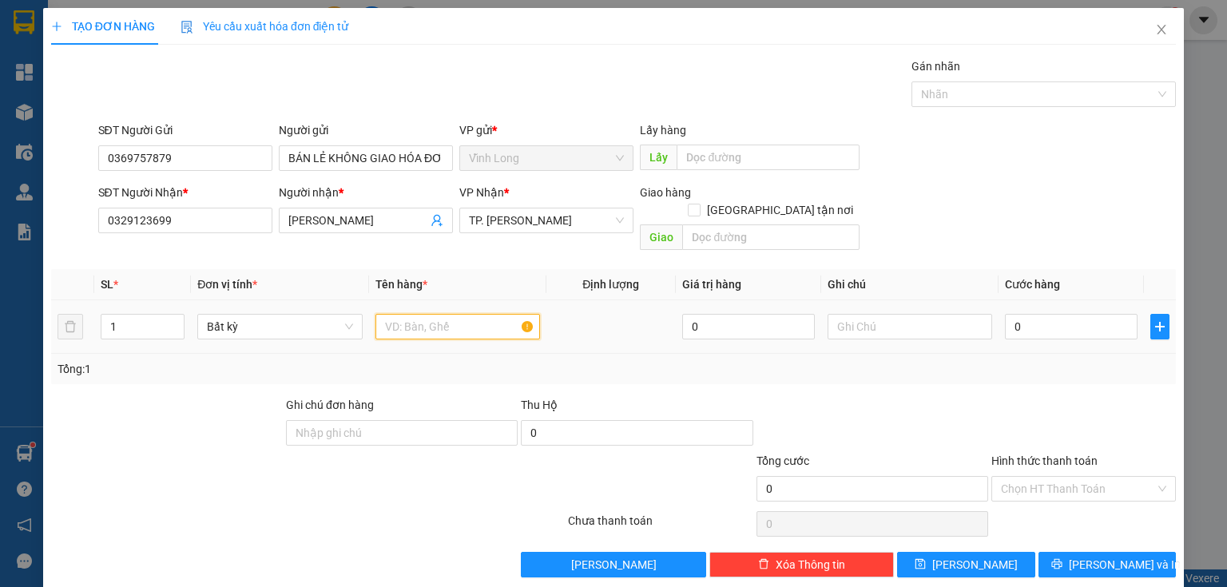
click at [458, 314] on input "text" at bounding box center [457, 327] width 165 height 26
type input "THÙNG XANH"
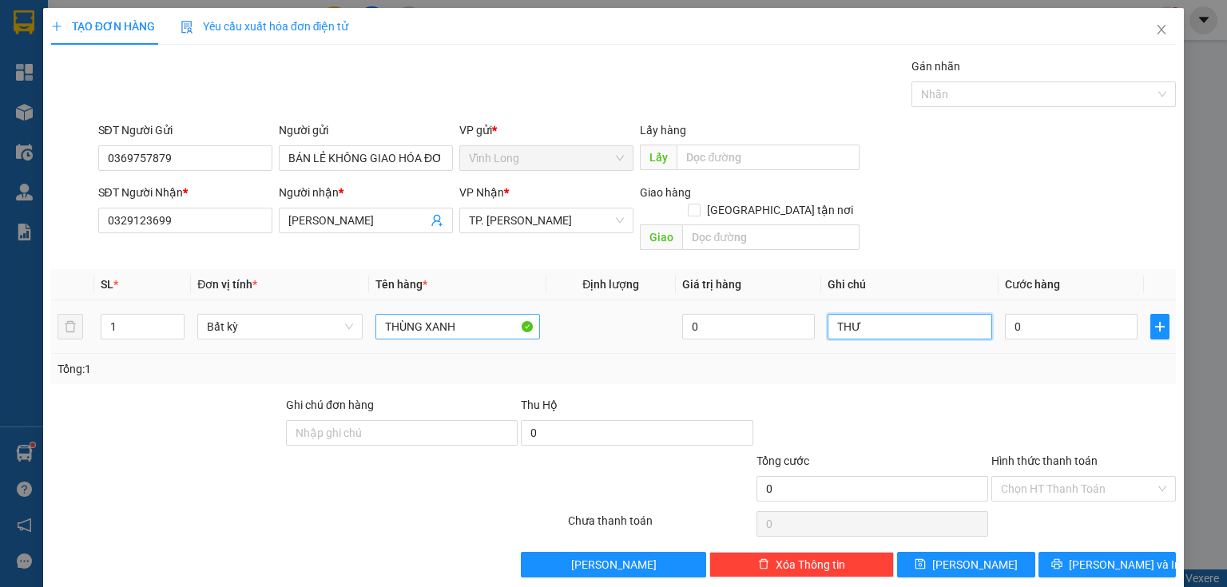
type input "THƯ"
type input "4"
type input "40"
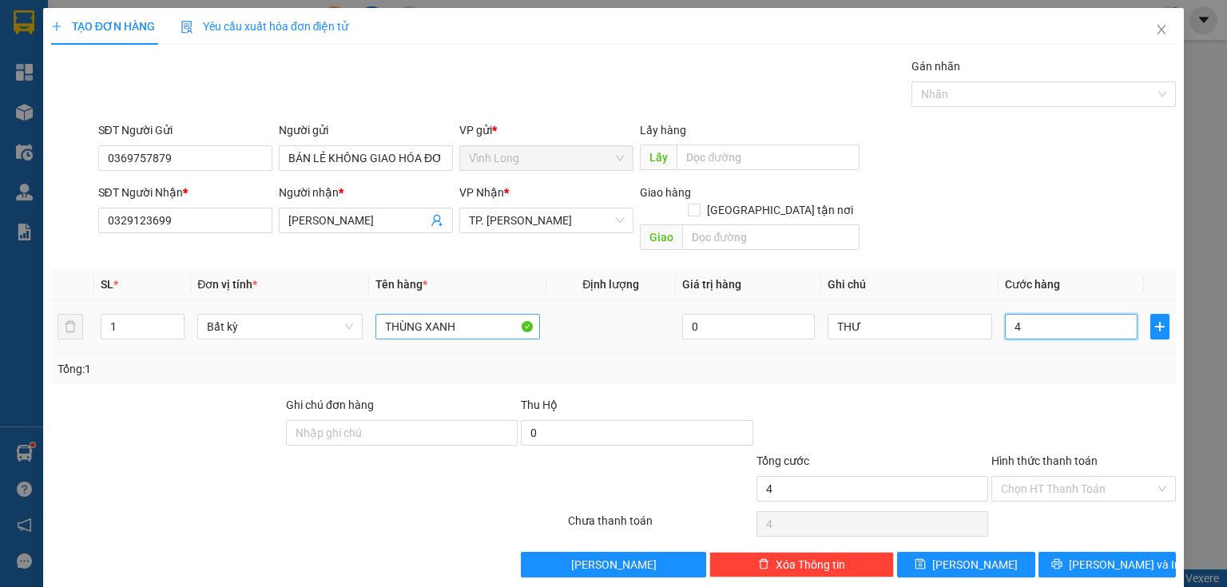
type input "40"
type input "40.000"
drag, startPoint x: 1131, startPoint y: 383, endPoint x: 1117, endPoint y: 385, distance: 13.7
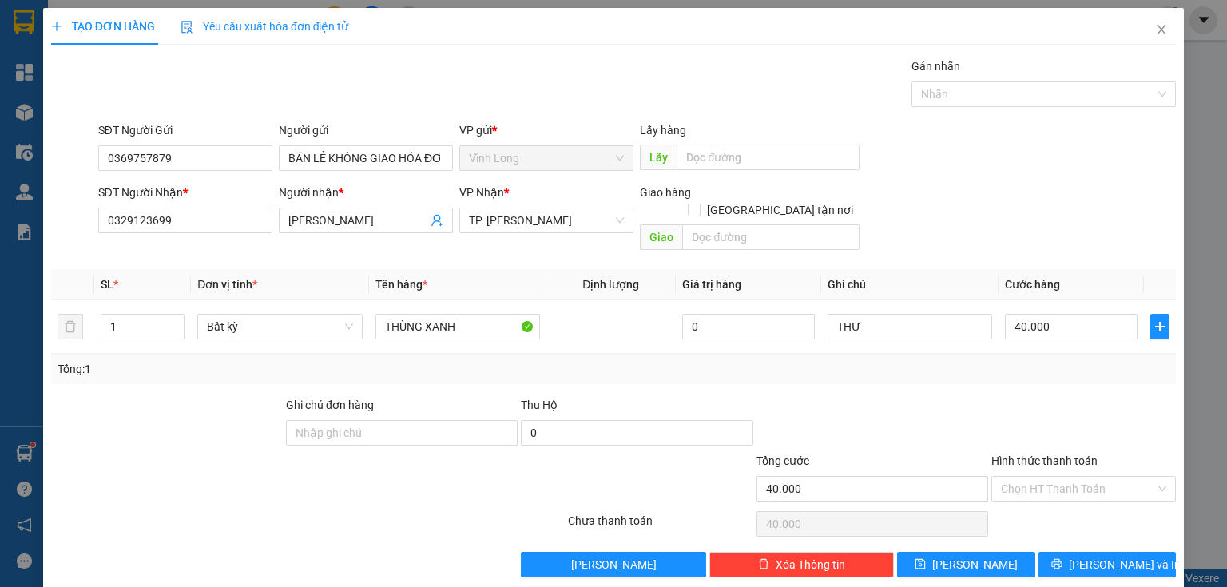
click at [1131, 396] on div at bounding box center [1084, 424] width 188 height 56
click at [1102, 477] on input "Hình thức thanh toán" at bounding box center [1078, 489] width 154 height 24
click at [1060, 502] on div "Tại văn phòng" at bounding box center [1075, 502] width 165 height 18
type input "0"
click at [1093, 556] on span "Lưu và In" at bounding box center [1125, 565] width 112 height 18
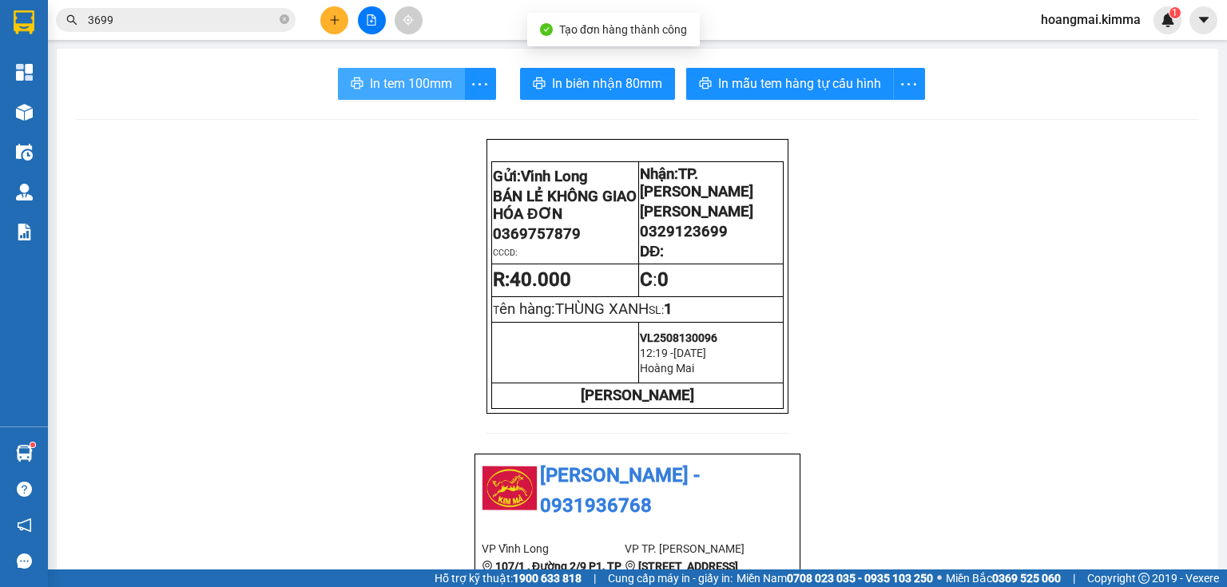
click at [412, 75] on span "In tem 100mm" at bounding box center [411, 83] width 82 height 20
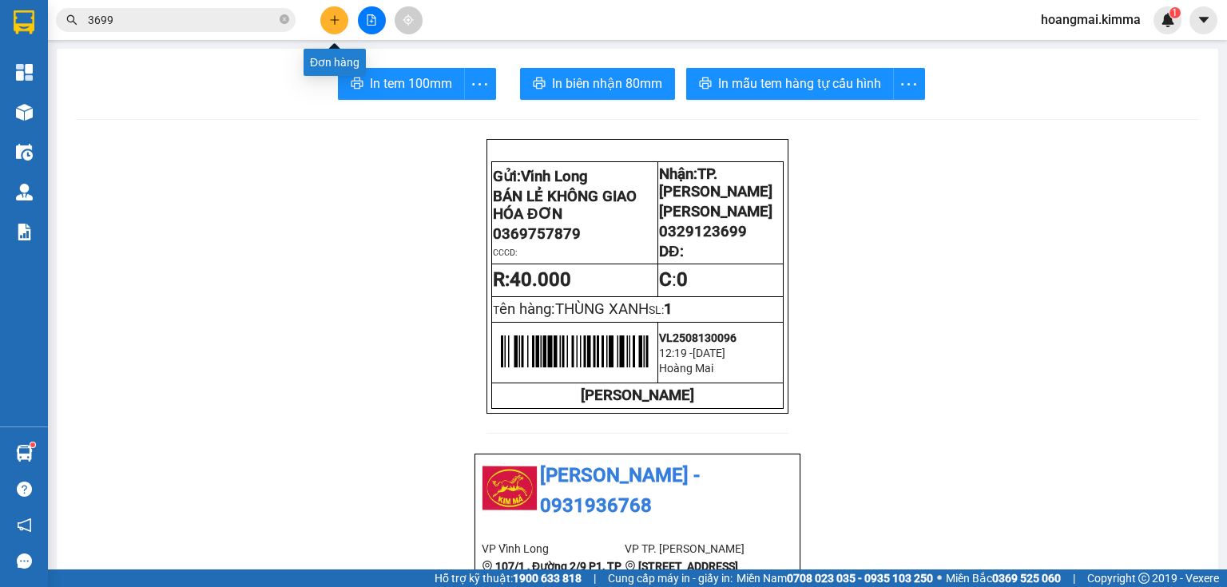
click at [335, 21] on icon "plus" at bounding box center [334, 19] width 11 height 11
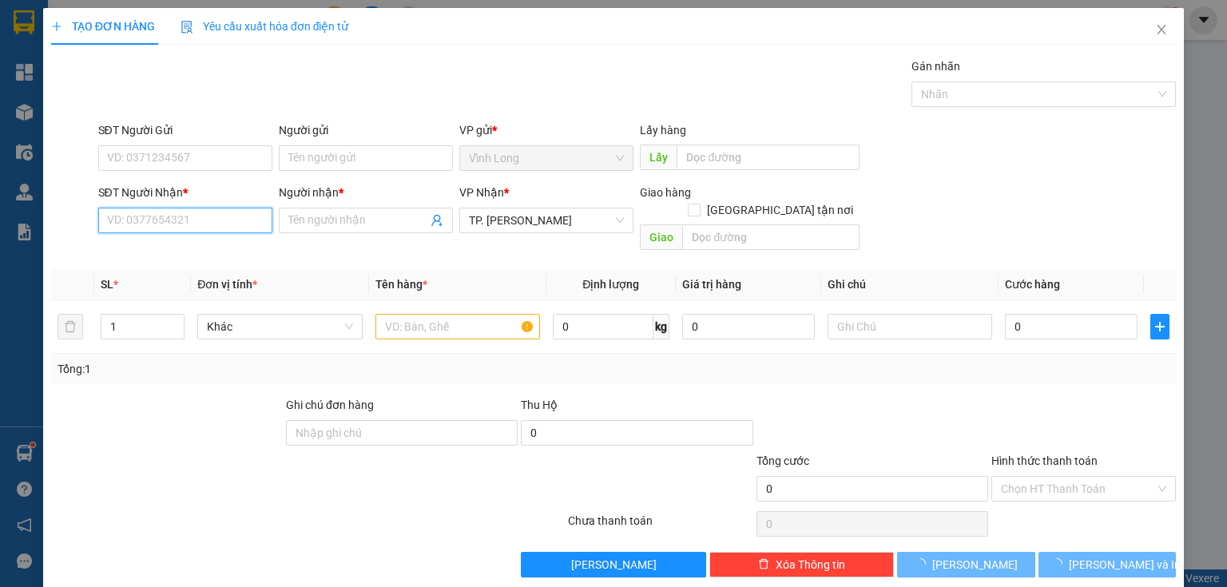
click at [186, 218] on input "SĐT Người Nhận *" at bounding box center [185, 221] width 174 height 26
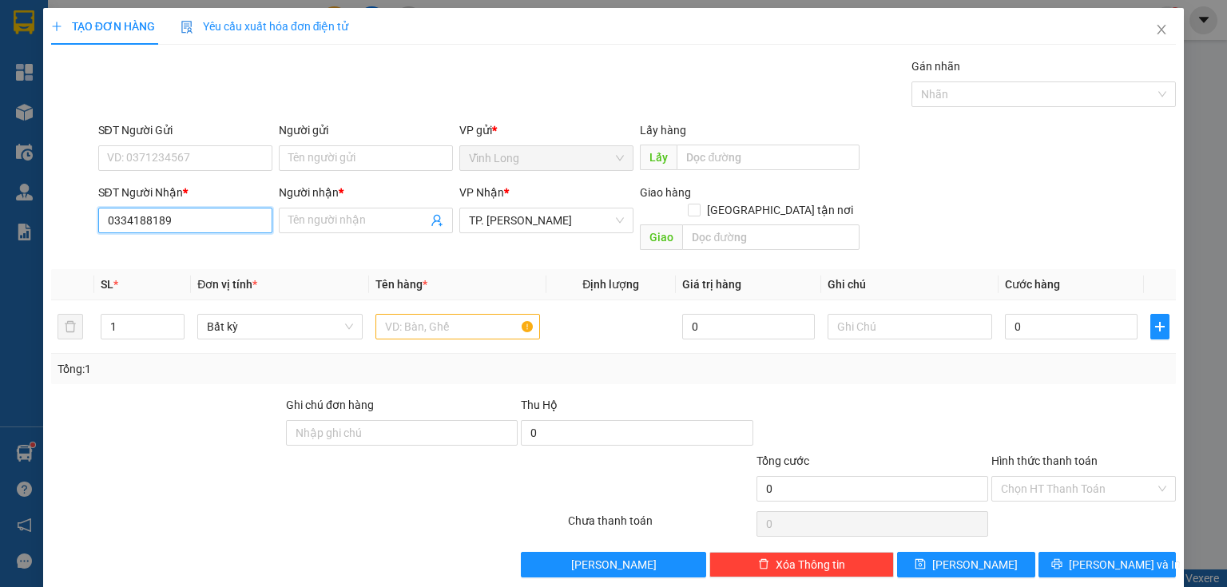
click at [171, 218] on input "0334188189" at bounding box center [185, 221] width 174 height 26
type input "0334188189"
click at [307, 214] on input "Người nhận *" at bounding box center [357, 221] width 139 height 18
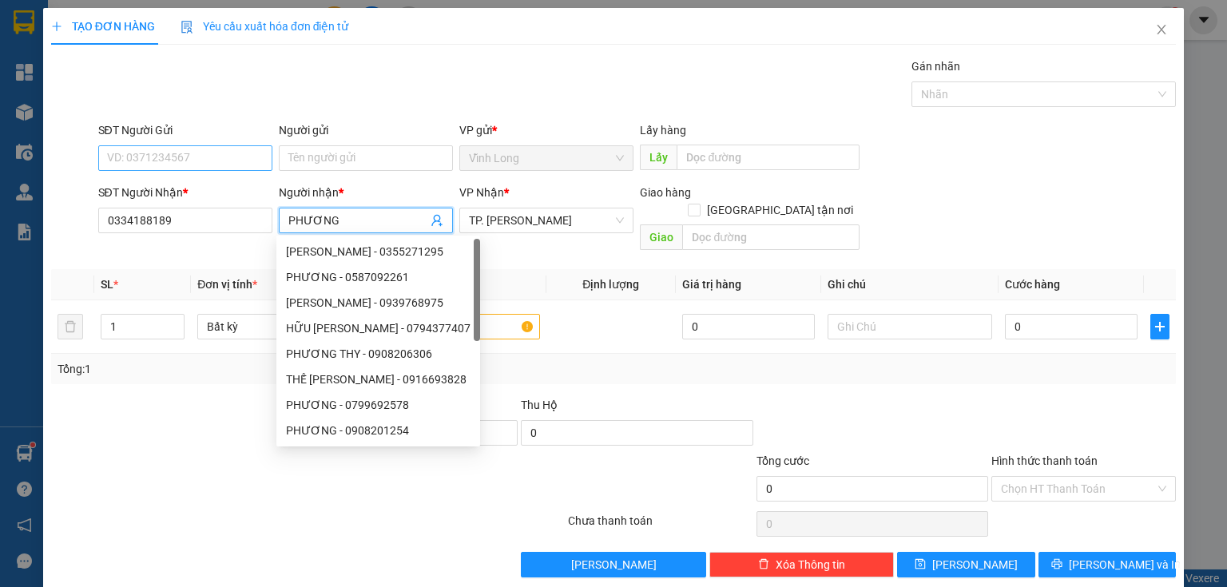
type input "PHƯƠNG"
click at [149, 150] on input "SĐT Người Gửi" at bounding box center [185, 158] width 174 height 26
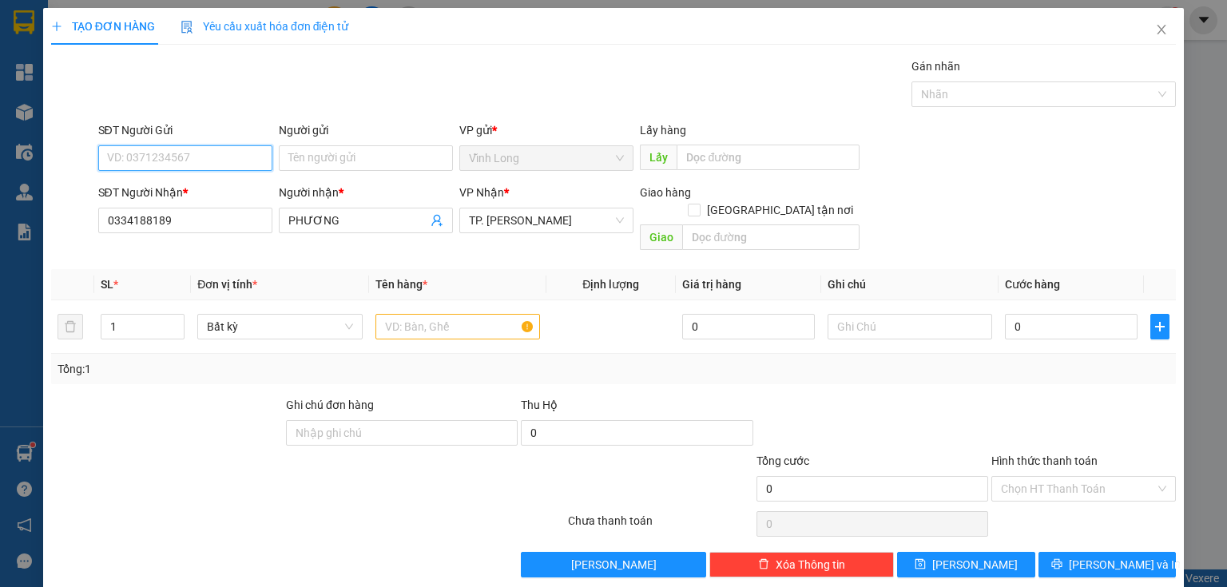
click at [170, 157] on input "SĐT Người Gửi" at bounding box center [185, 158] width 174 height 26
type input "0913139778"
click at [379, 157] on input "Người gửi" at bounding box center [366, 158] width 174 height 26
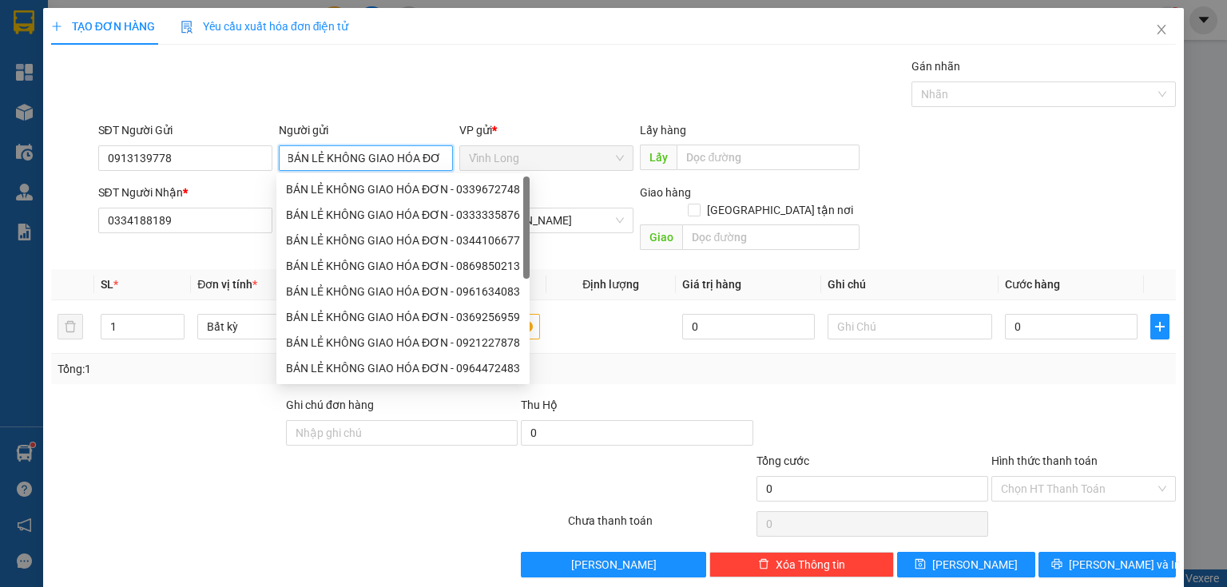
scroll to position [0, 10]
type input "BÁN LẺ KHÔNG GIAO HÓA ĐƠN"
click at [895, 318] on input "text" at bounding box center [910, 327] width 165 height 26
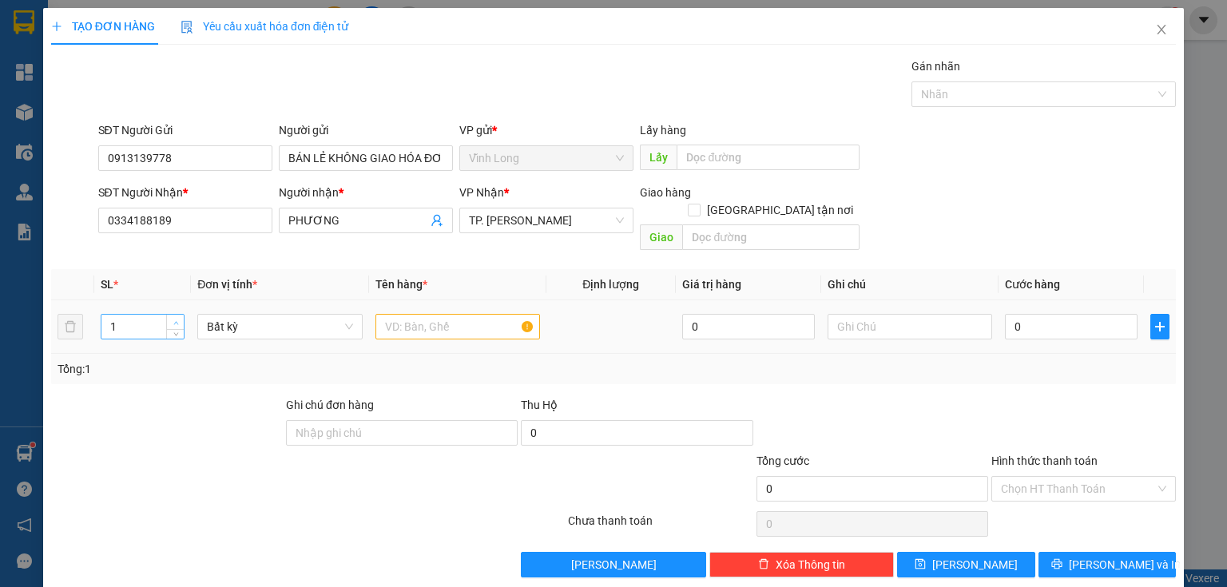
type input "2"
click at [175, 318] on span "up" at bounding box center [176, 323] width 10 height 10
click at [440, 314] on input "text" at bounding box center [457, 327] width 165 height 26
type input "THÙNG MUS + THÙNG"
type input "THƯ"
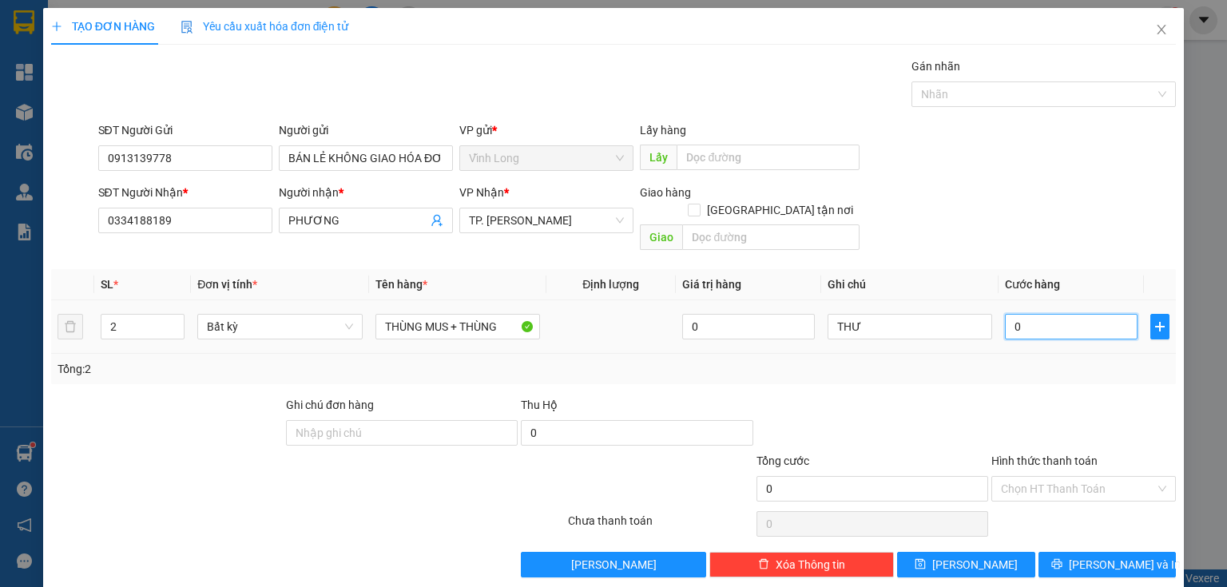
type input "8"
type input "80"
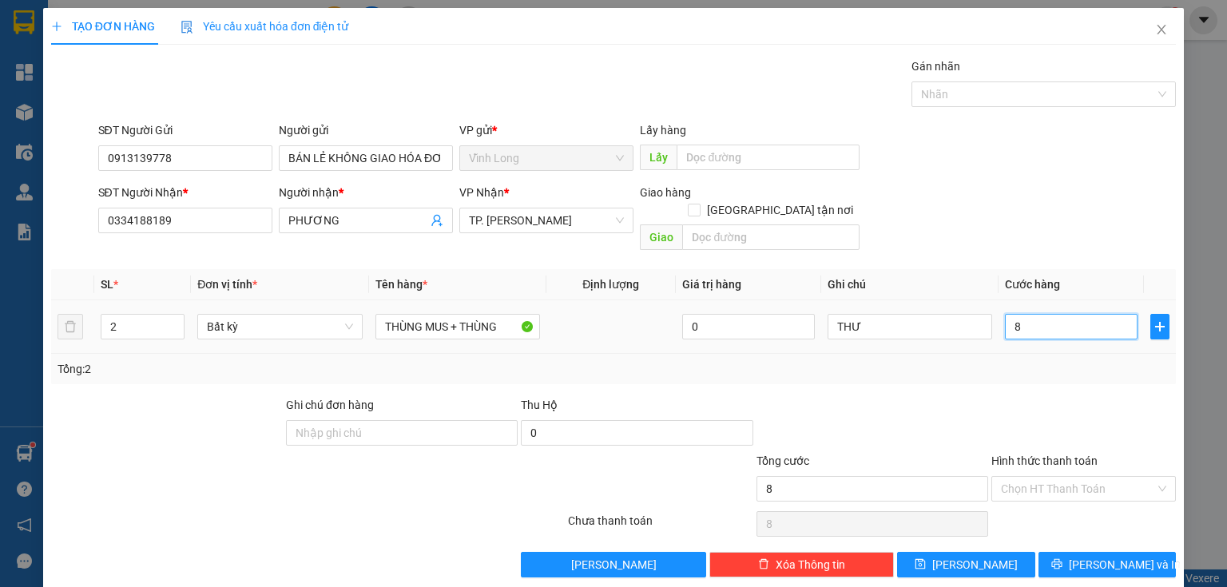
type input "80"
type input "80.000"
click at [1109, 425] on div at bounding box center [1084, 424] width 188 height 56
click at [1097, 482] on span at bounding box center [1078, 489] width 154 height 24
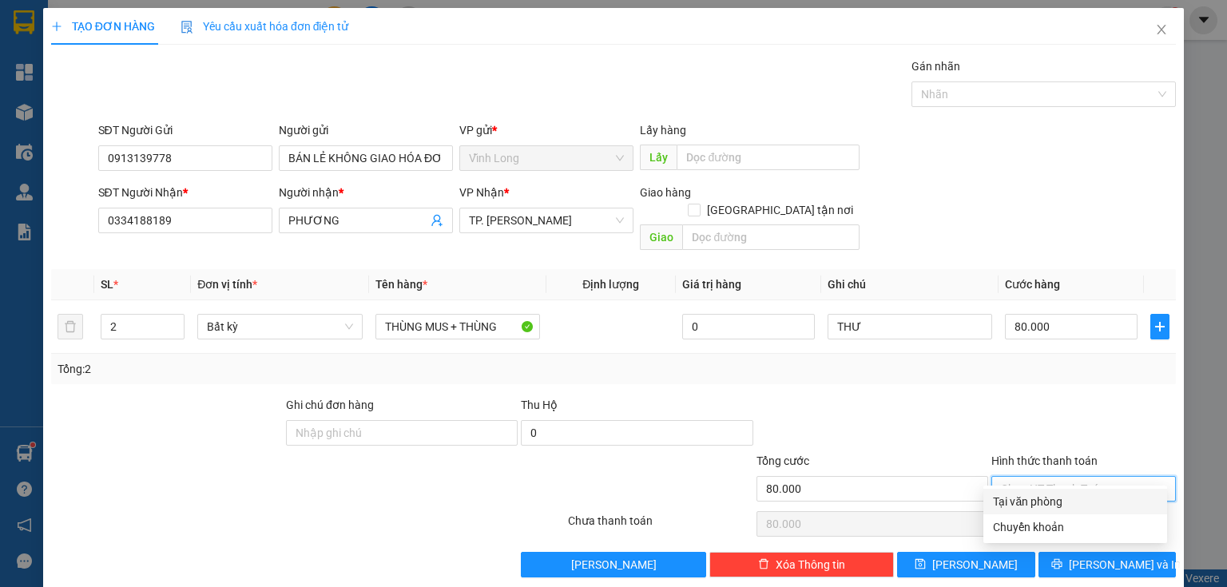
click at [1042, 502] on div "Tại văn phòng" at bounding box center [1075, 502] width 165 height 18
type input "0"
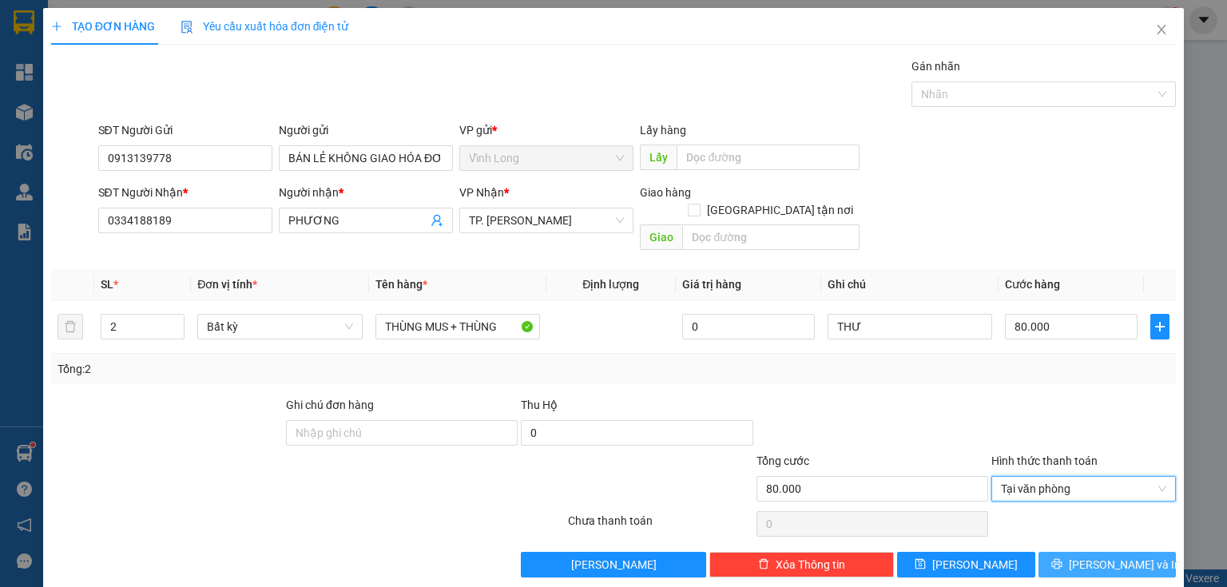
click at [1066, 552] on button "Lưu và In" at bounding box center [1107, 565] width 138 height 26
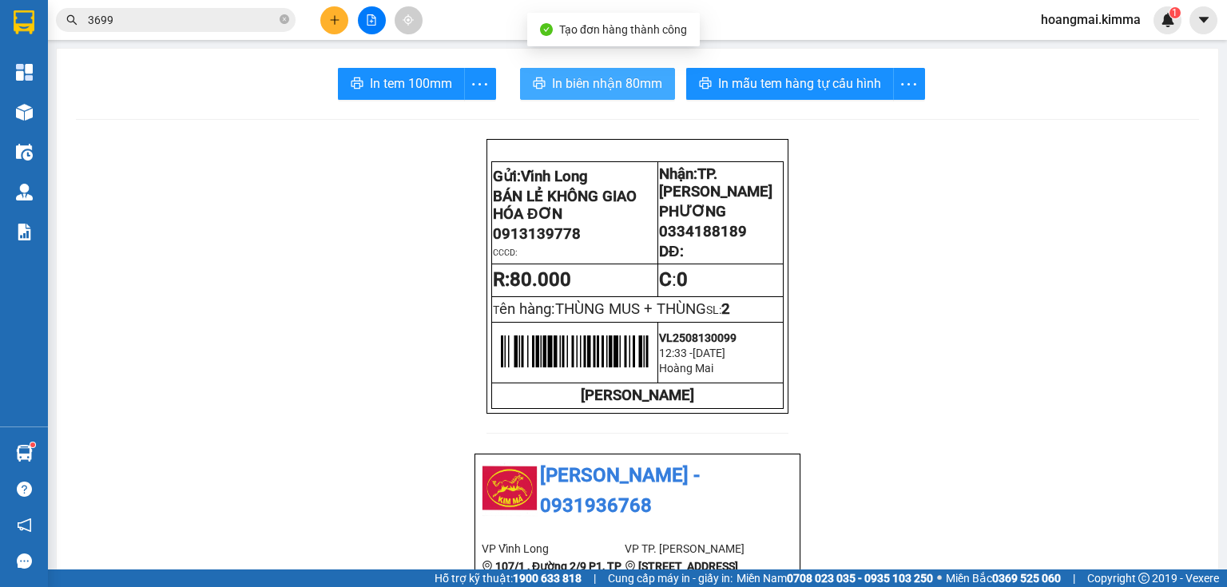
drag, startPoint x: 578, startPoint y: 86, endPoint x: 505, endPoint y: 215, distance: 147.7
click at [581, 75] on span "In biên nhận 80mm" at bounding box center [607, 83] width 110 height 20
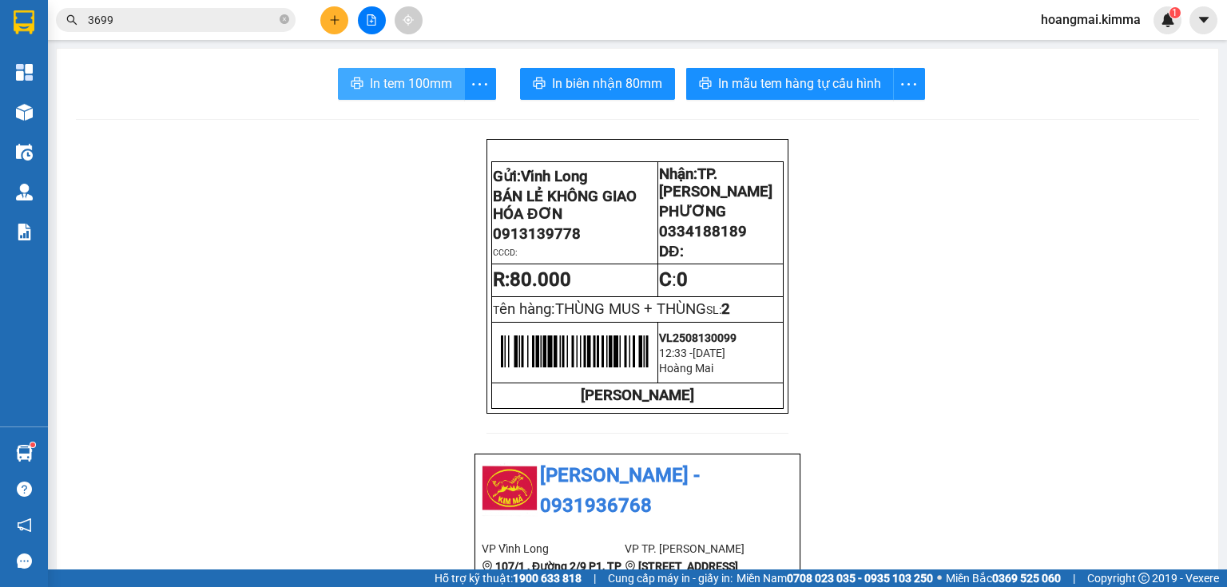
click at [383, 81] on span "In tem 100mm" at bounding box center [411, 83] width 82 height 20
click at [284, 18] on icon "close-circle" at bounding box center [285, 19] width 10 height 10
click at [334, 25] on icon "plus" at bounding box center [334, 19] width 11 height 11
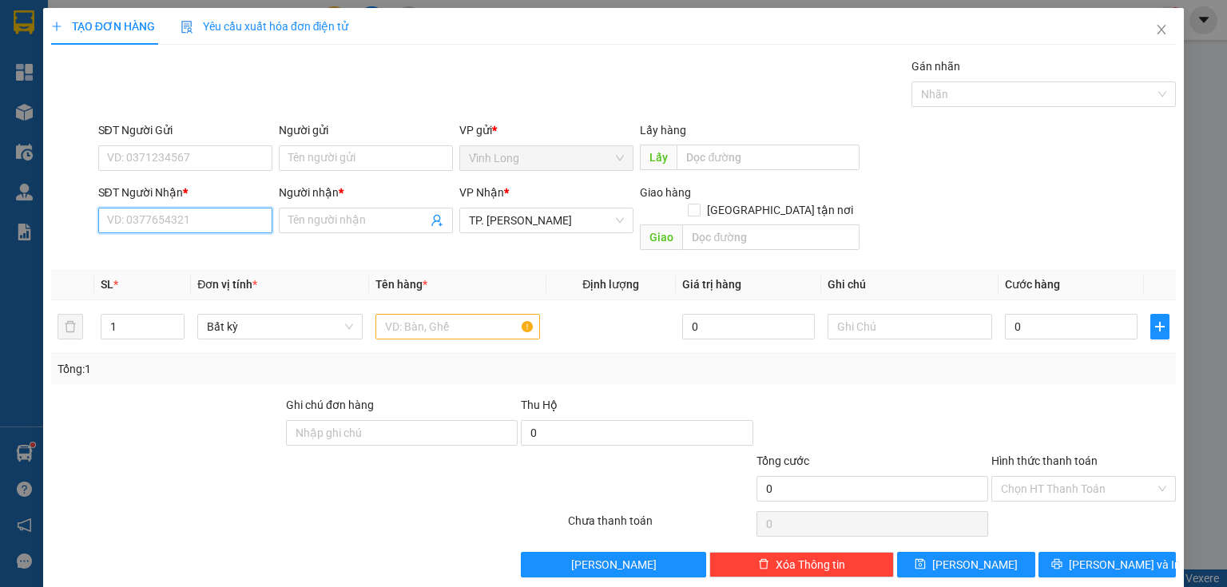
click at [190, 216] on input "SĐT Người Nhận *" at bounding box center [185, 221] width 174 height 26
click at [1155, 24] on icon "close" at bounding box center [1161, 29] width 13 height 13
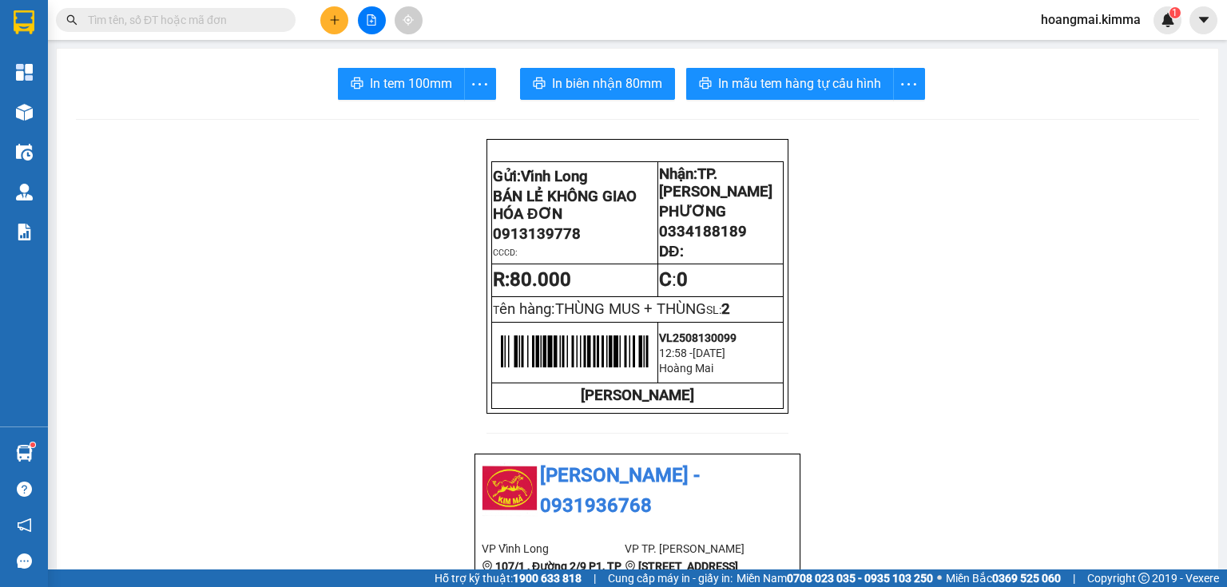
click at [173, 13] on input "text" at bounding box center [182, 20] width 189 height 18
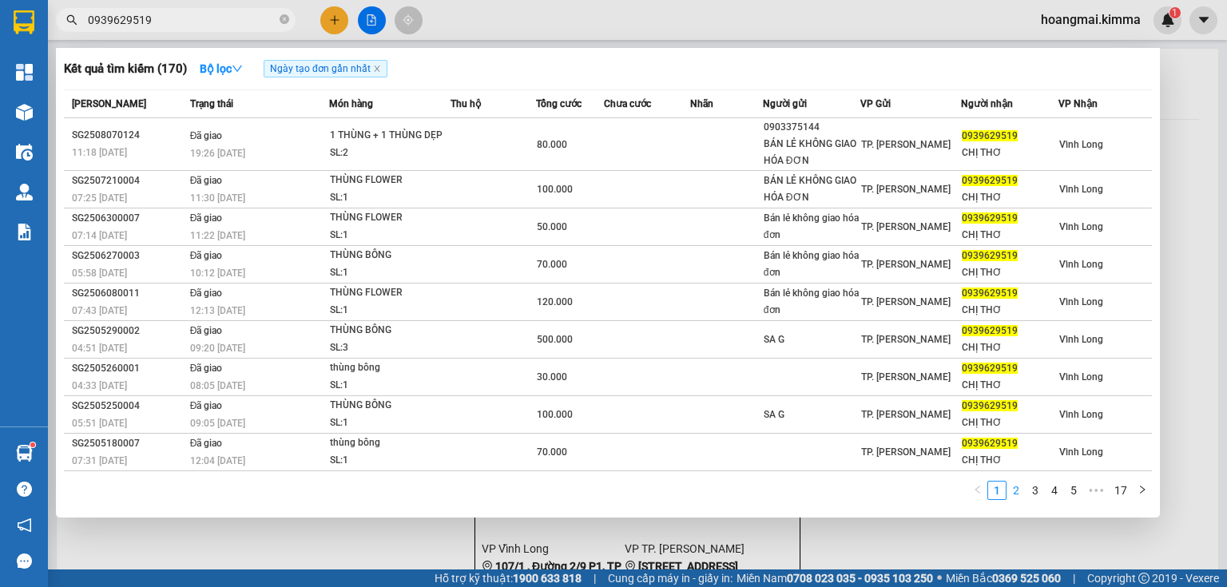
type input "0939629519"
click at [1016, 493] on link "2" at bounding box center [1016, 491] width 18 height 18
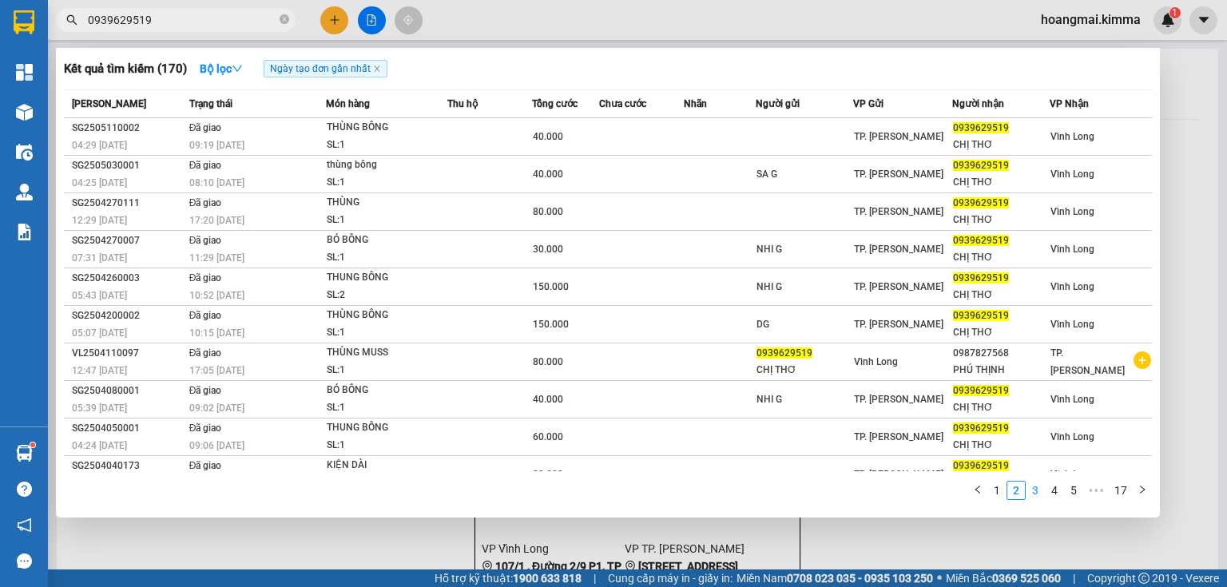
click at [1039, 489] on link "3" at bounding box center [1035, 491] width 18 height 18
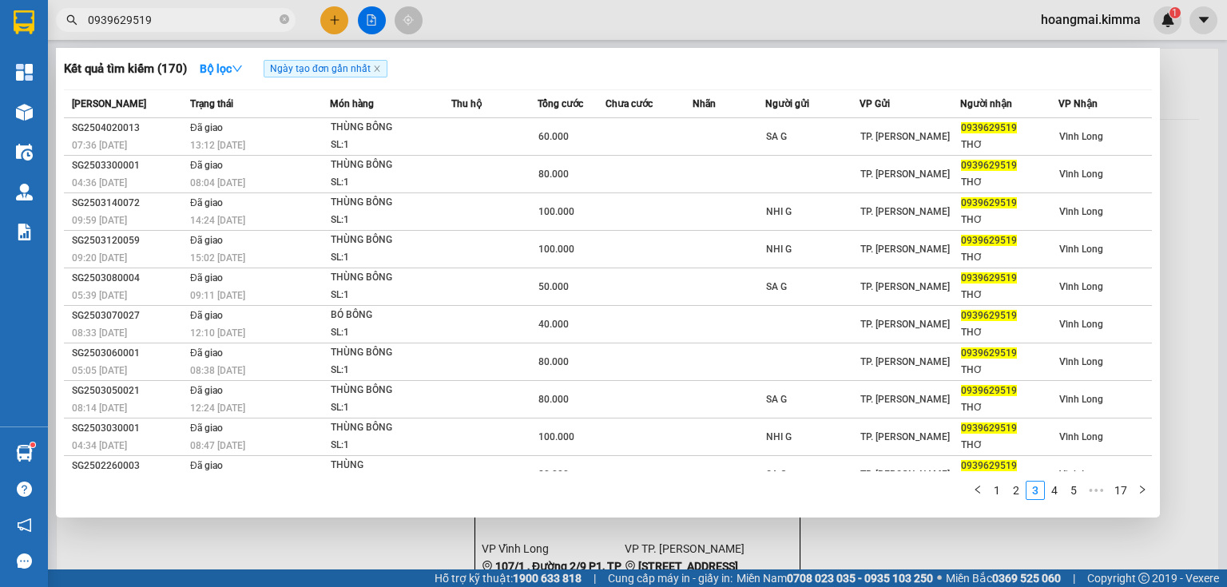
click at [1055, 492] on link "4" at bounding box center [1055, 491] width 18 height 18
click at [981, 490] on link "1" at bounding box center [978, 491] width 18 height 18
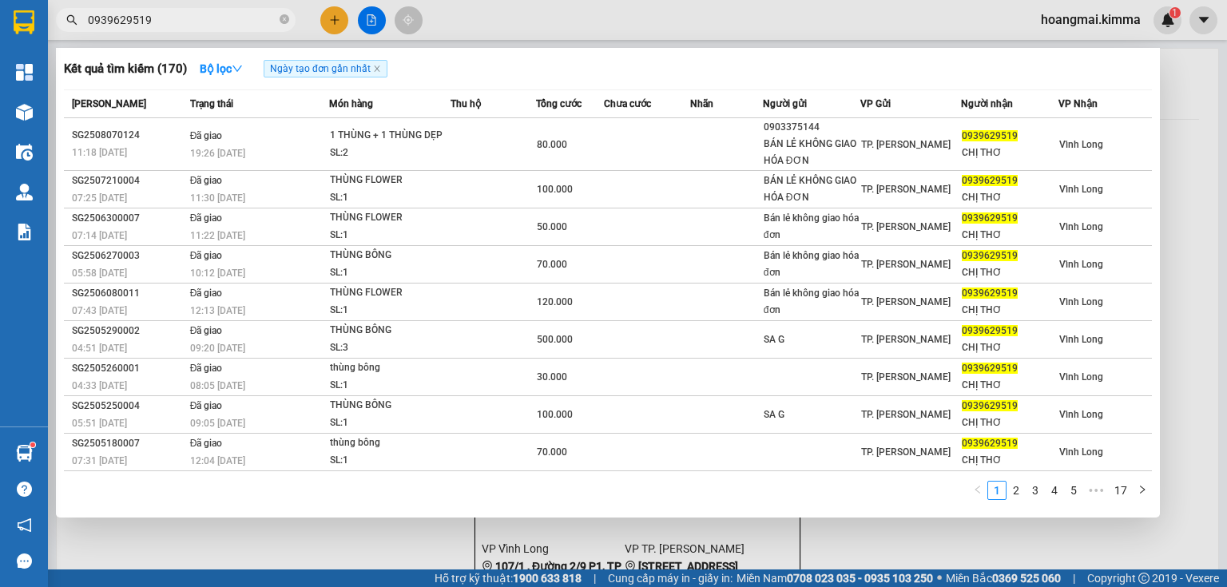
click at [214, 17] on input "0939629519" at bounding box center [182, 20] width 189 height 18
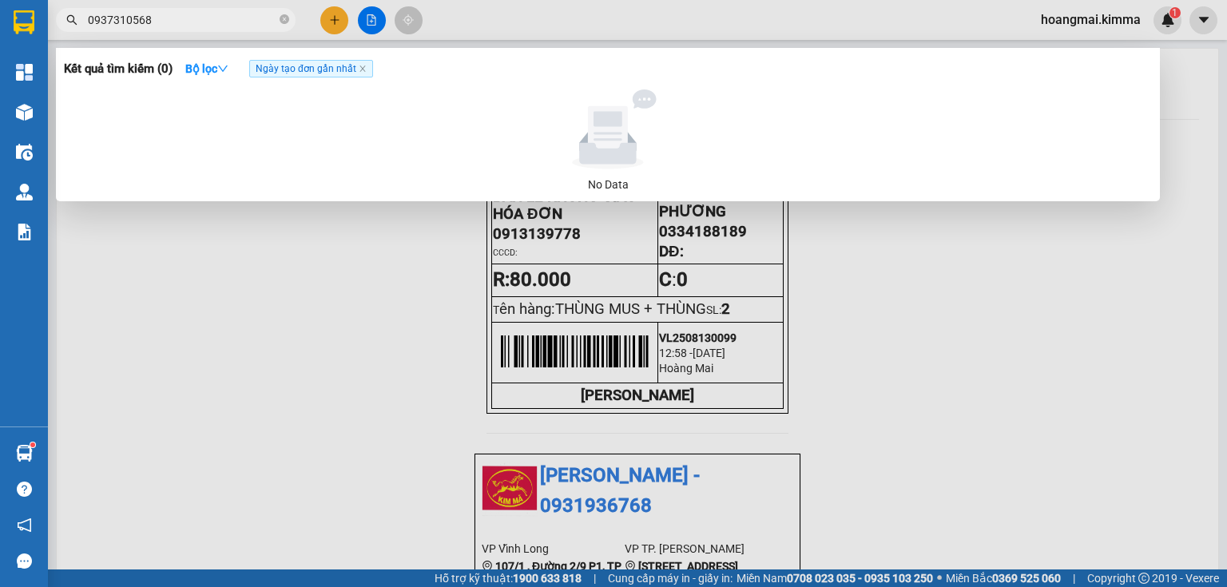
click at [166, 21] on input "0937310568" at bounding box center [182, 20] width 189 height 18
click at [252, 19] on input "0937310568" at bounding box center [182, 20] width 189 height 18
click at [262, 23] on input "0937310568" at bounding box center [182, 20] width 189 height 18
type input "0"
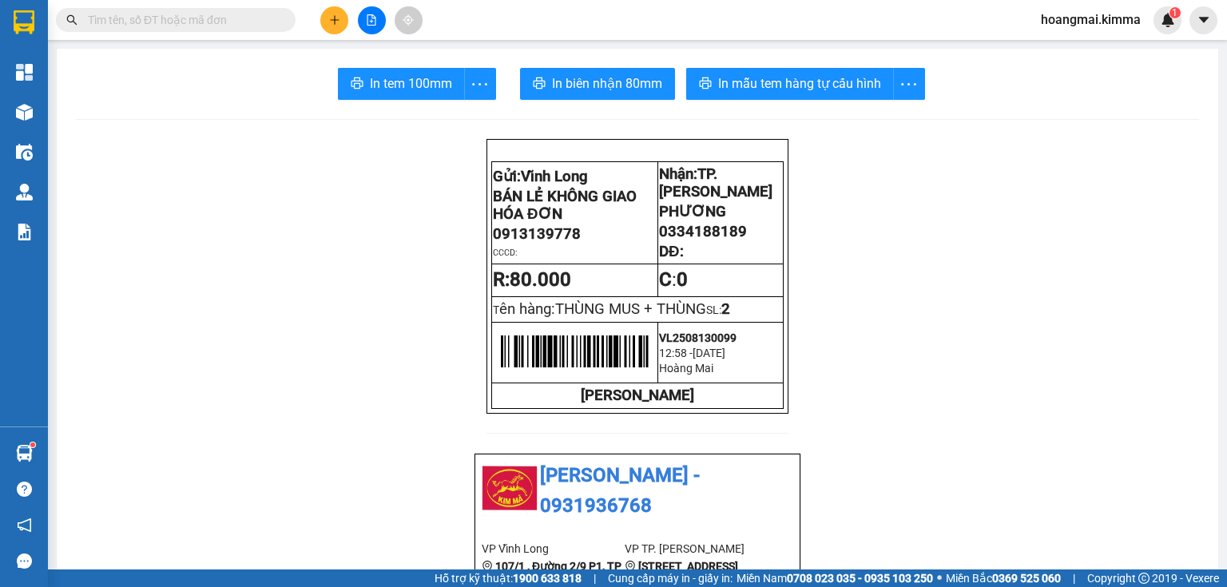
paste input "0939629519"
type input "0939629519"
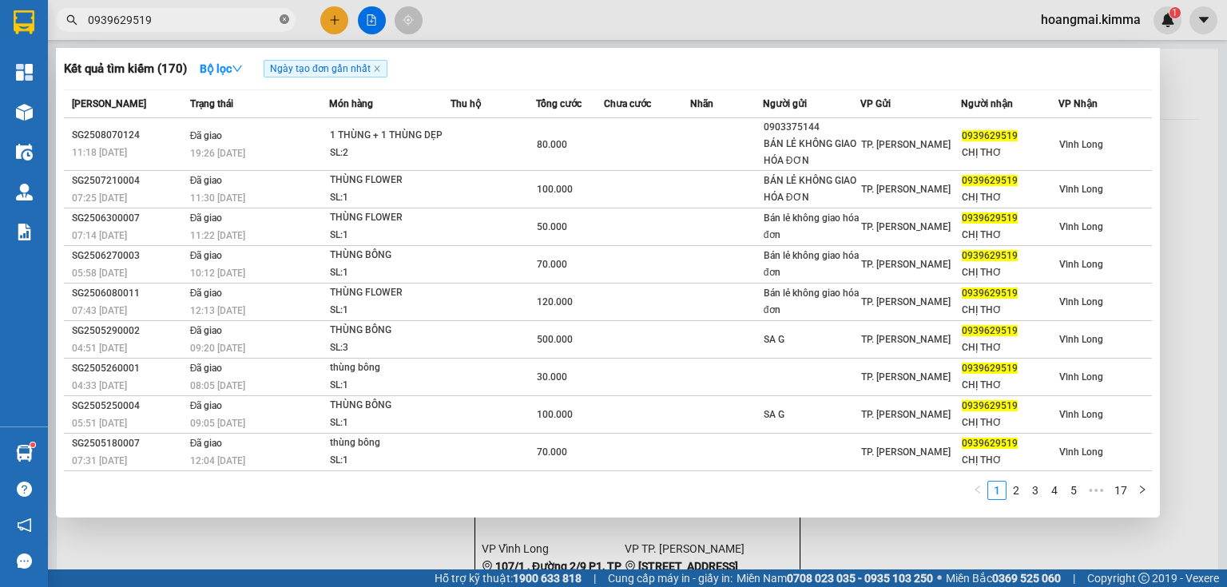
click at [284, 19] on span "0939629519" at bounding box center [176, 20] width 240 height 24
click at [282, 19] on icon "close-circle" at bounding box center [285, 19] width 10 height 10
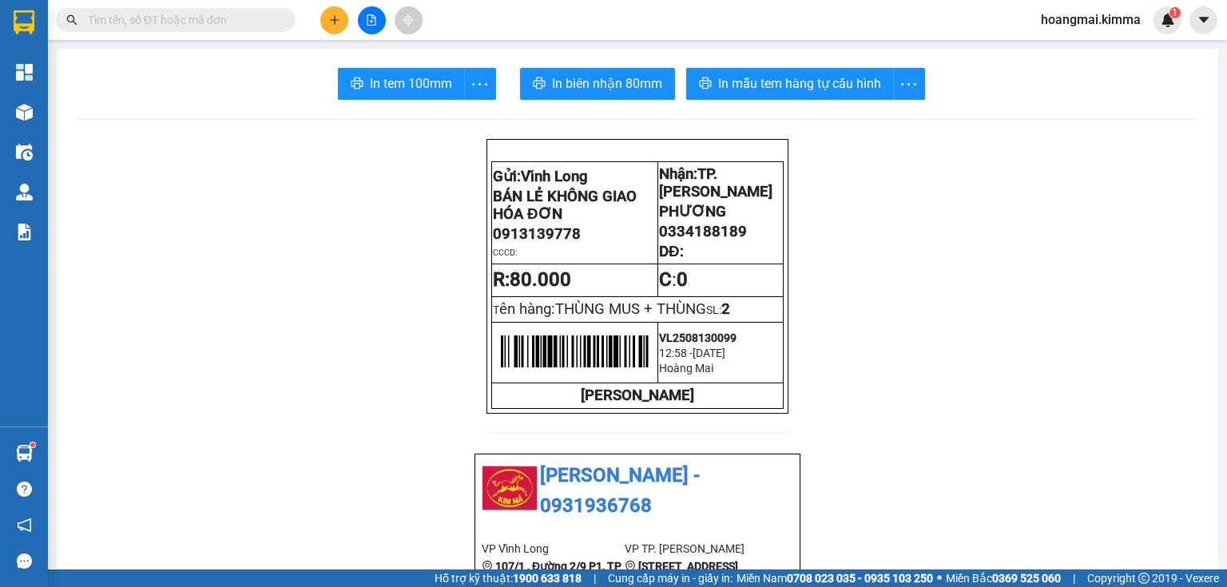
click at [324, 20] on button at bounding box center [334, 20] width 28 height 28
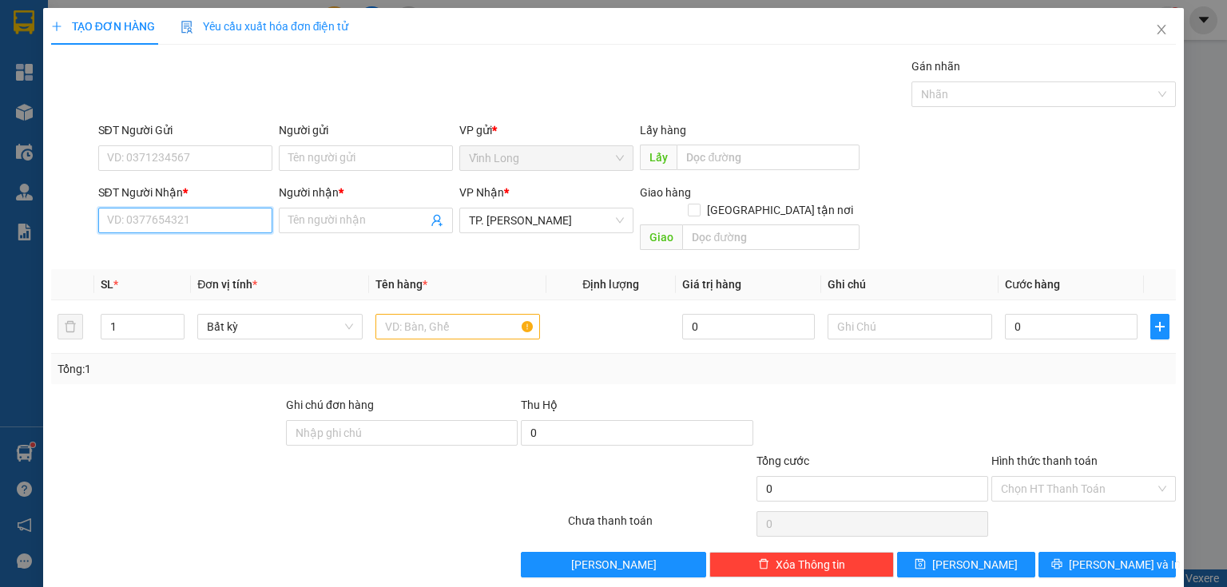
click at [146, 224] on input "SĐT Người Nhận *" at bounding box center [185, 221] width 174 height 26
type input "0839209339"
click at [224, 248] on div "0839209339 - ANH HỒ" at bounding box center [197, 252] width 180 height 18
type input "ANH HỒ"
type input "0839209339"
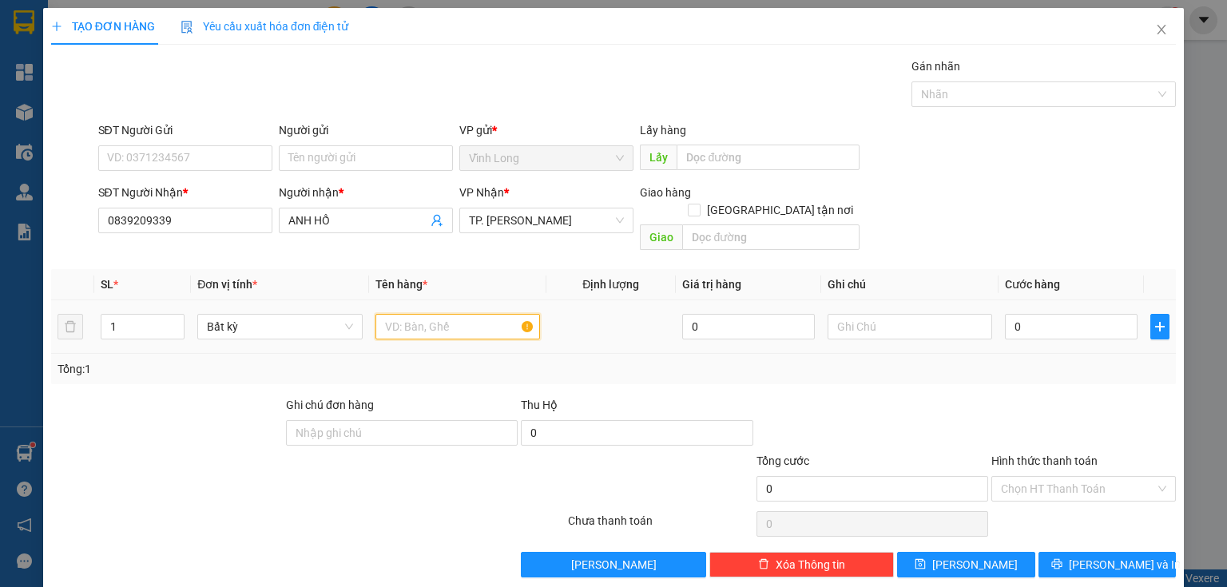
click at [423, 314] on input "text" at bounding box center [457, 327] width 165 height 26
type input "PHONG BÌ"
click at [834, 314] on input "text" at bounding box center [910, 327] width 165 height 26
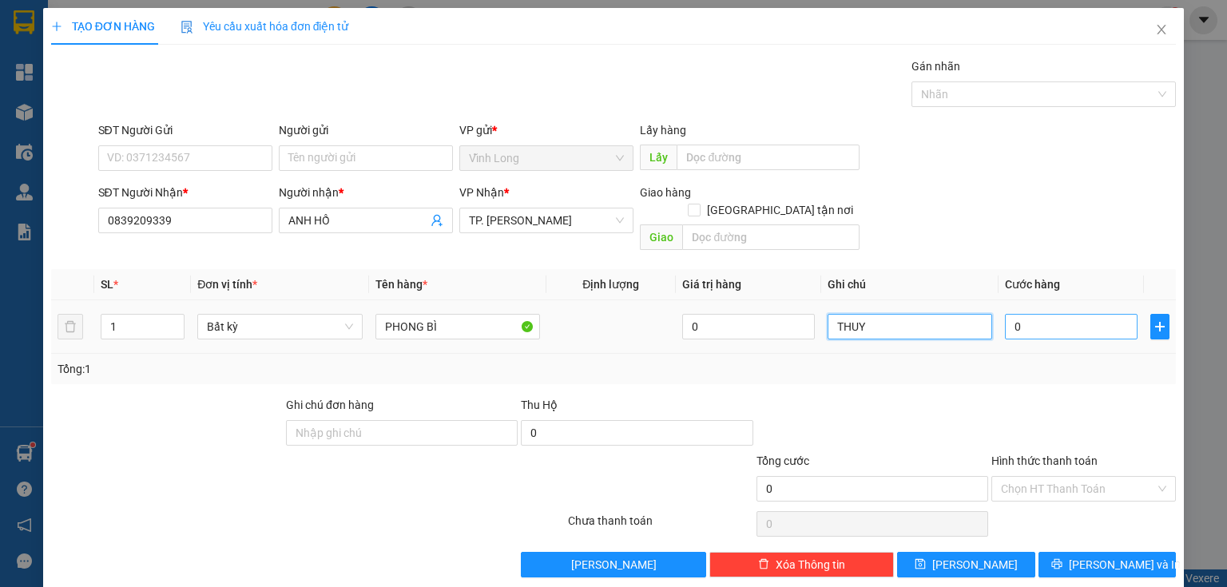
type input "THUY"
click at [1091, 314] on input "0" at bounding box center [1071, 327] width 133 height 26
type input "2"
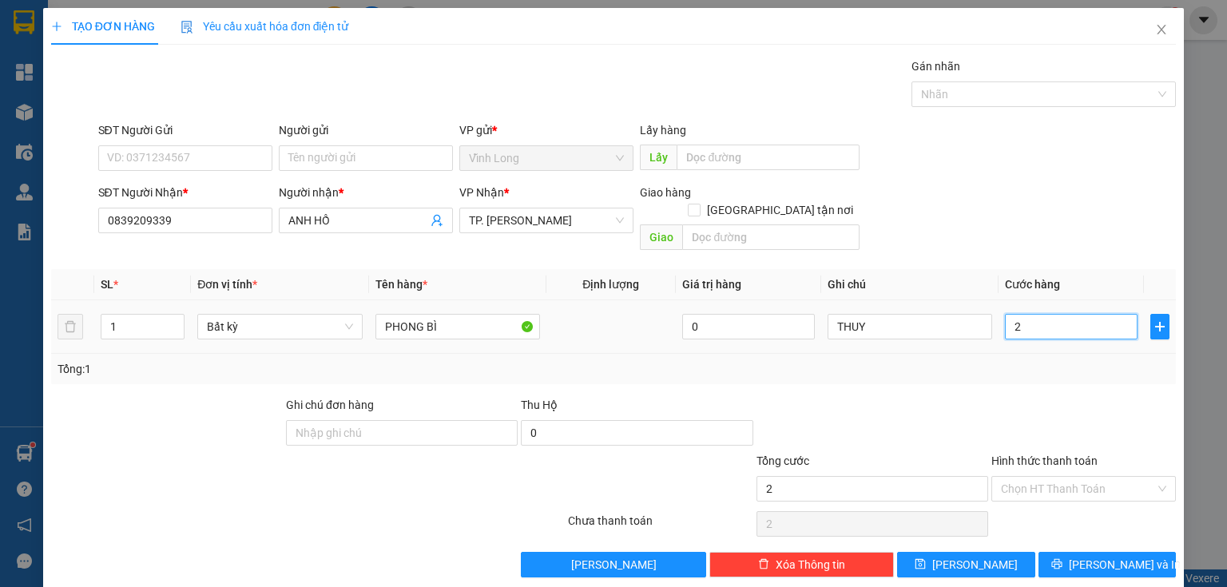
type input "20"
type input "20.000"
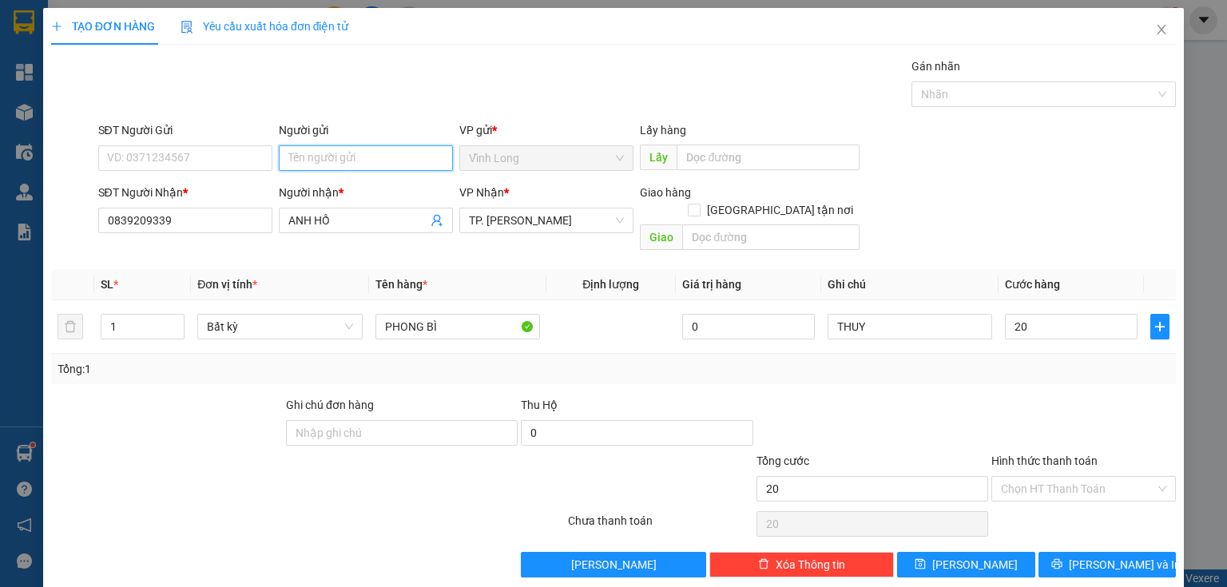
type input "20.000"
click at [335, 146] on input "Người gửi" at bounding box center [366, 158] width 174 height 26
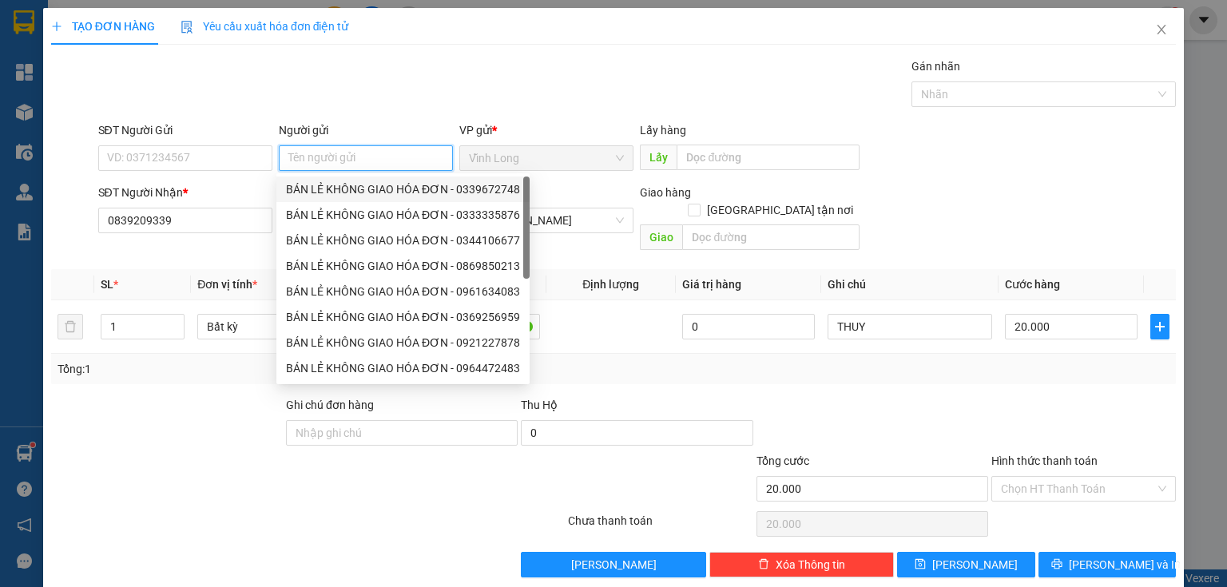
click at [333, 190] on div "BÁN LẺ KHÔNG GIAO HÓA ĐƠN - 0339672748" at bounding box center [403, 190] width 234 height 18
type input "0339672748"
type input "BÁN LẺ KHÔNG GIAO HÓA ĐƠN"
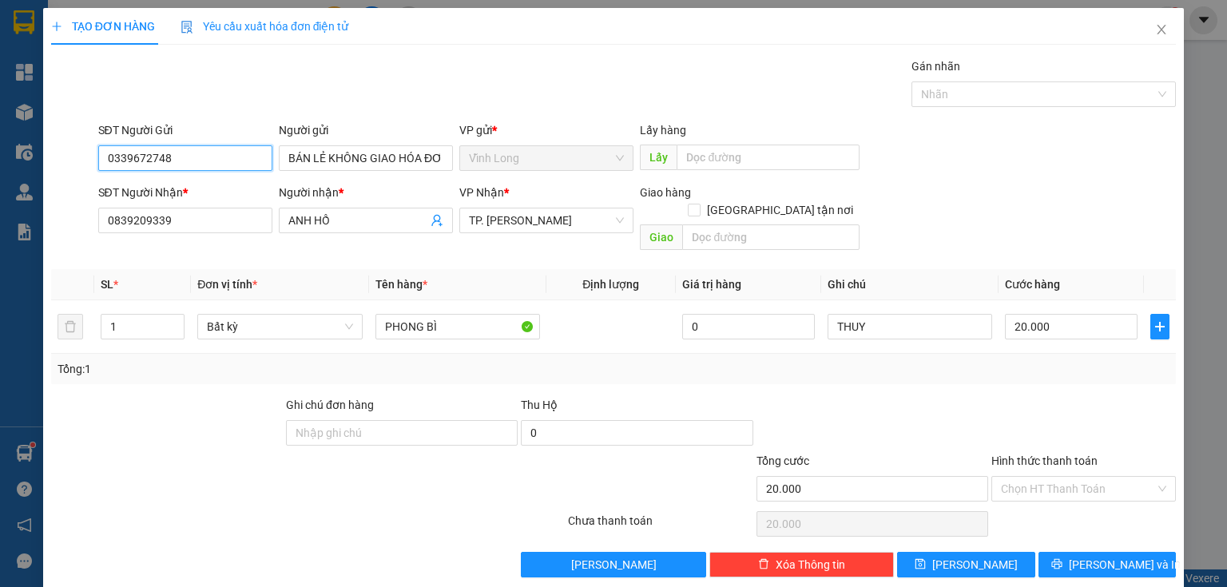
drag, startPoint x: 208, startPoint y: 159, endPoint x: 0, endPoint y: 153, distance: 207.8
click at [0, 154] on div "TẠO ĐƠN HÀNG Yêu cầu xuất hóa đơn điện tử Transit Pickup Surcharge Ids Transit …" at bounding box center [613, 293] width 1227 height 587
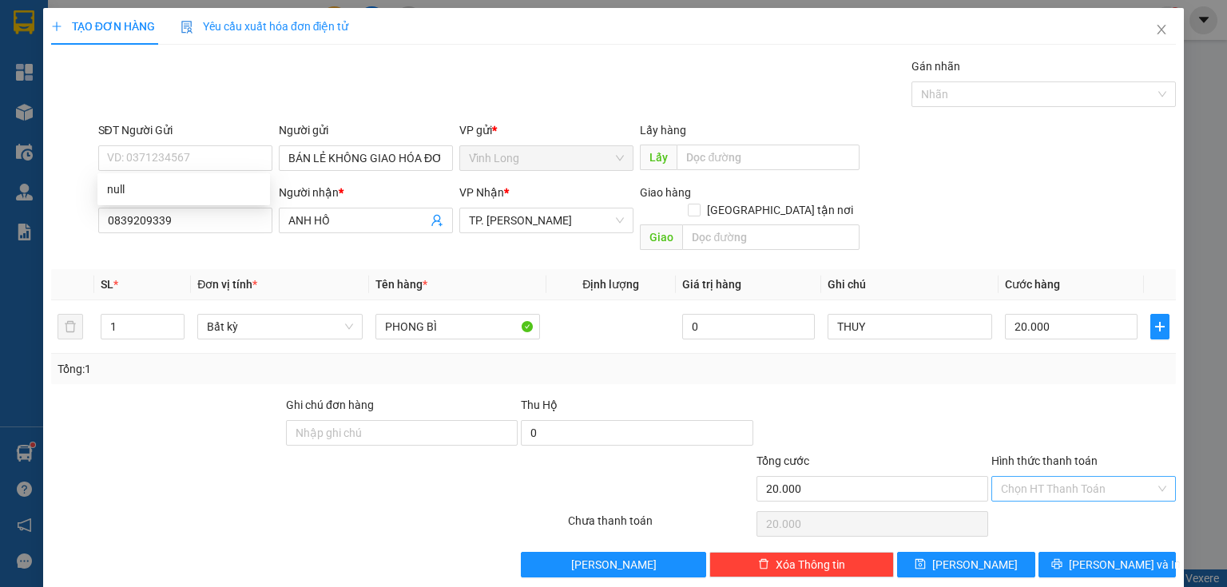
click at [1042, 477] on input "Hình thức thanh toán" at bounding box center [1078, 489] width 154 height 24
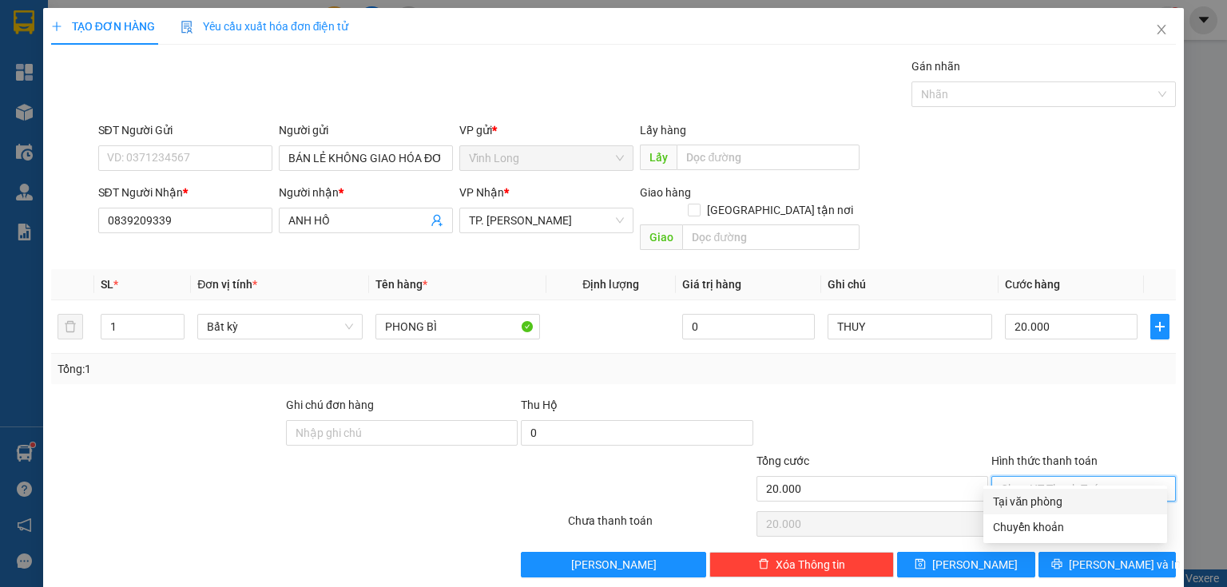
click at [1031, 498] on div "Tại văn phòng" at bounding box center [1075, 502] width 165 height 18
type input "0"
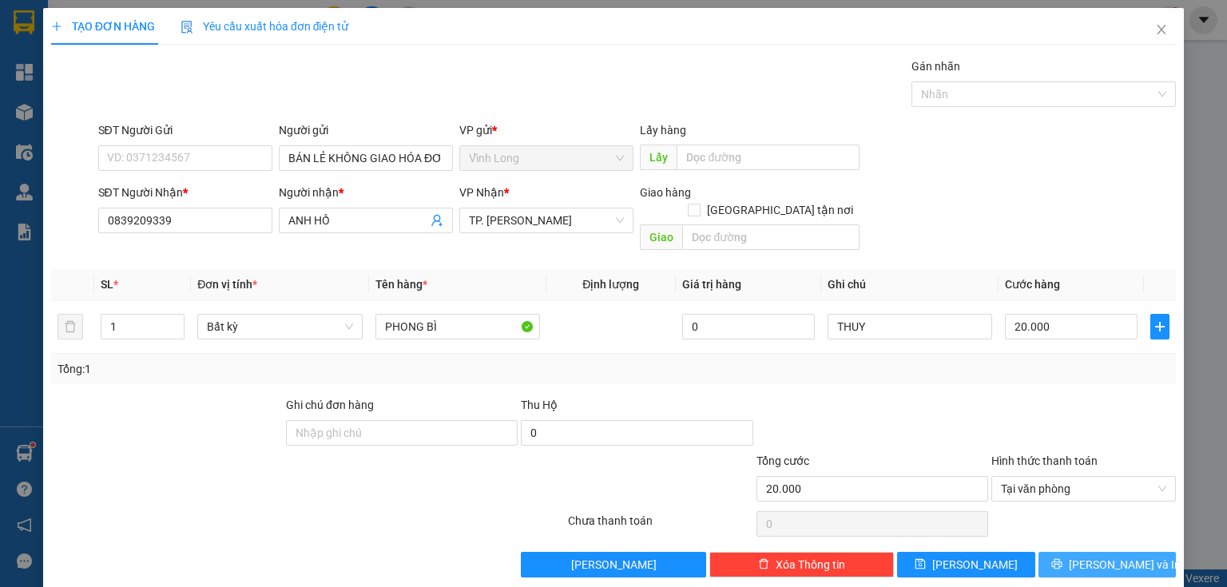
click at [1059, 554] on button "Lưu và In" at bounding box center [1107, 565] width 138 height 26
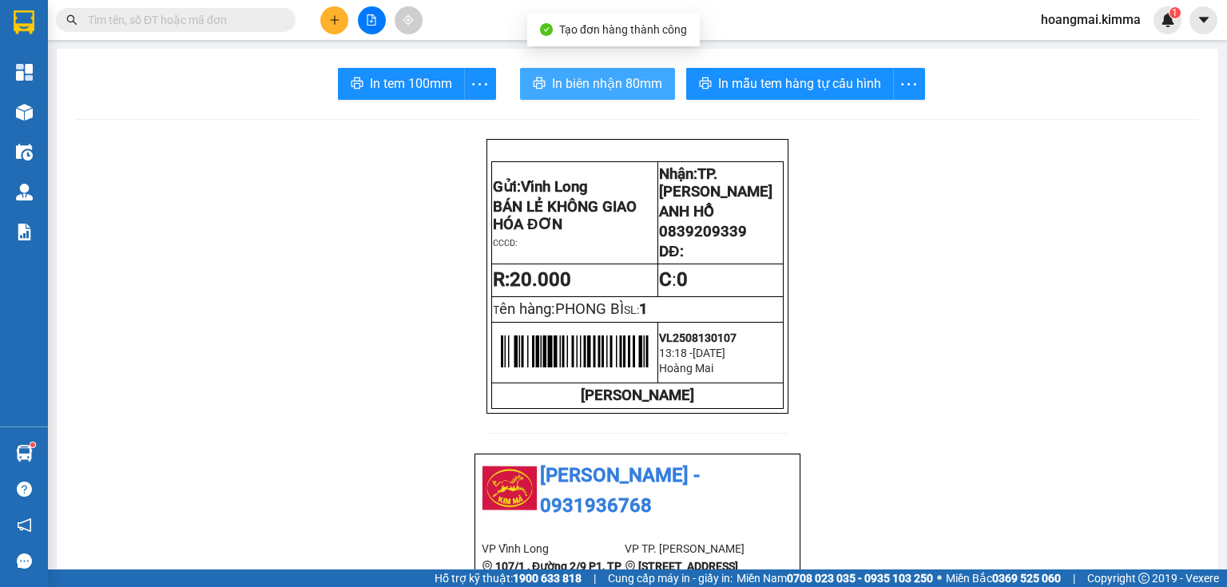
click at [648, 88] on span "In biên nhận 80mm" at bounding box center [607, 83] width 110 height 20
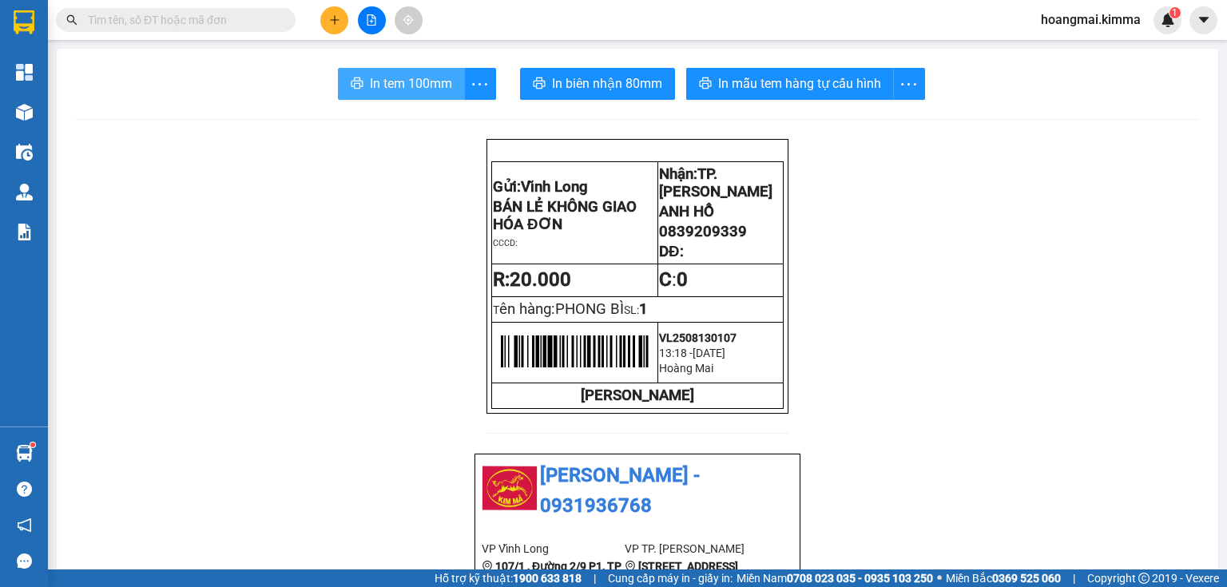
click at [402, 71] on button "In tem 100mm" at bounding box center [401, 84] width 127 height 32
click at [324, 22] on button at bounding box center [334, 20] width 28 height 28
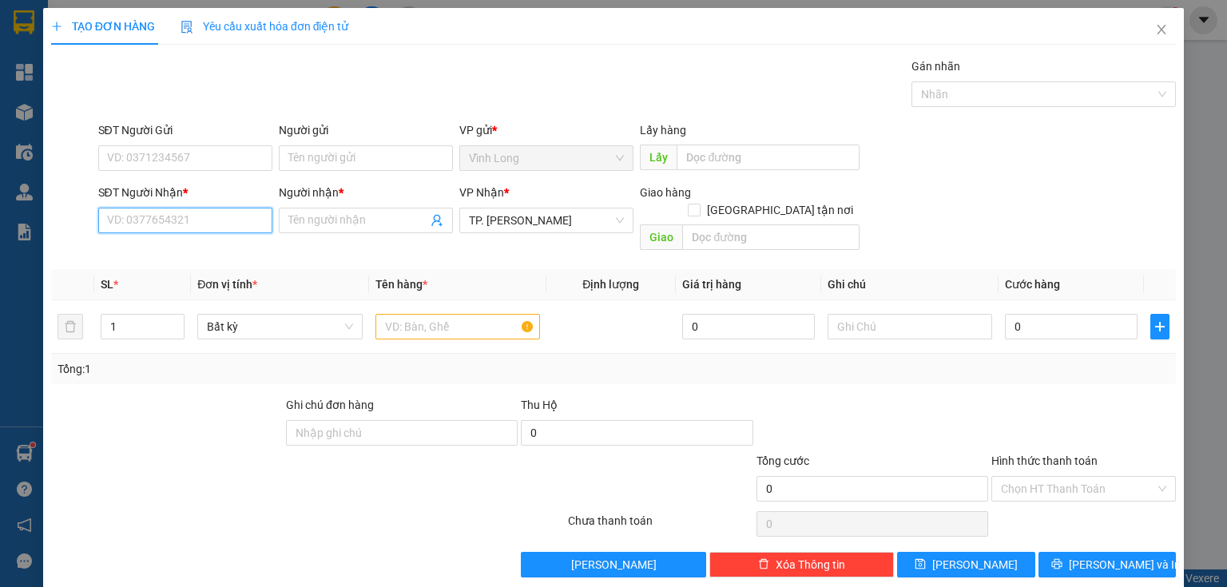
click at [195, 219] on input "SĐT Người Nhận *" at bounding box center [185, 221] width 174 height 26
drag, startPoint x: 189, startPoint y: 218, endPoint x: 0, endPoint y: 227, distance: 188.7
click at [0, 227] on div "TẠO ĐƠN HÀNG Yêu cầu xuất hóa đơn điện tử Transit Pickup Surcharge Ids Transit …" at bounding box center [613, 293] width 1227 height 587
type input "0949513523"
click at [324, 224] on input "Người nhận *" at bounding box center [357, 221] width 139 height 18
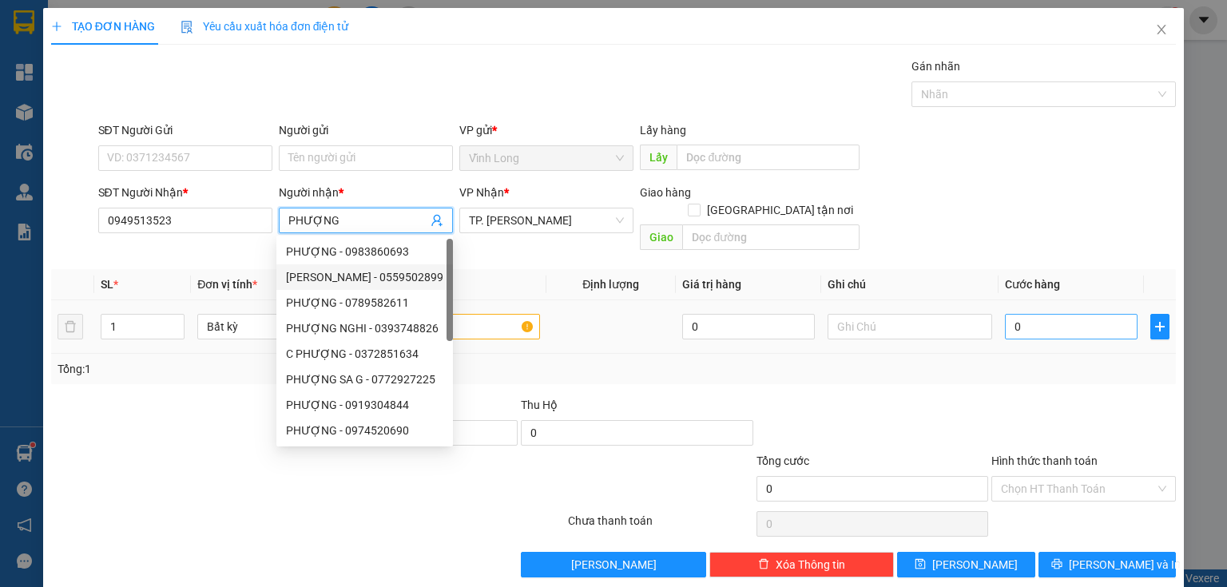
type input "PHƯỢNG"
click at [1120, 314] on input "0" at bounding box center [1071, 327] width 133 height 26
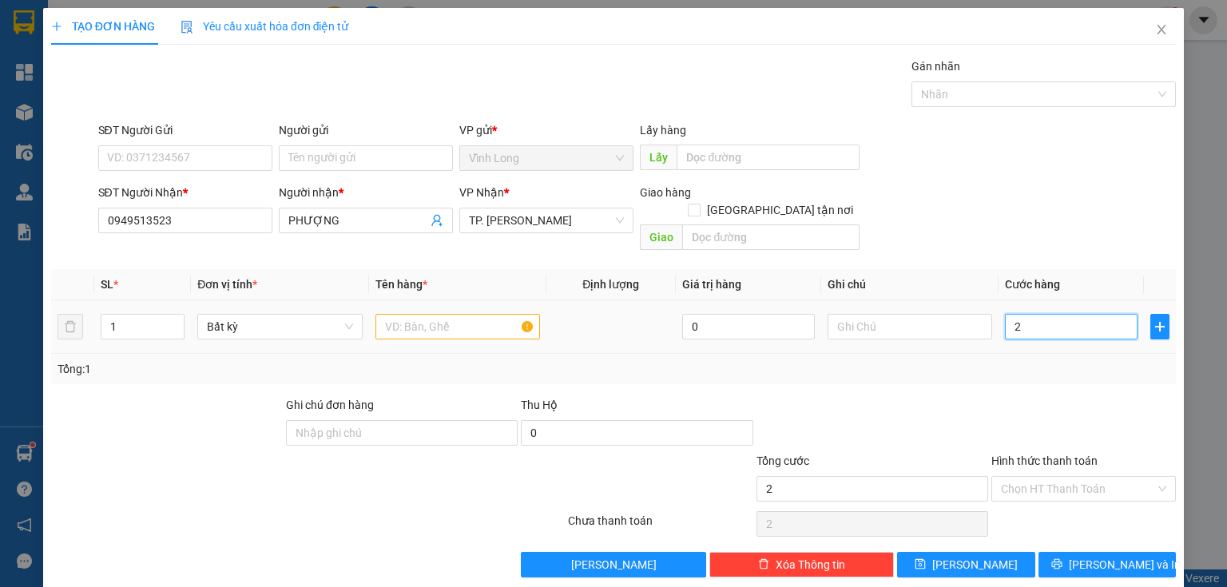
type input "2"
type input "20"
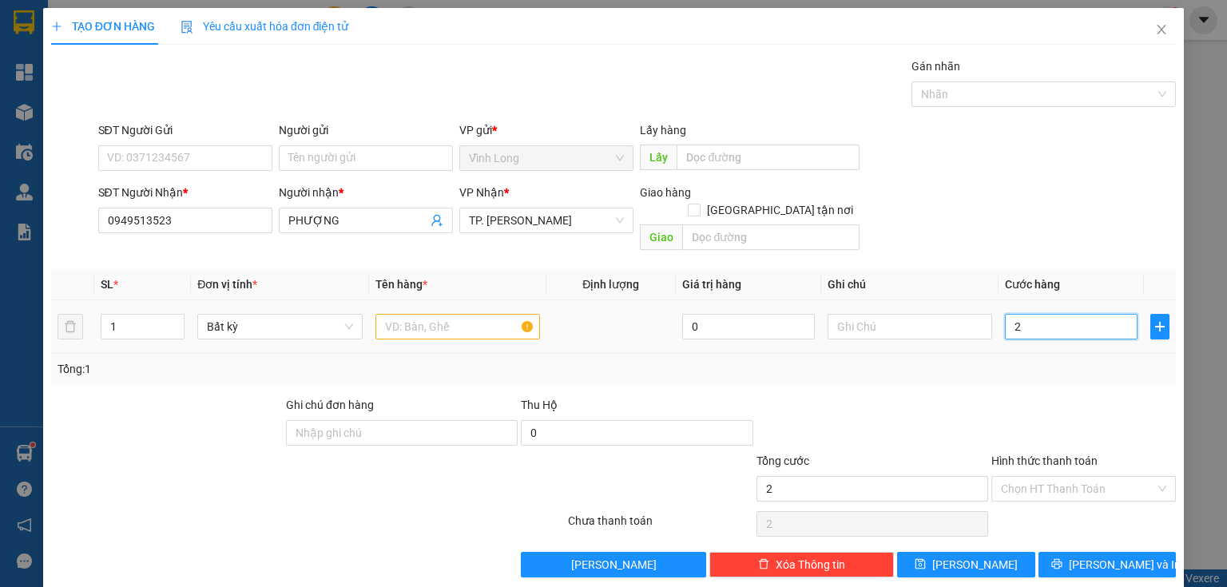
type input "20"
type input "20.000"
click at [865, 320] on input "text" at bounding box center [910, 327] width 165 height 26
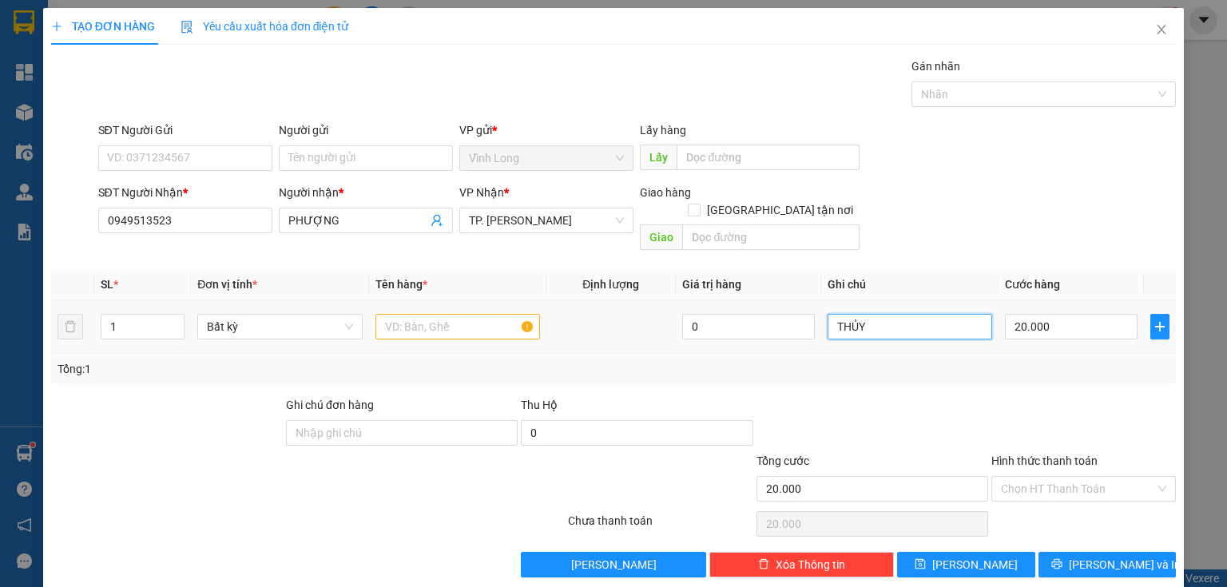
type input "THỦY"
click at [482, 314] on input "text" at bounding box center [457, 327] width 165 height 26
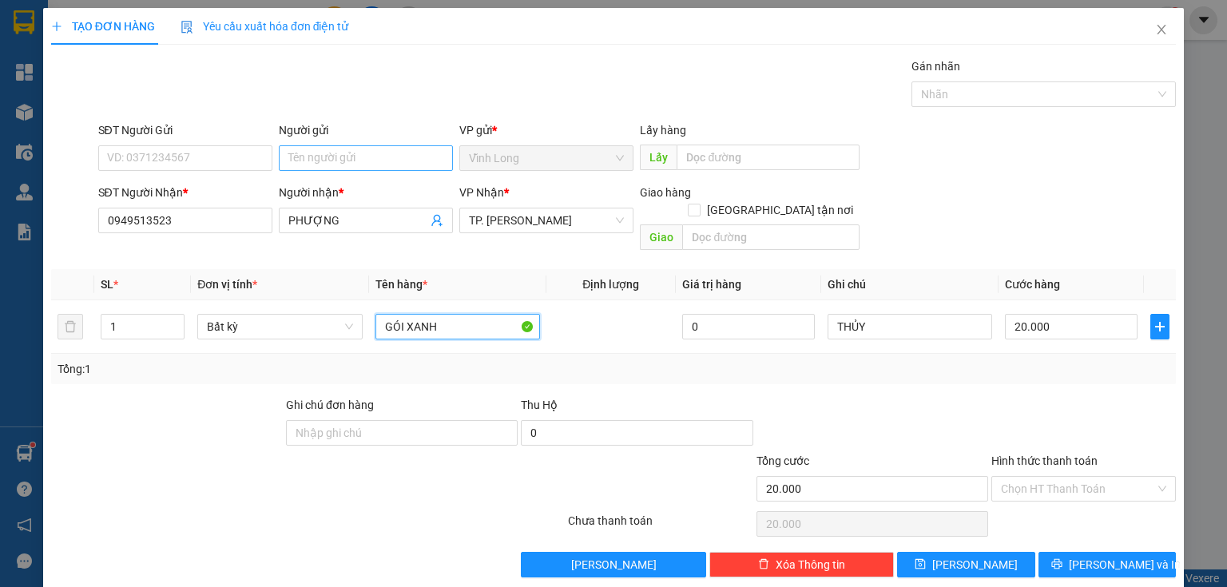
type input "GÓI XANH"
drag, startPoint x: 340, startPoint y: 162, endPoint x: 327, endPoint y: 192, distance: 32.2
click at [336, 161] on input "Người gửi" at bounding box center [366, 158] width 174 height 26
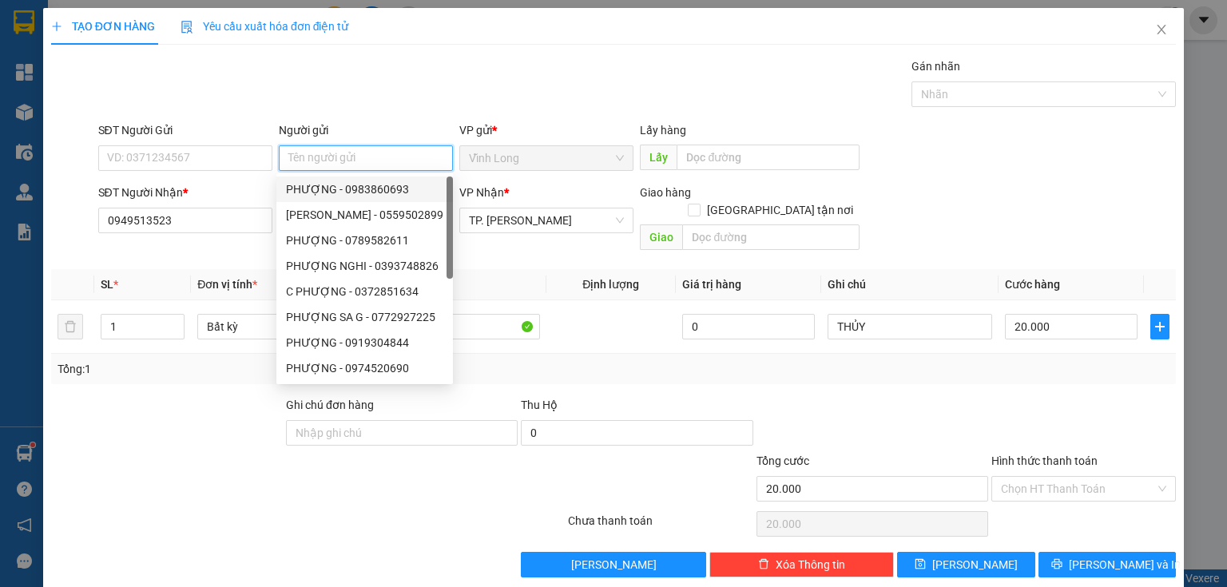
click at [327, 190] on div "PHƯỢNG - 0983860693" at bounding box center [364, 190] width 157 height 18
type input "0983860693"
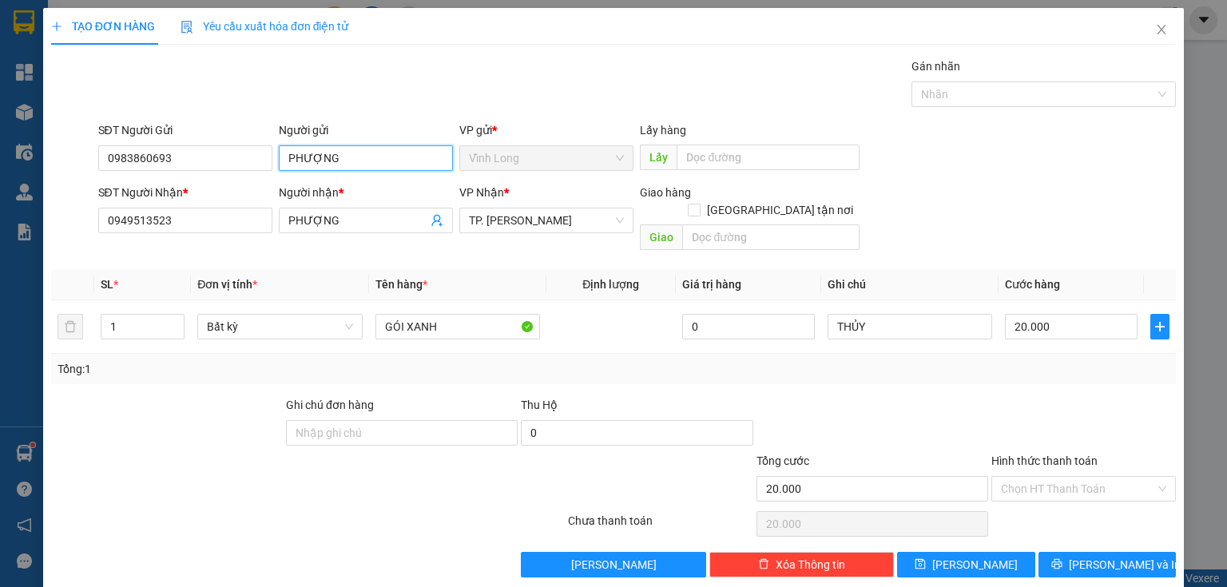
drag, startPoint x: 232, startPoint y: 164, endPoint x: 0, endPoint y: 134, distance: 233.5
click at [0, 150] on div "TẠO ĐƠN HÀNG Yêu cầu xuất hóa đơn điện tử Transit Pickup Surcharge Ids Transit …" at bounding box center [613, 293] width 1227 height 587
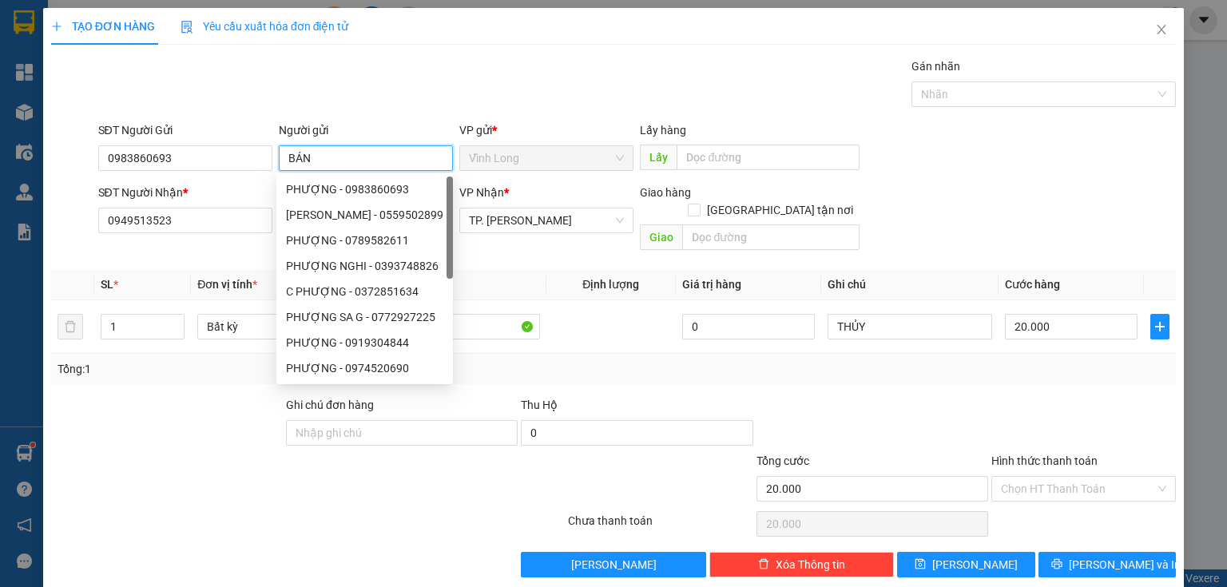
type input "BÁN"
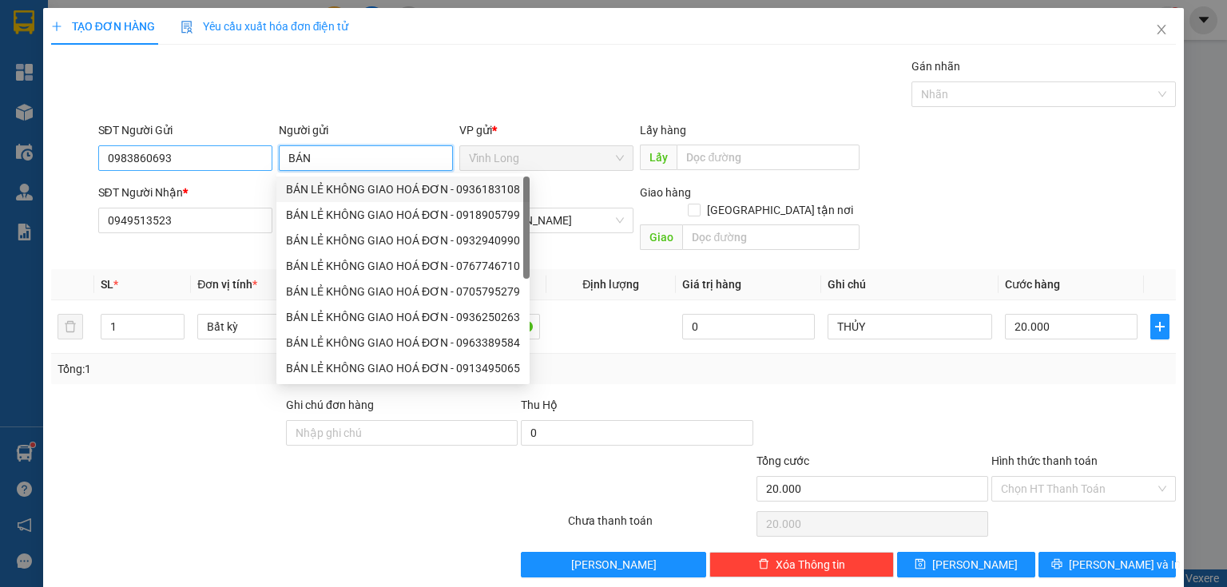
drag, startPoint x: 309, startPoint y: 189, endPoint x: 210, endPoint y: 158, distance: 103.6
click at [297, 192] on div "BÁN LẺ KHÔNG GIAO HOÁ ĐƠN - 0936183108" at bounding box center [403, 190] width 234 height 18
type input "0936183108"
type input "BÁN LẺ KHÔNG GIAO HOÁ ĐƠN"
drag, startPoint x: 210, startPoint y: 158, endPoint x: 19, endPoint y: 142, distance: 191.6
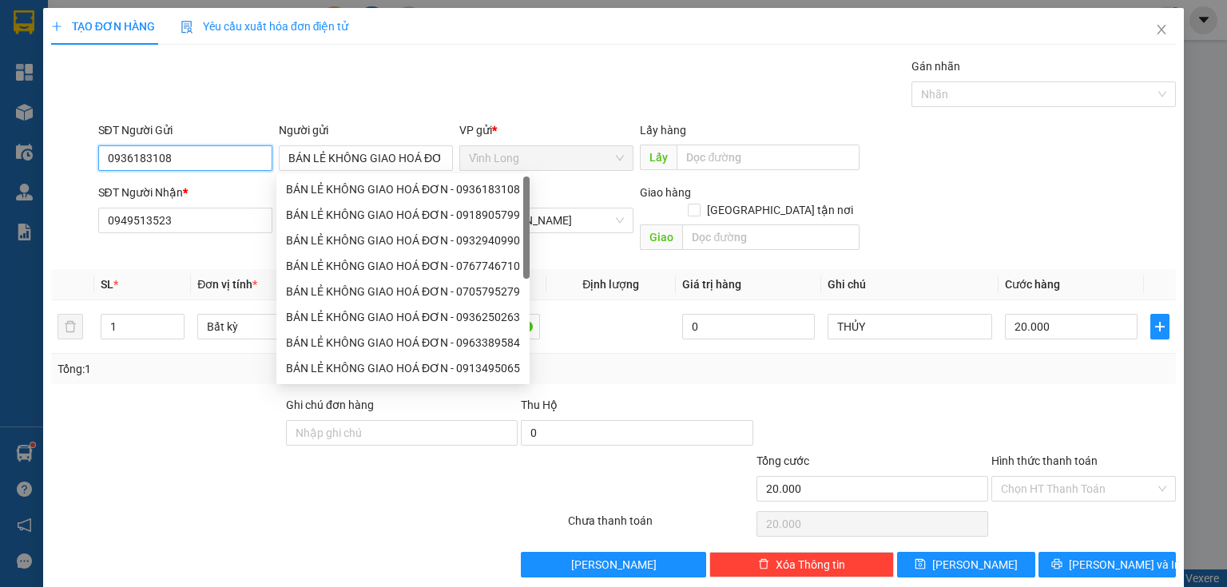
click at [0, 147] on div "TẠO ĐƠN HÀNG Yêu cầu xuất hóa đơn điện tử Transit Pickup Surcharge Ids Transit …" at bounding box center [613, 293] width 1227 height 587
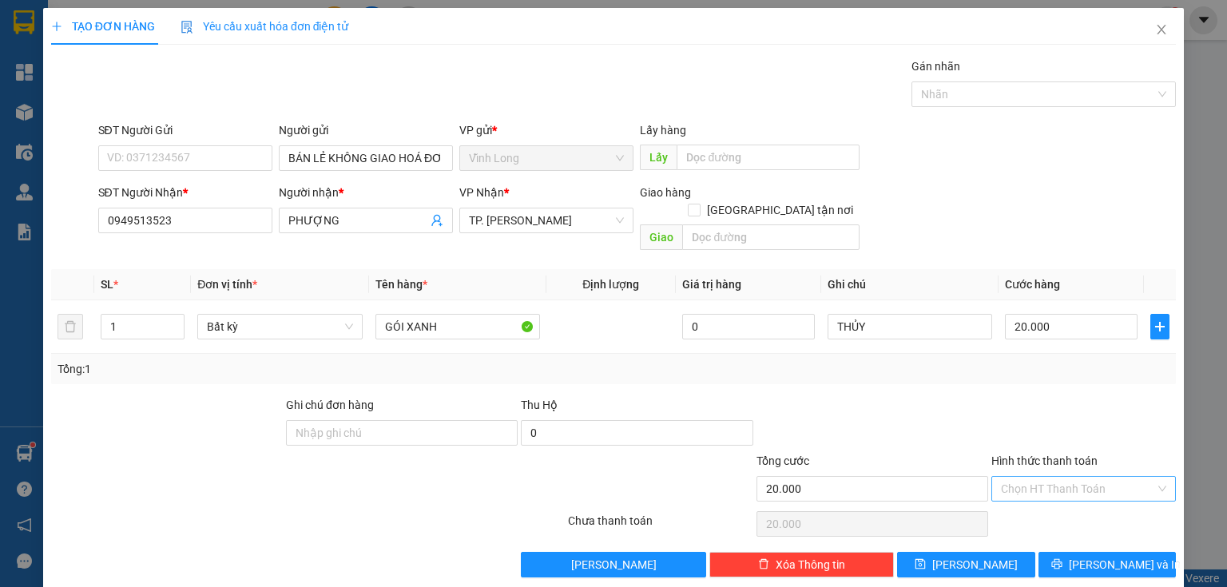
click at [1009, 477] on input "Hình thức thanh toán" at bounding box center [1078, 489] width 154 height 24
click at [1014, 503] on div "Tại văn phòng" at bounding box center [1075, 502] width 165 height 18
type input "0"
click at [1083, 552] on button "Lưu và In" at bounding box center [1107, 565] width 138 height 26
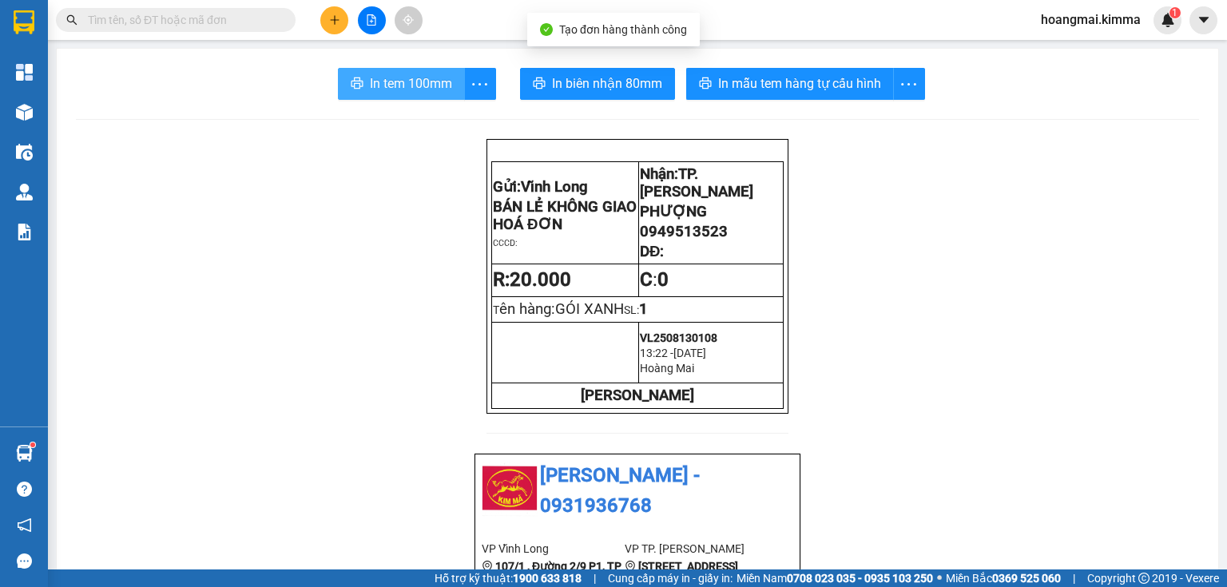
click at [422, 88] on span "In tem 100mm" at bounding box center [411, 83] width 82 height 20
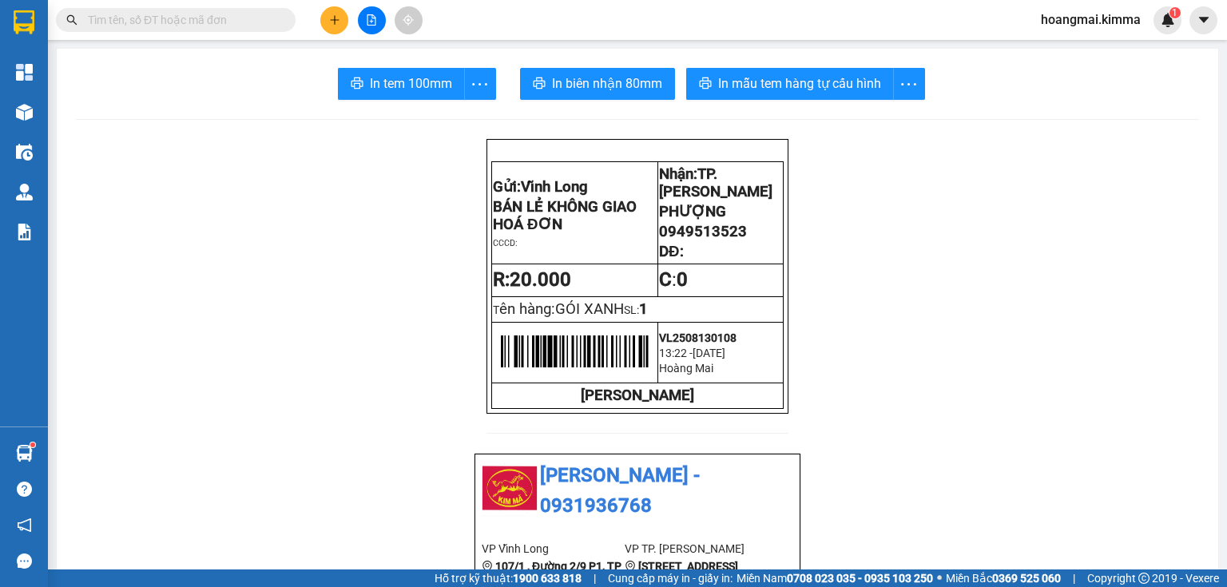
click at [326, 24] on button at bounding box center [334, 20] width 28 height 28
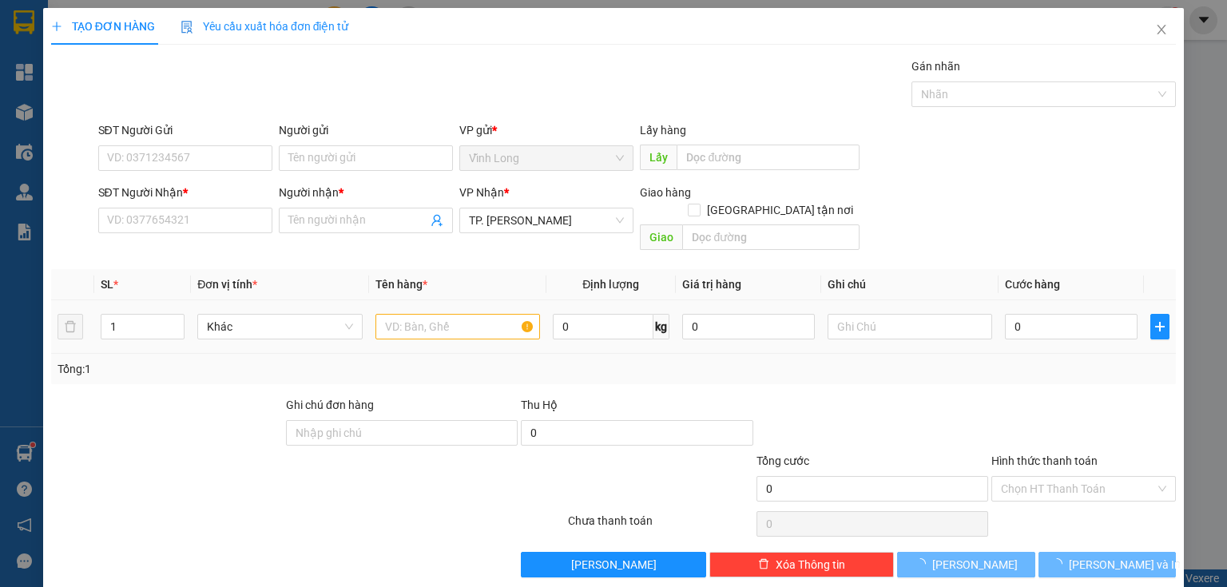
click at [408, 322] on div at bounding box center [457, 327] width 165 height 32
click at [415, 314] on input "text" at bounding box center [457, 327] width 165 height 26
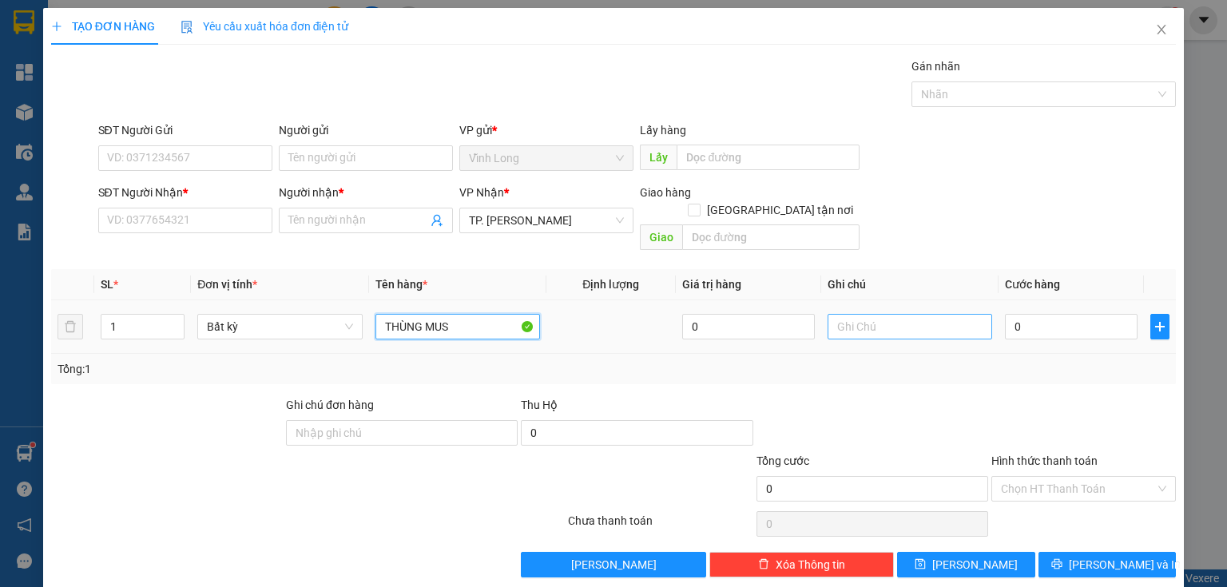
type input "THÙNG MUS"
click at [873, 314] on input "text" at bounding box center [910, 327] width 165 height 26
type input "THUY"
click at [1090, 314] on input "0" at bounding box center [1071, 327] width 133 height 26
type input "4"
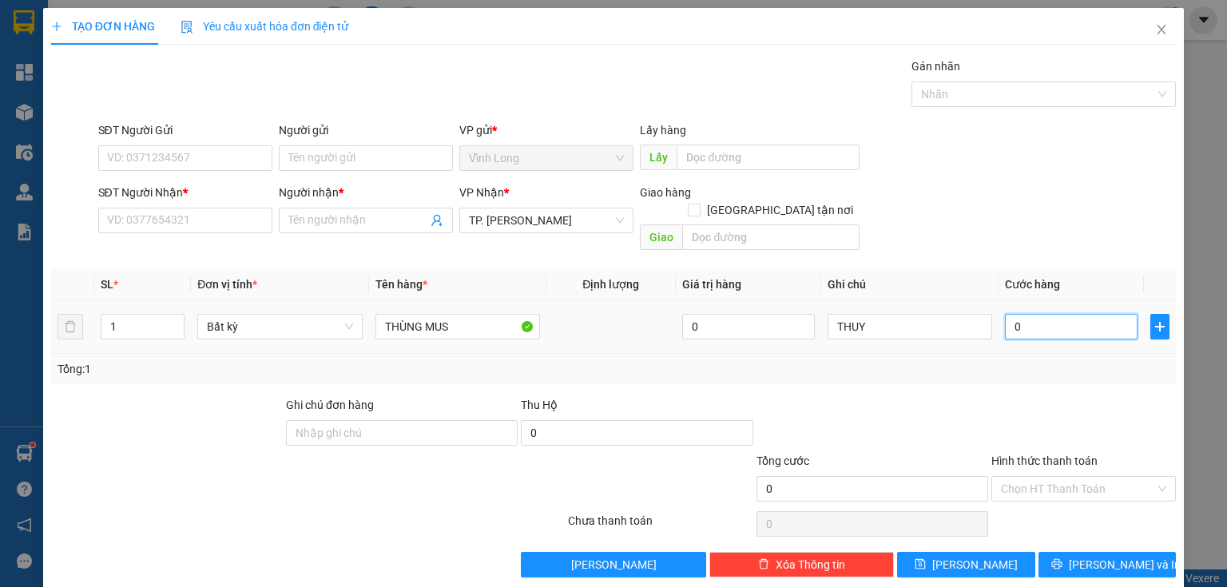
type input "4"
type input "40"
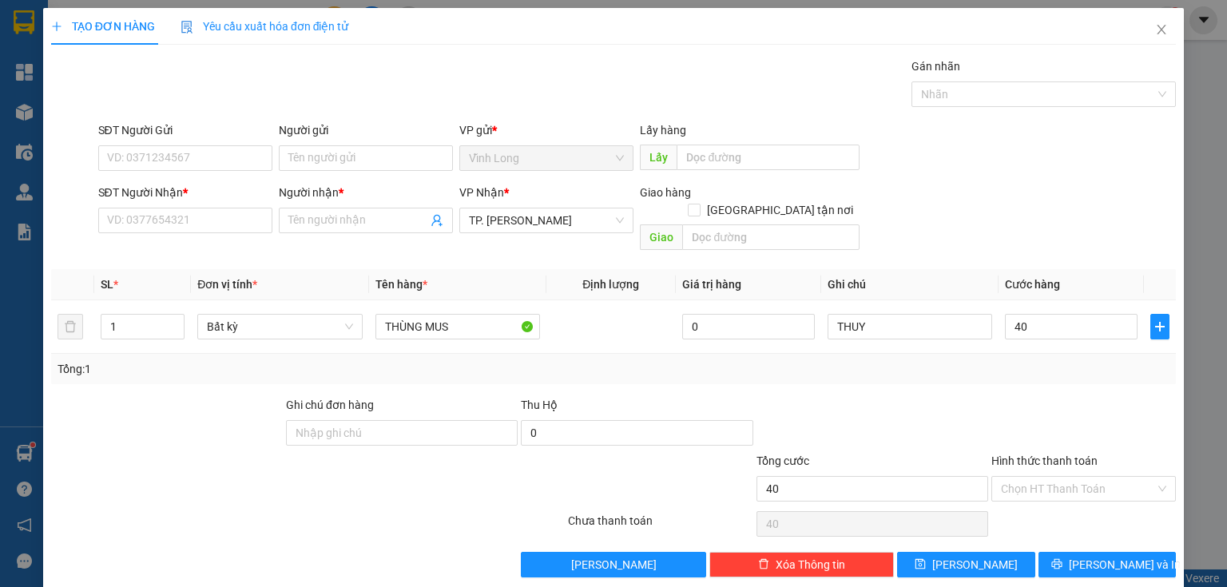
type input "40.000"
click at [324, 143] on div "Người gửi" at bounding box center [366, 133] width 174 height 24
click at [320, 161] on input "Người gửi" at bounding box center [366, 158] width 174 height 26
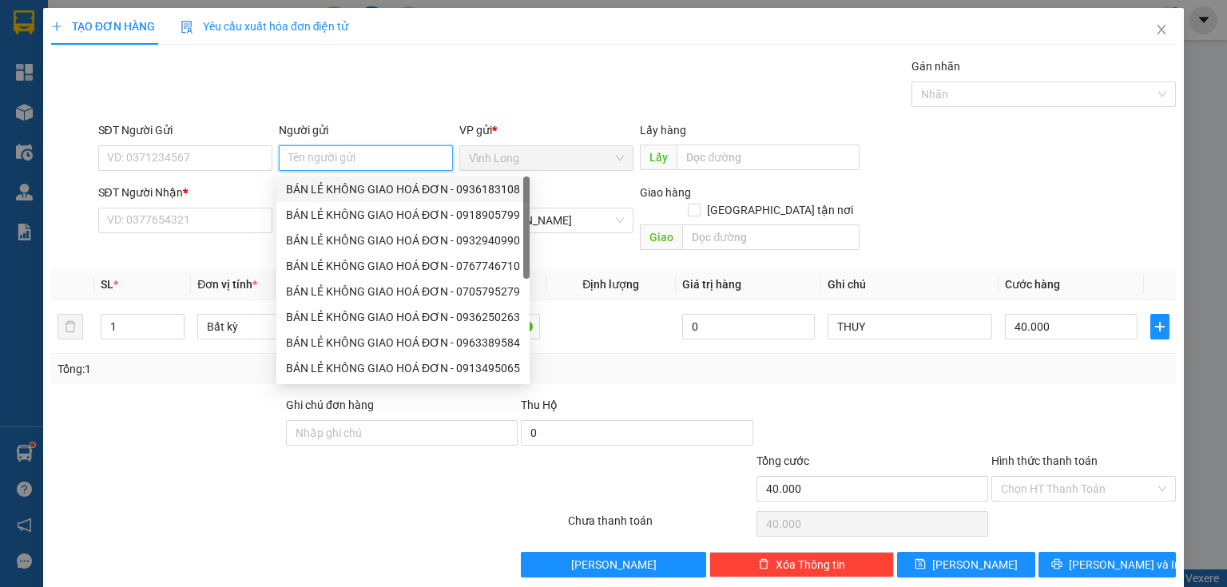
click at [333, 191] on div "BÁN LẺ KHÔNG GIAO HOÁ ĐƠN - 0936183108" at bounding box center [403, 190] width 234 height 18
type input "0936183108"
type input "BÁN LẺ KHÔNG GIAO HOÁ ĐƠN"
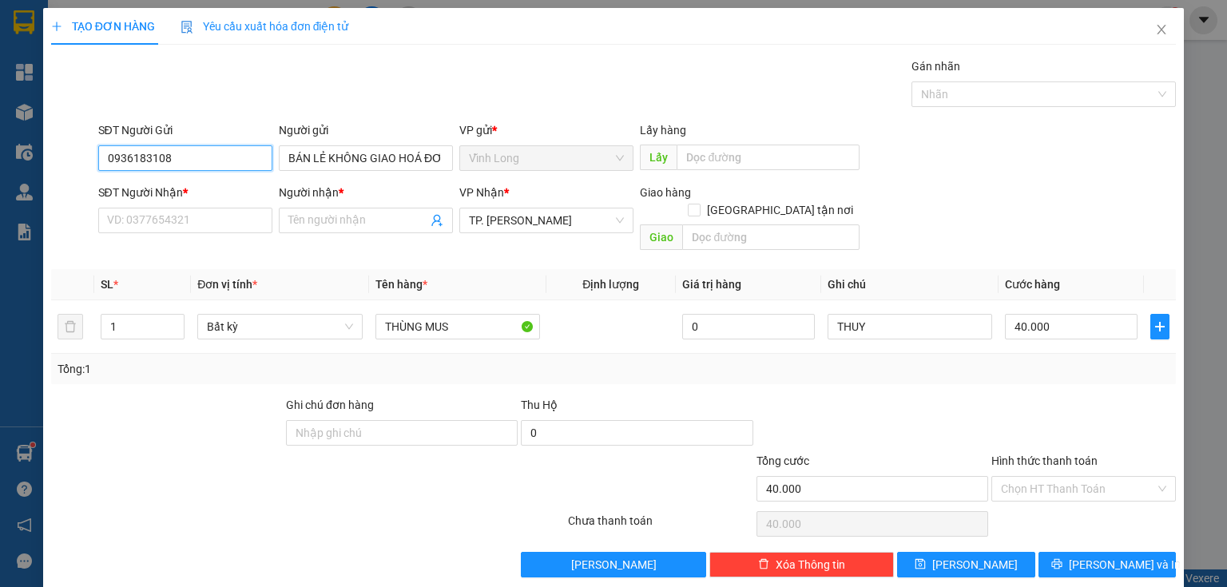
drag, startPoint x: 244, startPoint y: 163, endPoint x: 50, endPoint y: 174, distance: 194.4
click at [0, 195] on div "TẠO ĐƠN HÀNG Yêu cầu xuất hóa đơn điện tử Transit Pickup Surcharge Ids Transit …" at bounding box center [613, 293] width 1227 height 587
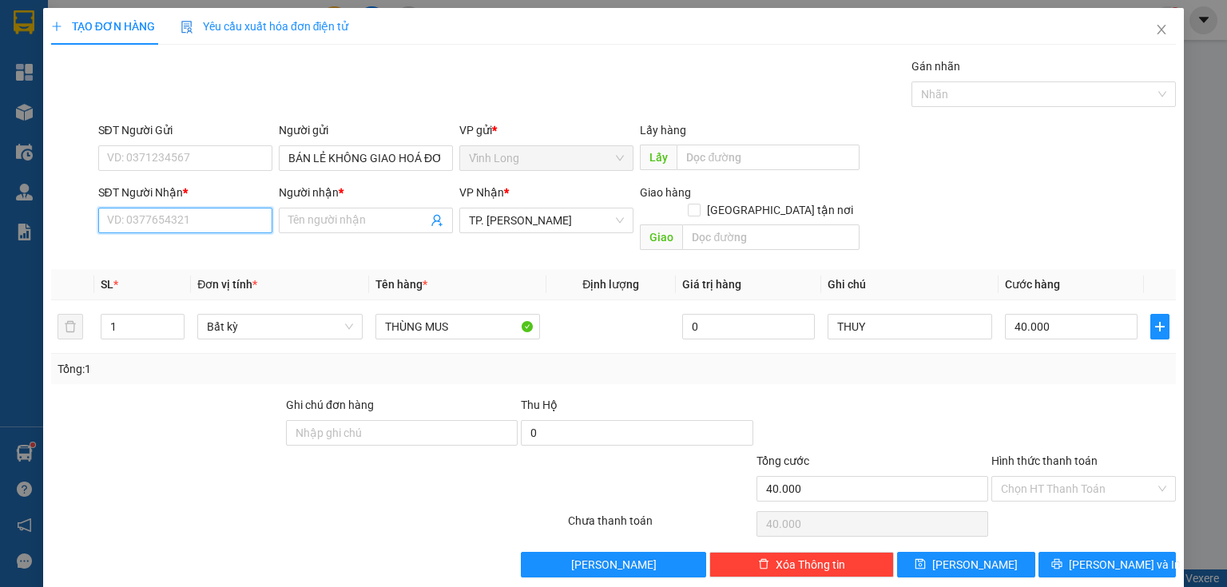
click at [145, 226] on input "SĐT Người Nhận *" at bounding box center [185, 221] width 174 height 26
type input "0766957939"
click at [200, 255] on div "0766957939 - TRÚC" at bounding box center [183, 252] width 153 height 18
type input "TRÚC"
type input "0766957939"
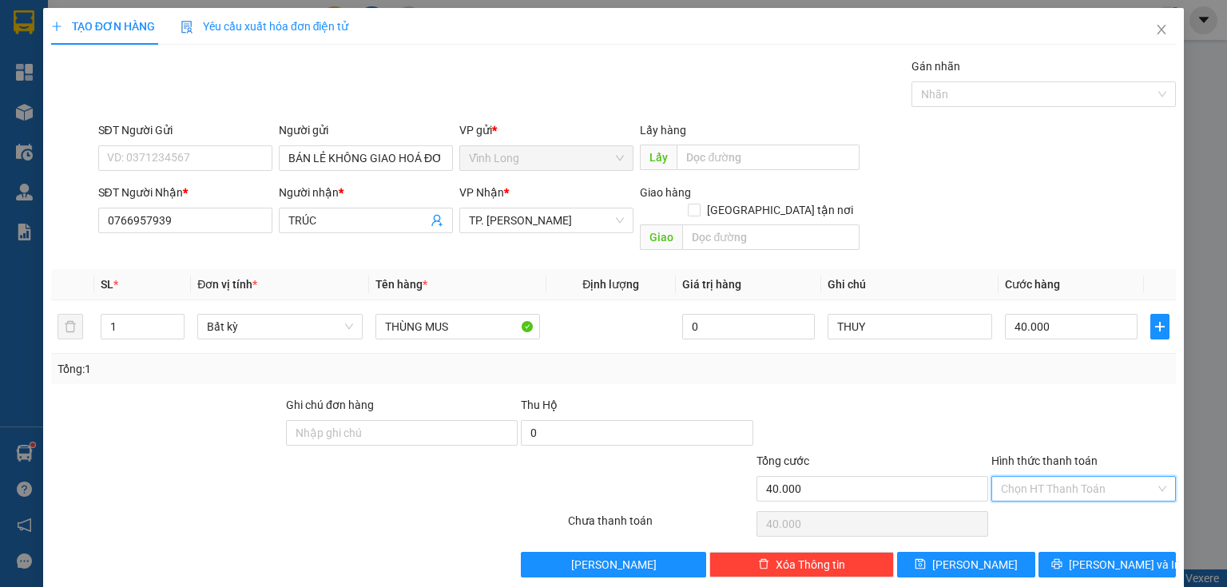
drag, startPoint x: 1046, startPoint y: 474, endPoint x: 1046, endPoint y: 488, distance: 13.6
click at [1045, 477] on input "Hình thức thanh toán" at bounding box center [1078, 489] width 154 height 24
click at [1042, 493] on div "Tại văn phòng" at bounding box center [1075, 502] width 165 height 18
type input "0"
click at [1110, 556] on span "Lưu và In" at bounding box center [1125, 565] width 112 height 18
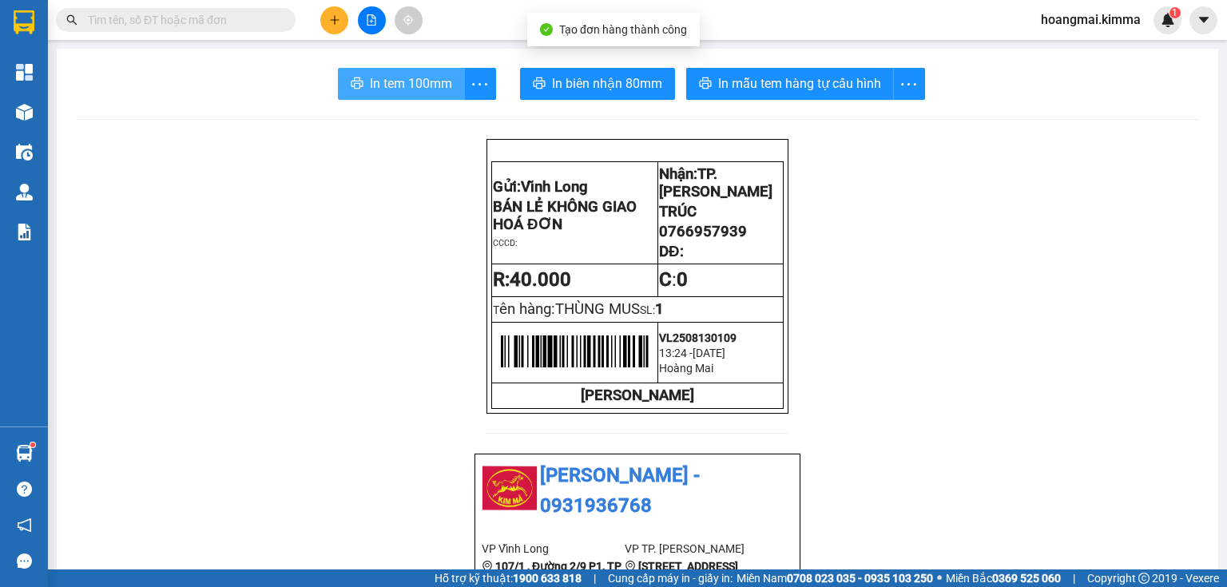
click at [363, 91] on button "In tem 100mm" at bounding box center [401, 84] width 127 height 32
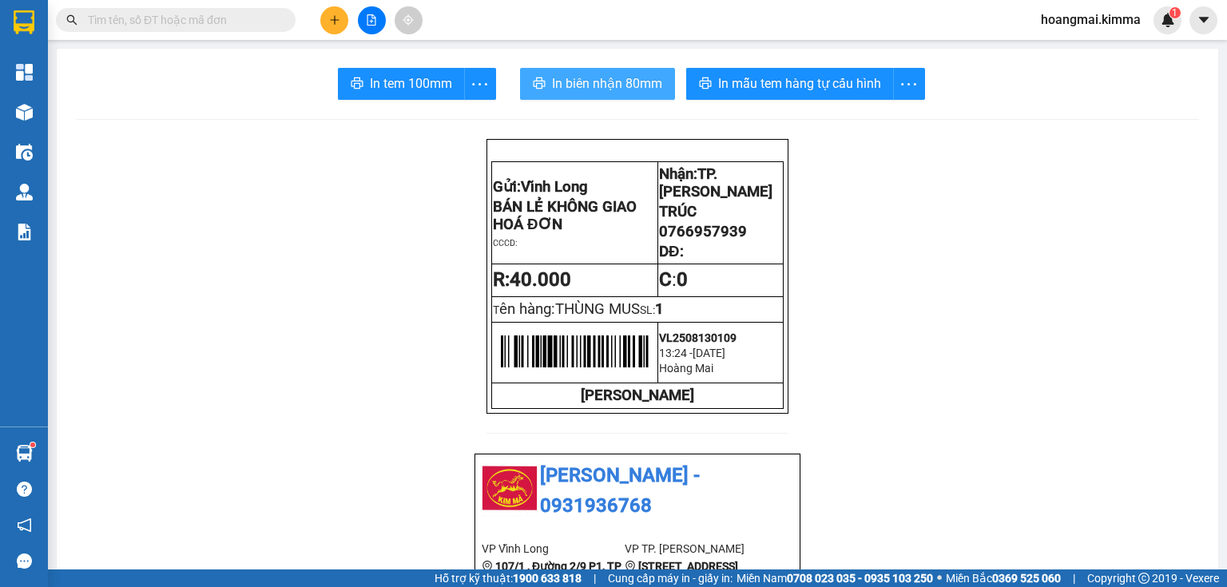
click at [617, 85] on span "In biên nhận 80mm" at bounding box center [607, 83] width 110 height 20
click at [337, 13] on button at bounding box center [334, 20] width 28 height 28
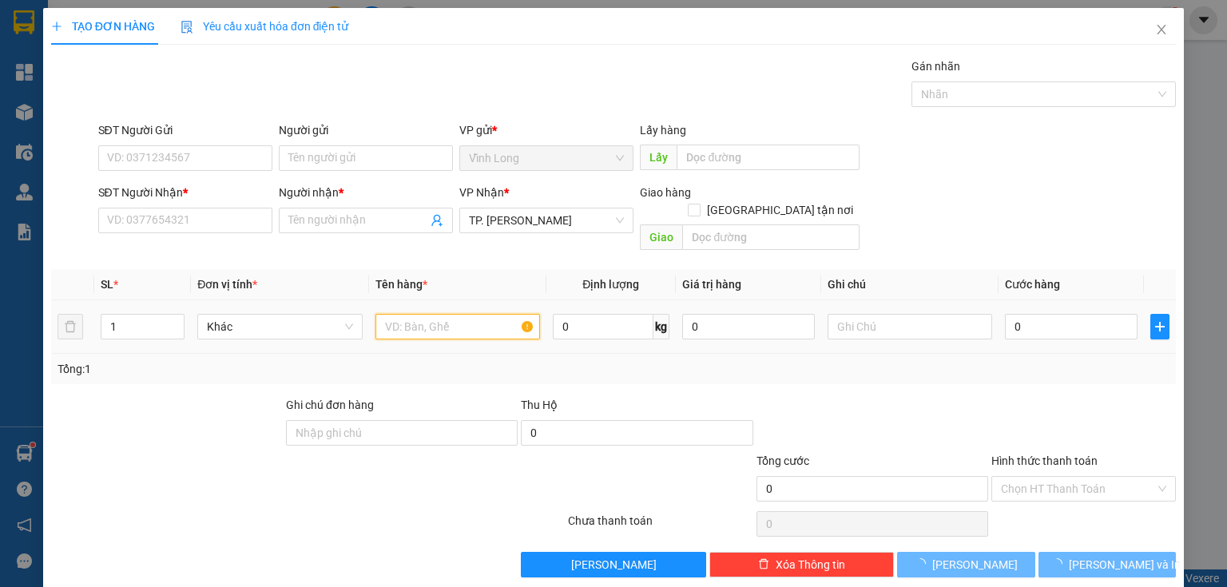
click at [388, 316] on input "text" at bounding box center [457, 327] width 165 height 26
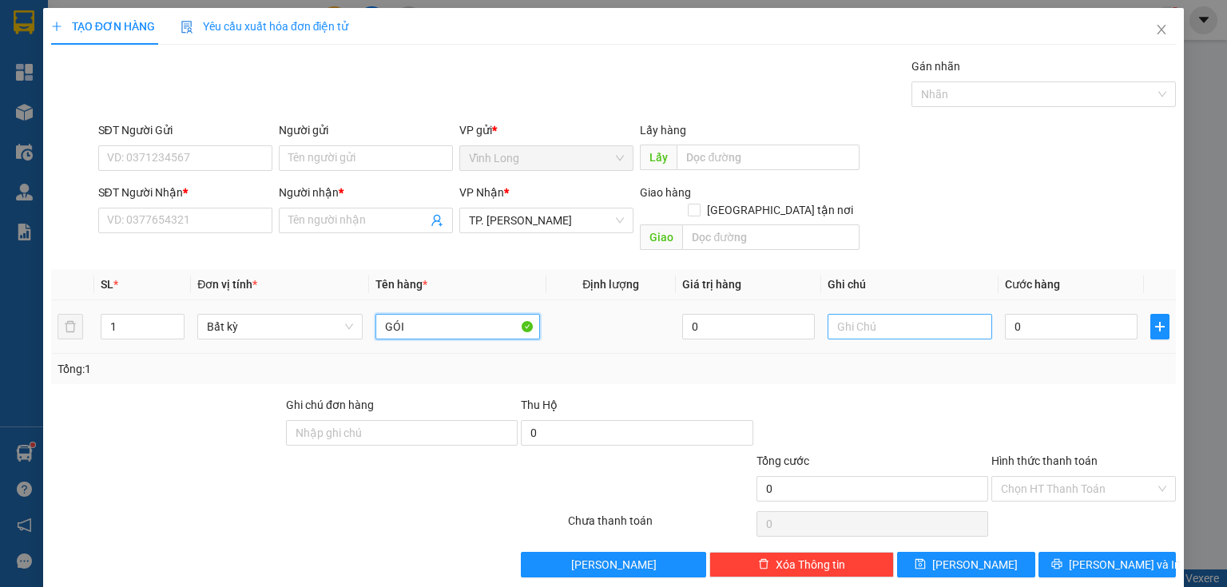
type input "GÓI"
click at [888, 314] on input "text" at bounding box center [910, 327] width 165 height 26
type input "THUY"
click at [1047, 314] on input "0" at bounding box center [1071, 327] width 133 height 26
type input "2"
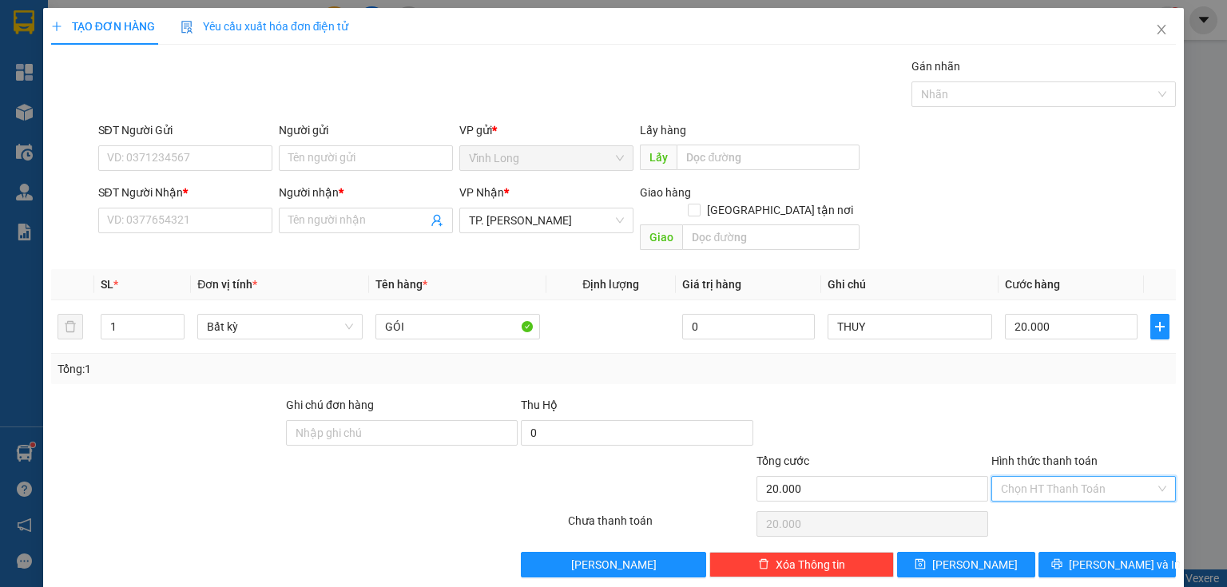
click at [1034, 477] on input "Hình thức thanh toán" at bounding box center [1078, 489] width 154 height 24
click at [1027, 495] on div "Tại văn phòng" at bounding box center [1075, 502] width 165 height 18
click at [332, 149] on input "Người gửi" at bounding box center [366, 158] width 174 height 26
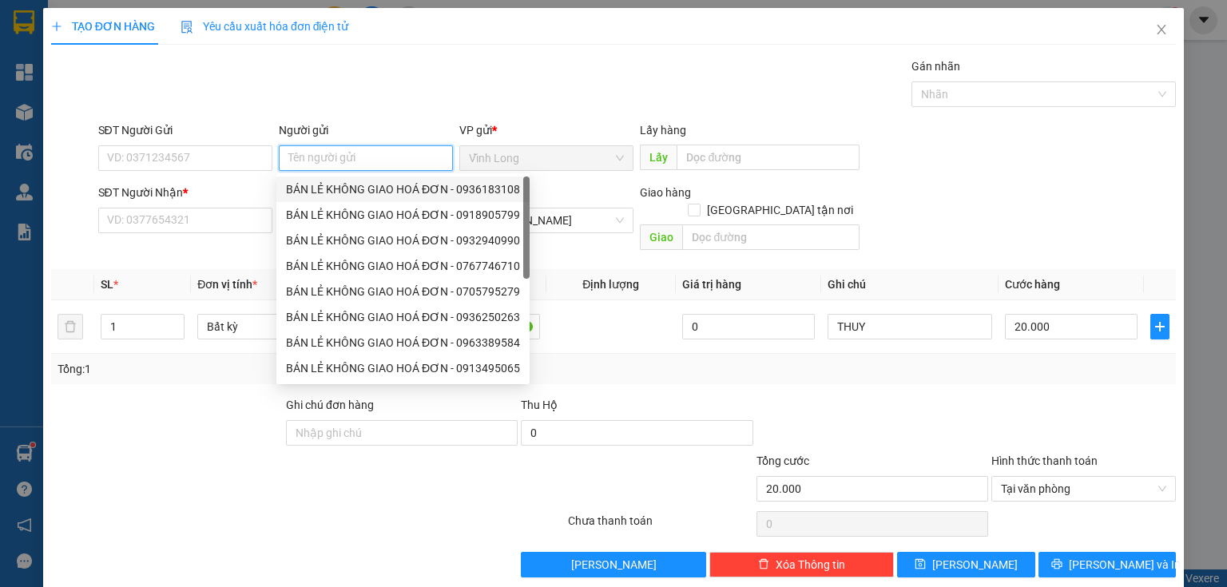
click at [345, 192] on div "BÁN LẺ KHÔNG GIAO HOÁ ĐƠN - 0936183108" at bounding box center [403, 190] width 234 height 18
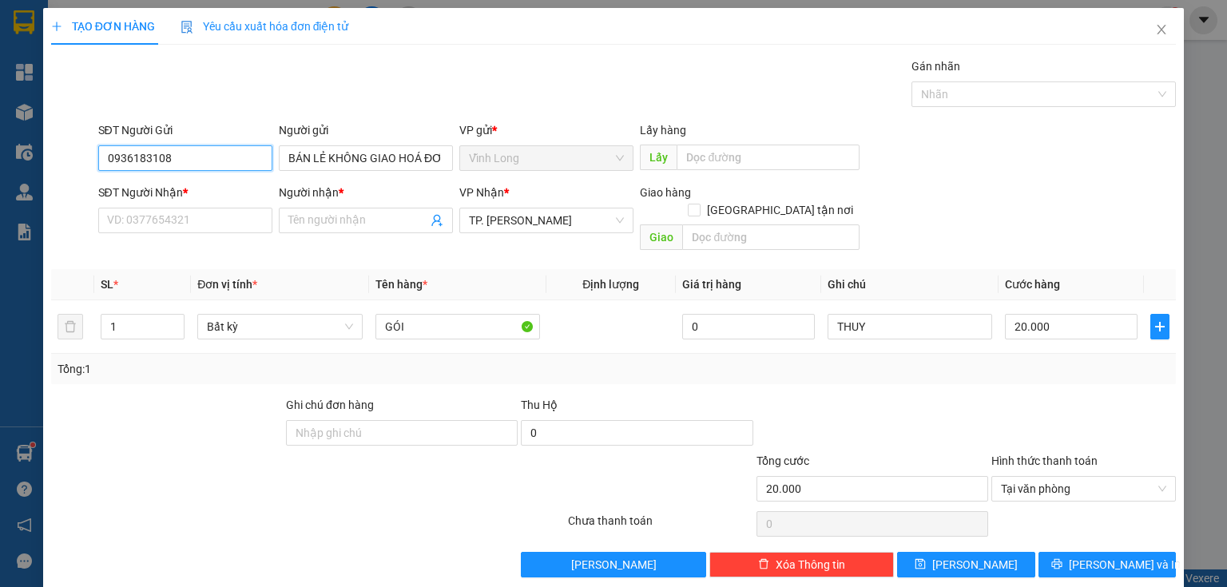
drag, startPoint x: 152, startPoint y: 150, endPoint x: 0, endPoint y: 79, distance: 167.6
click at [0, 79] on div "TẠO ĐƠN HÀNG Yêu cầu xuất hóa đơn điện tử Transit Pickup Surcharge Ids Transit …" at bounding box center [613, 293] width 1227 height 587
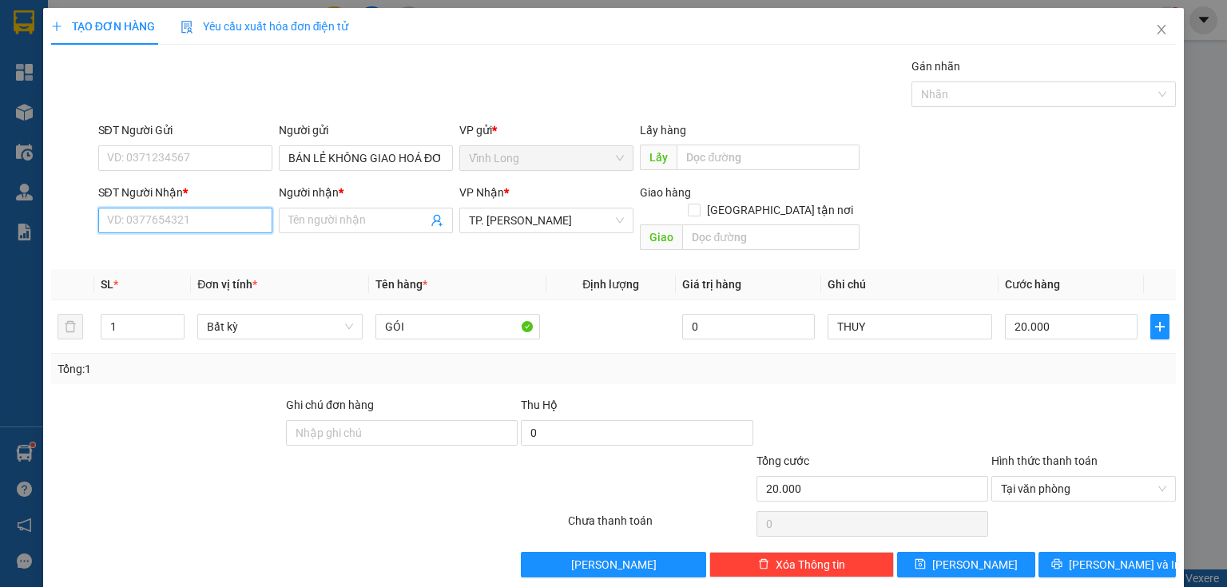
click at [233, 215] on input "SĐT Người Nhận *" at bounding box center [185, 221] width 174 height 26
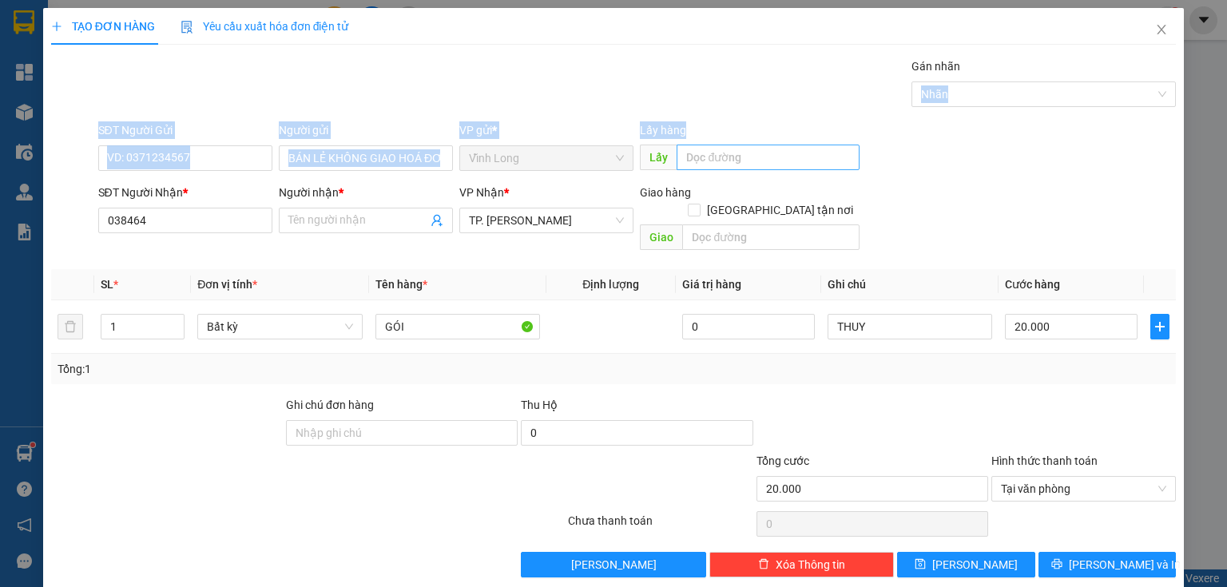
drag, startPoint x: 827, startPoint y: 107, endPoint x: 833, endPoint y: 154, distance: 47.6
click at [833, 154] on div "Transit Pickup Surcharge Ids Transit Deliver Surcharge Ids Transit Deliver Surc…" at bounding box center [613, 318] width 1125 height 520
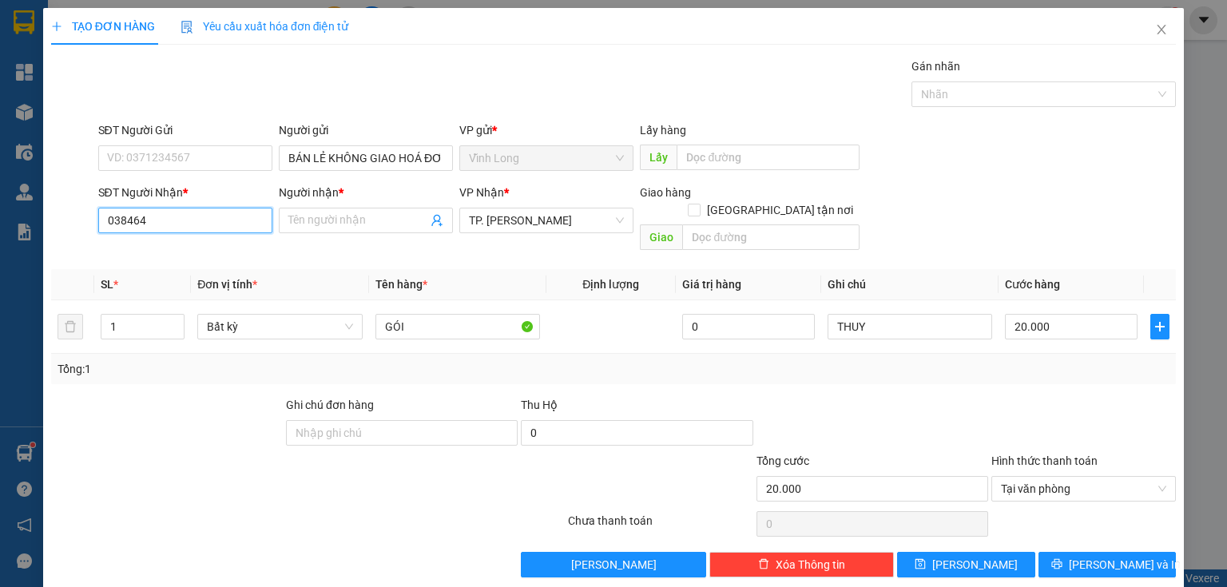
click at [217, 226] on input "038464" at bounding box center [185, 221] width 174 height 26
click at [211, 256] on div "0384643164 - MINH NHẬT" at bounding box center [185, 252] width 157 height 18
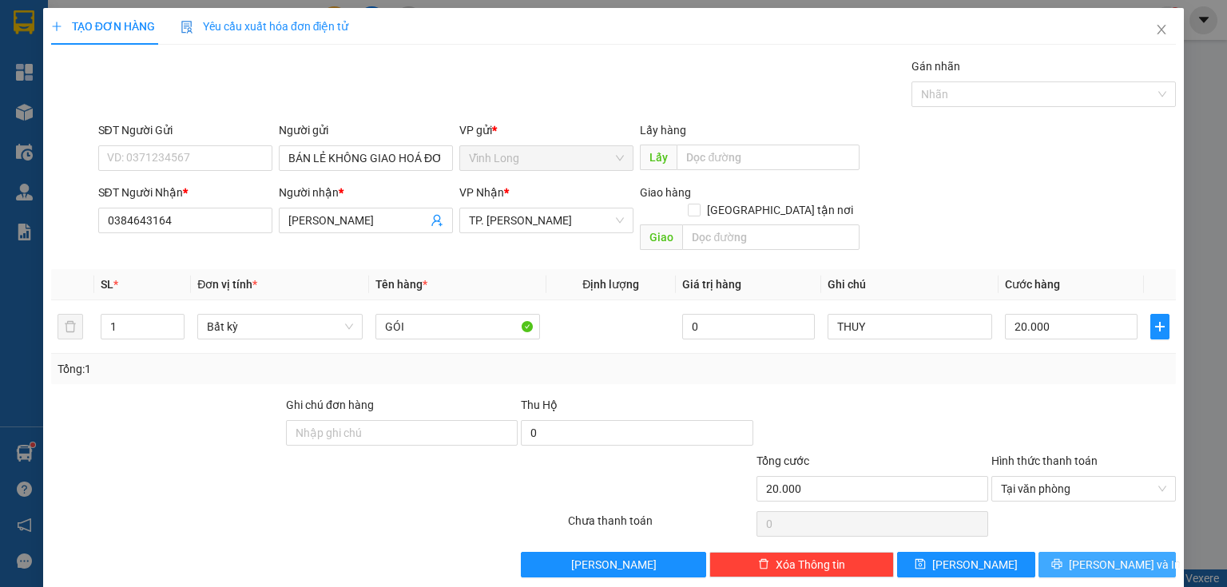
click at [1112, 556] on span "Lưu và In" at bounding box center [1125, 565] width 112 height 18
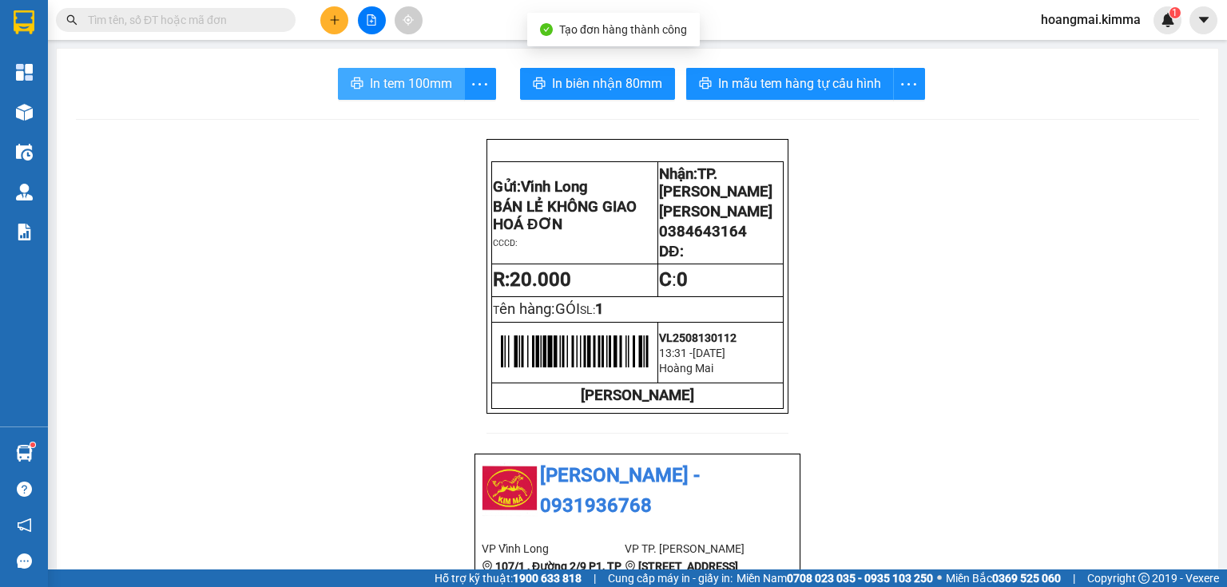
click at [364, 73] on button "In tem 100mm" at bounding box center [401, 84] width 127 height 32
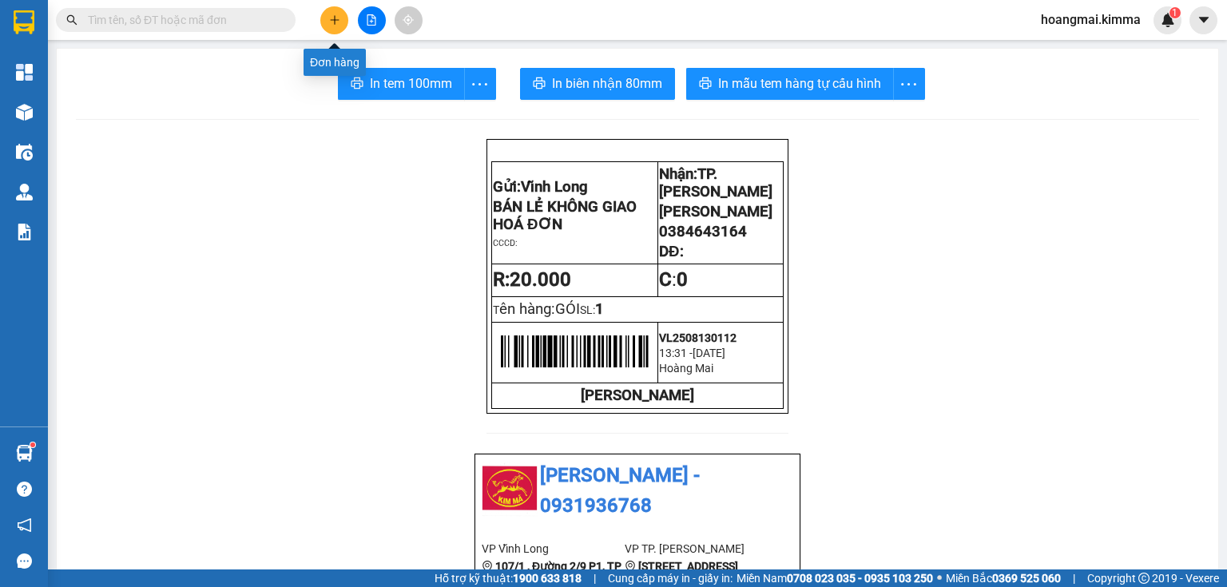
click at [327, 16] on button at bounding box center [334, 20] width 28 height 28
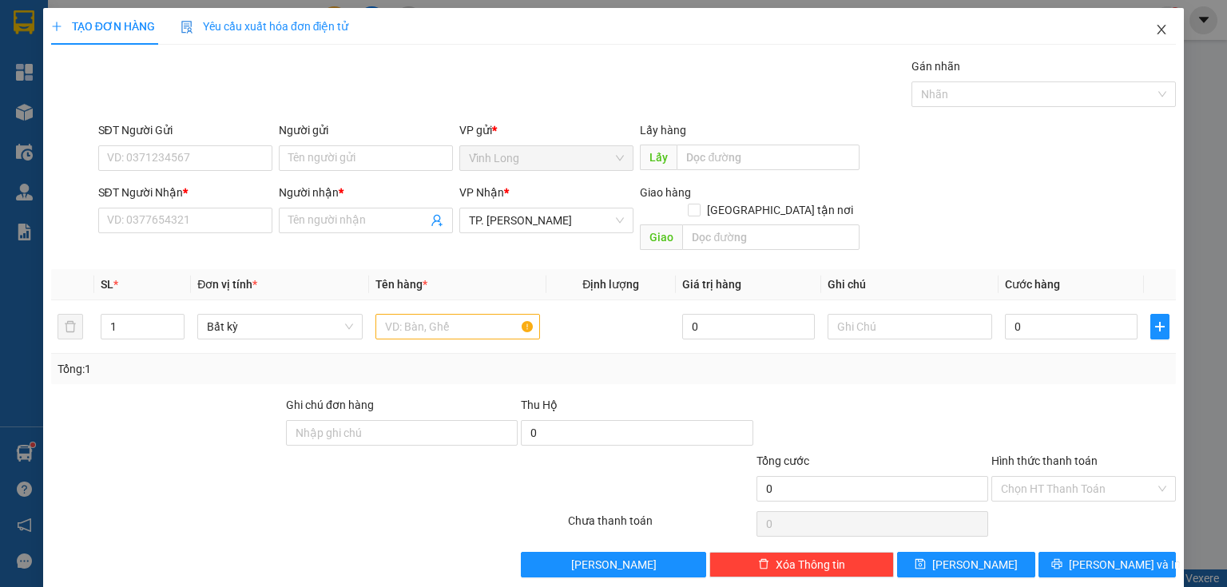
click at [1155, 28] on icon "close" at bounding box center [1161, 29] width 13 height 13
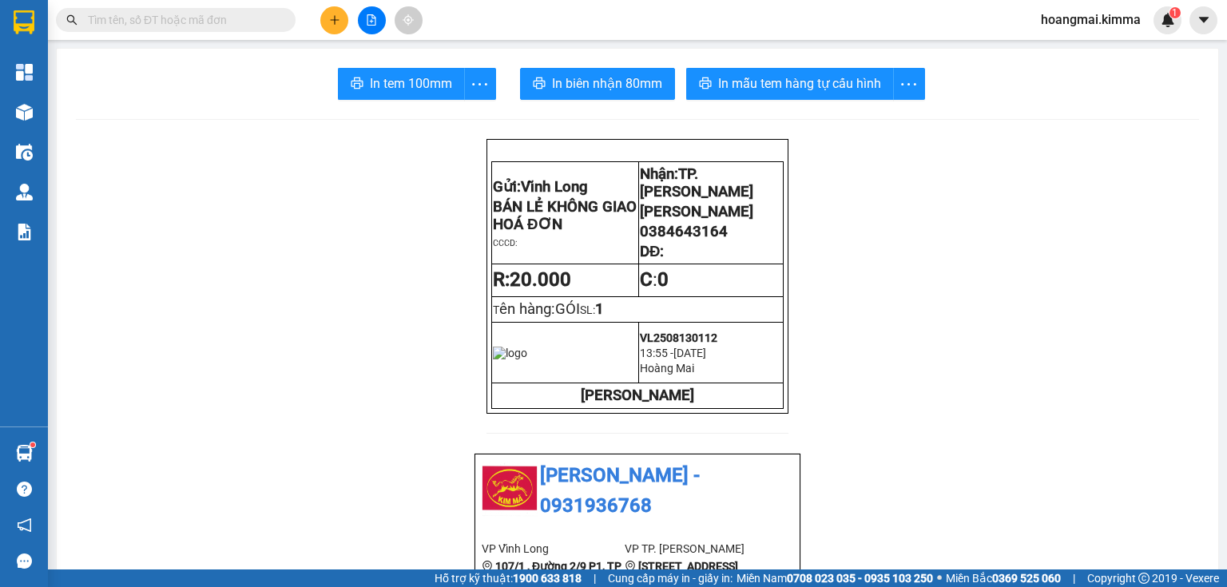
drag, startPoint x: 183, startPoint y: 23, endPoint x: 175, endPoint y: 1, distance: 23.7
click at [175, 1] on div "Kết quả tìm kiếm ( 170 ) Bộ lọc Ngày tạo đơn gần nhất Mã ĐH Trạng thái Món hàng…" at bounding box center [613, 20] width 1227 height 40
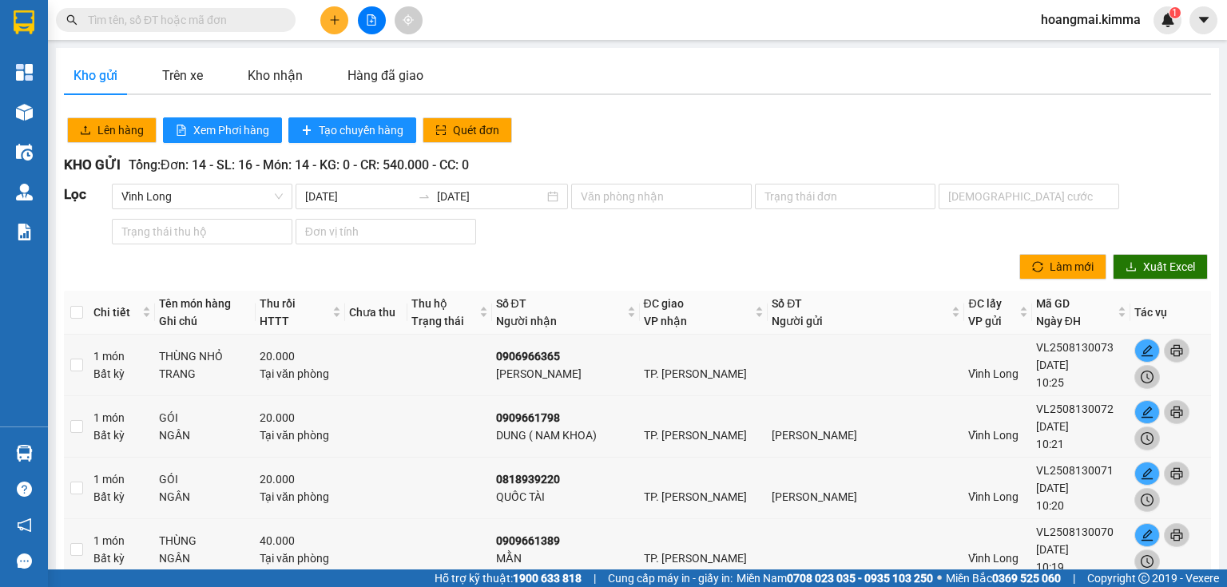
paste input "07699338938"
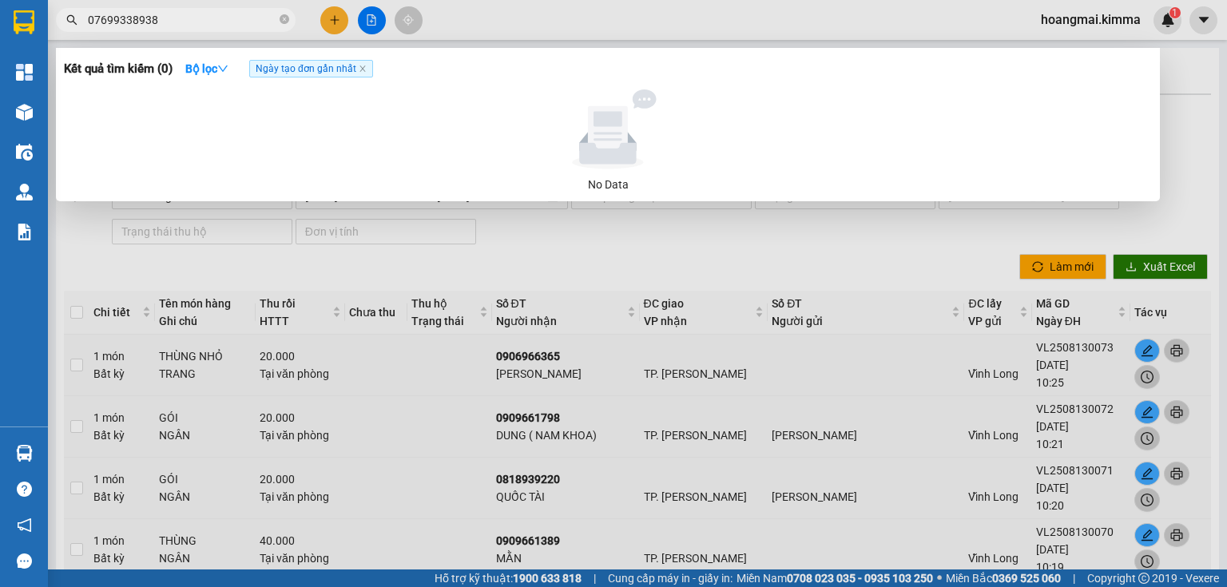
click at [212, 22] on input "07699338938" at bounding box center [182, 20] width 189 height 18
type input "07699338938"
click at [285, 22] on icon "close-circle" at bounding box center [285, 19] width 10 height 10
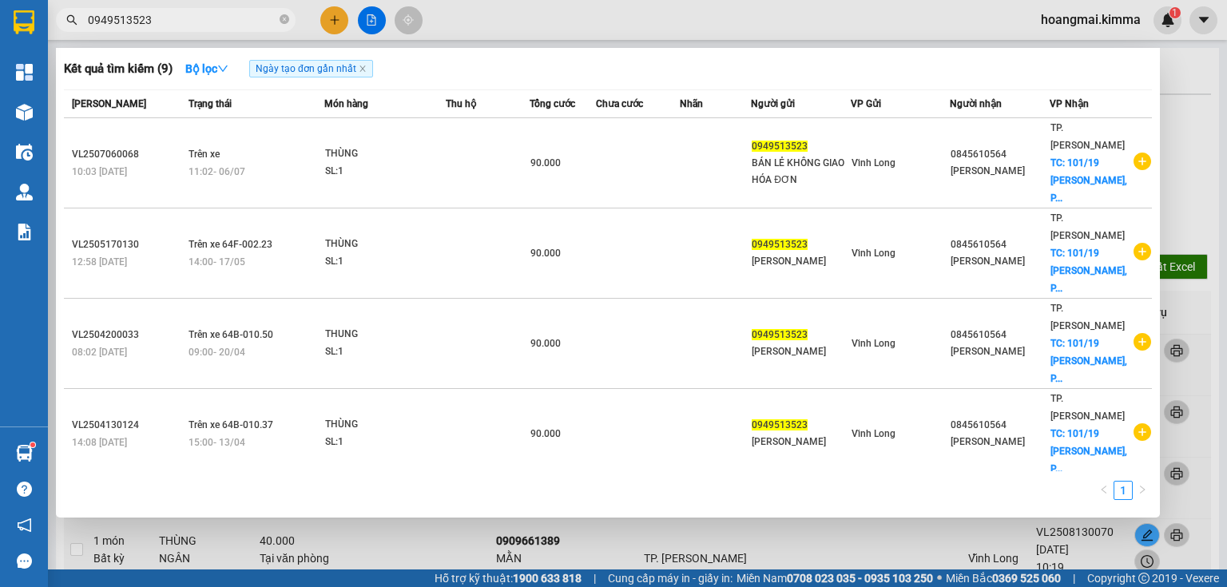
type input "0949513523"
